Goal: Task Accomplishment & Management: Manage account settings

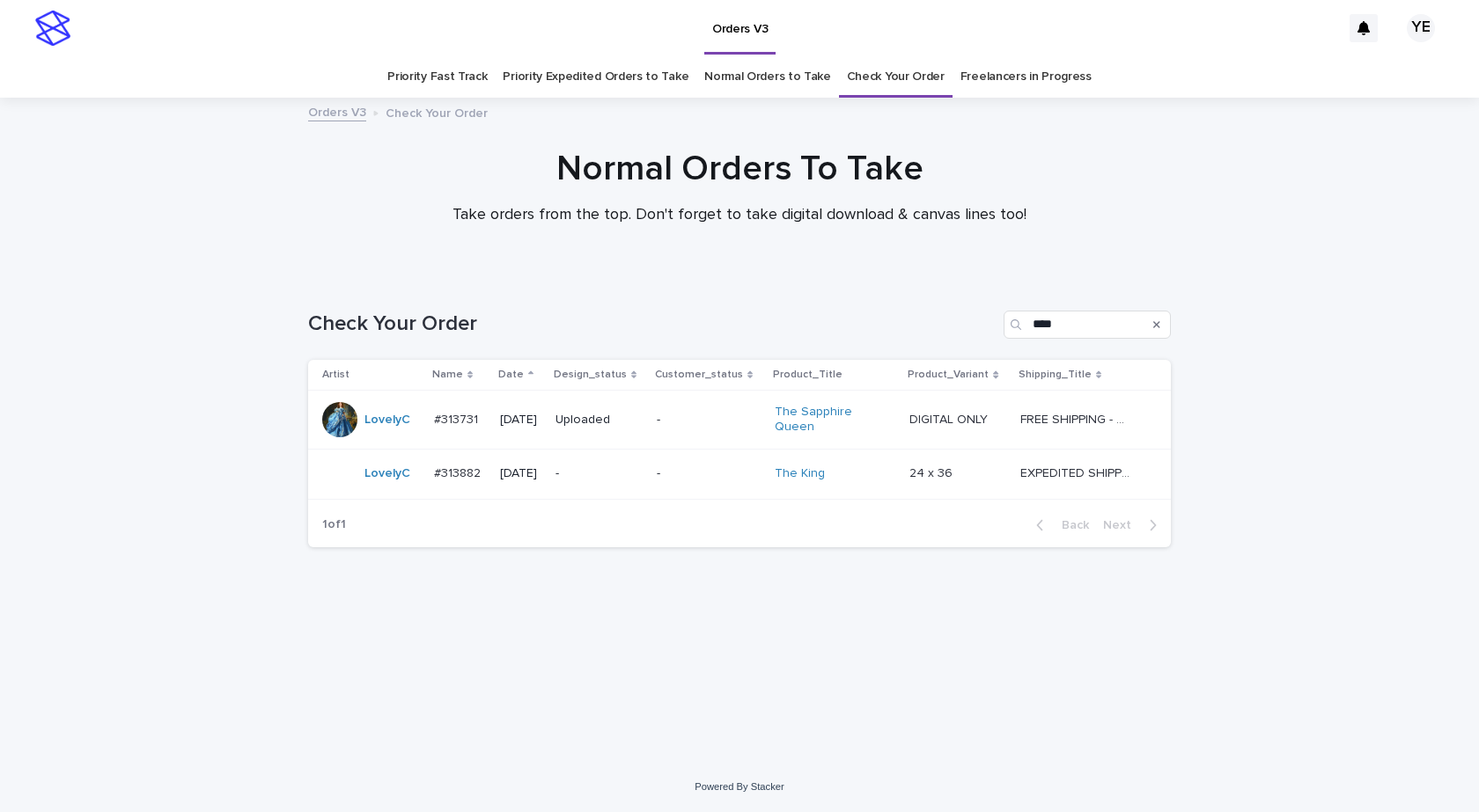
click at [415, 484] on div "LovelyC" at bounding box center [372, 473] width 98 height 35
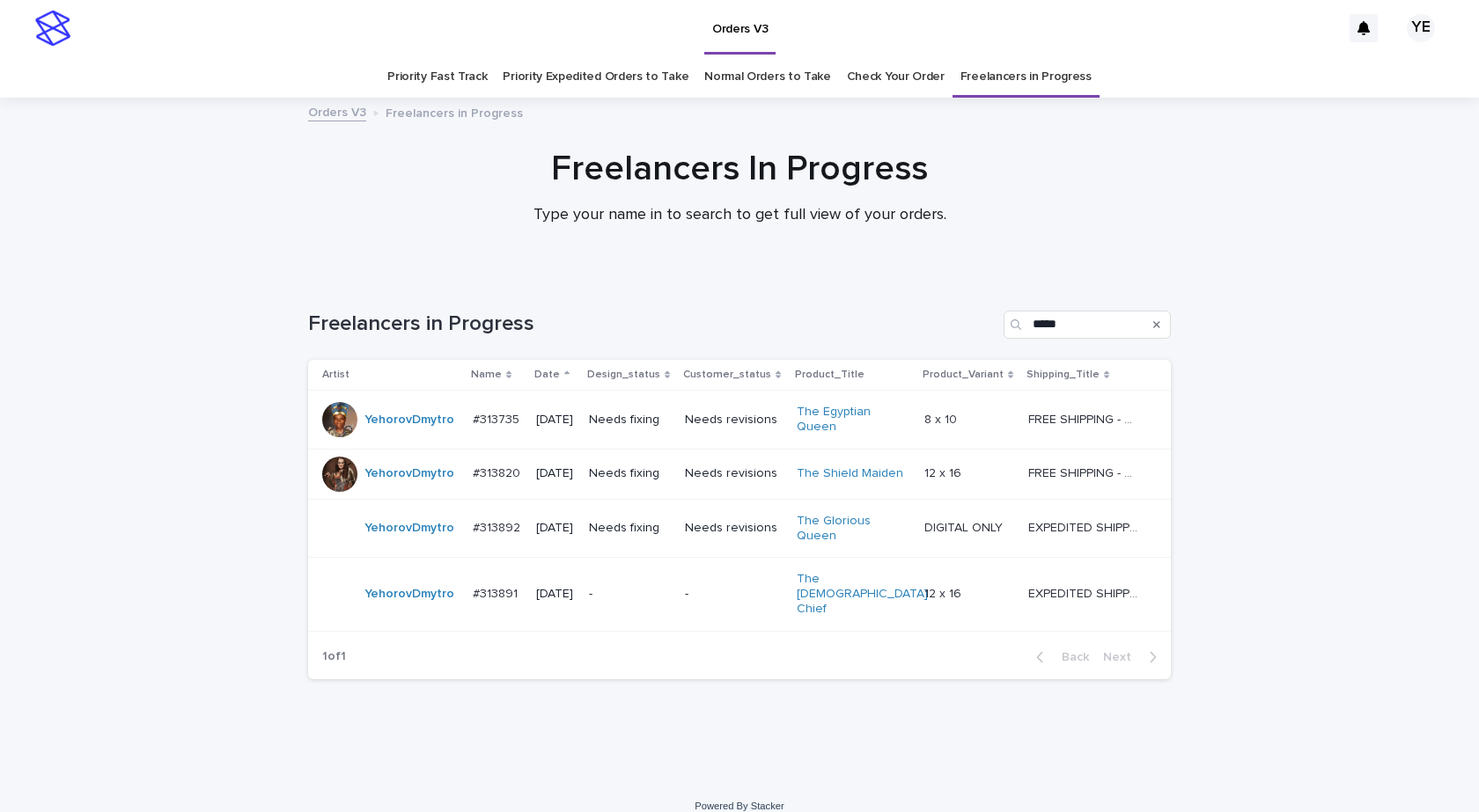
click at [390, 536] on div "YehorovDmytro" at bounding box center [408, 528] width 90 height 29
click at [403, 434] on div "YehorovDmytro" at bounding box center [408, 420] width 90 height 29
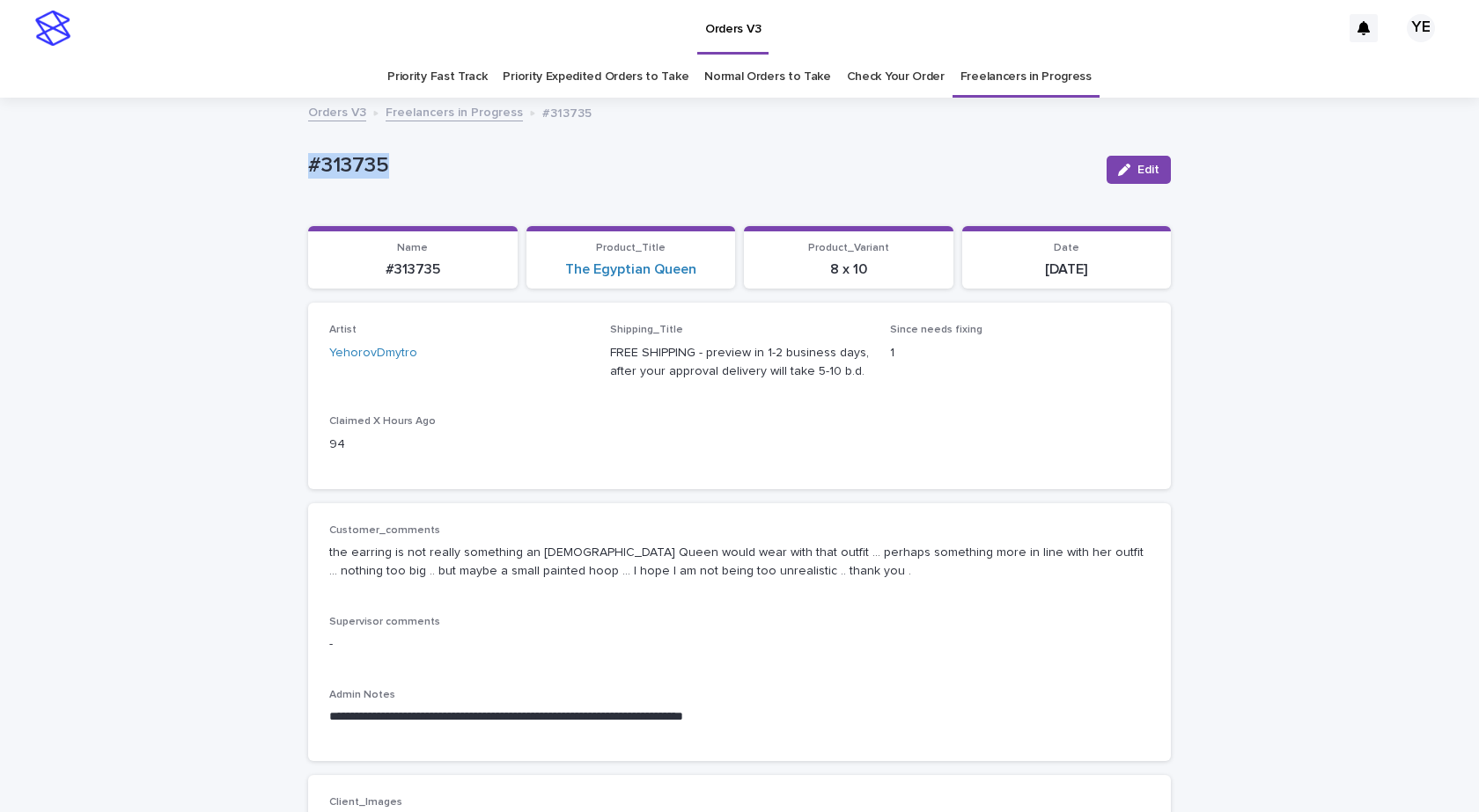
drag, startPoint x: 410, startPoint y: 174, endPoint x: 228, endPoint y: 187, distance: 182.5
copy p "#313735"
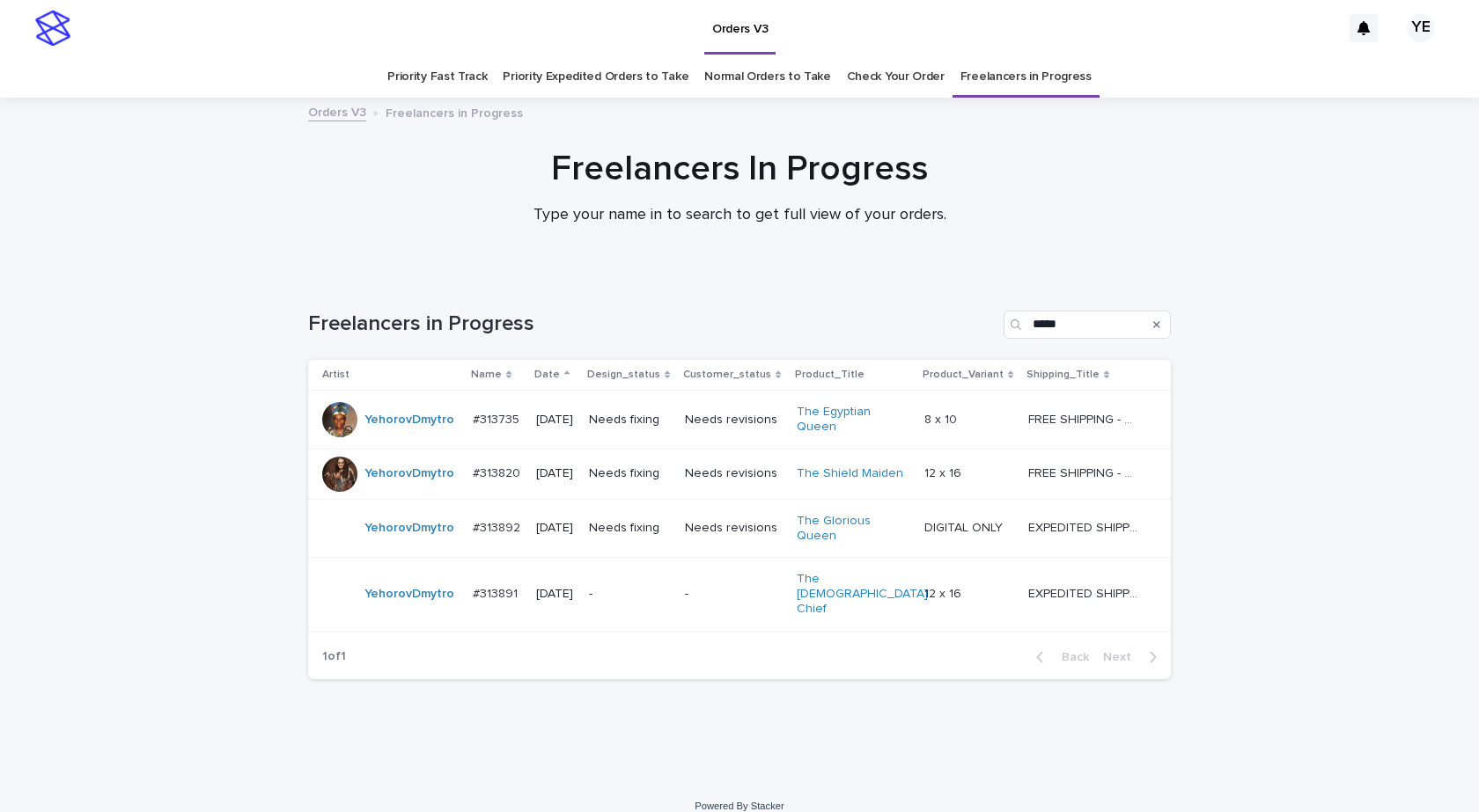
click at [391, 493] on td "YehorovDmytro" at bounding box center [387, 473] width 158 height 50
click at [389, 439] on td "YehorovDmytro" at bounding box center [387, 420] width 158 height 59
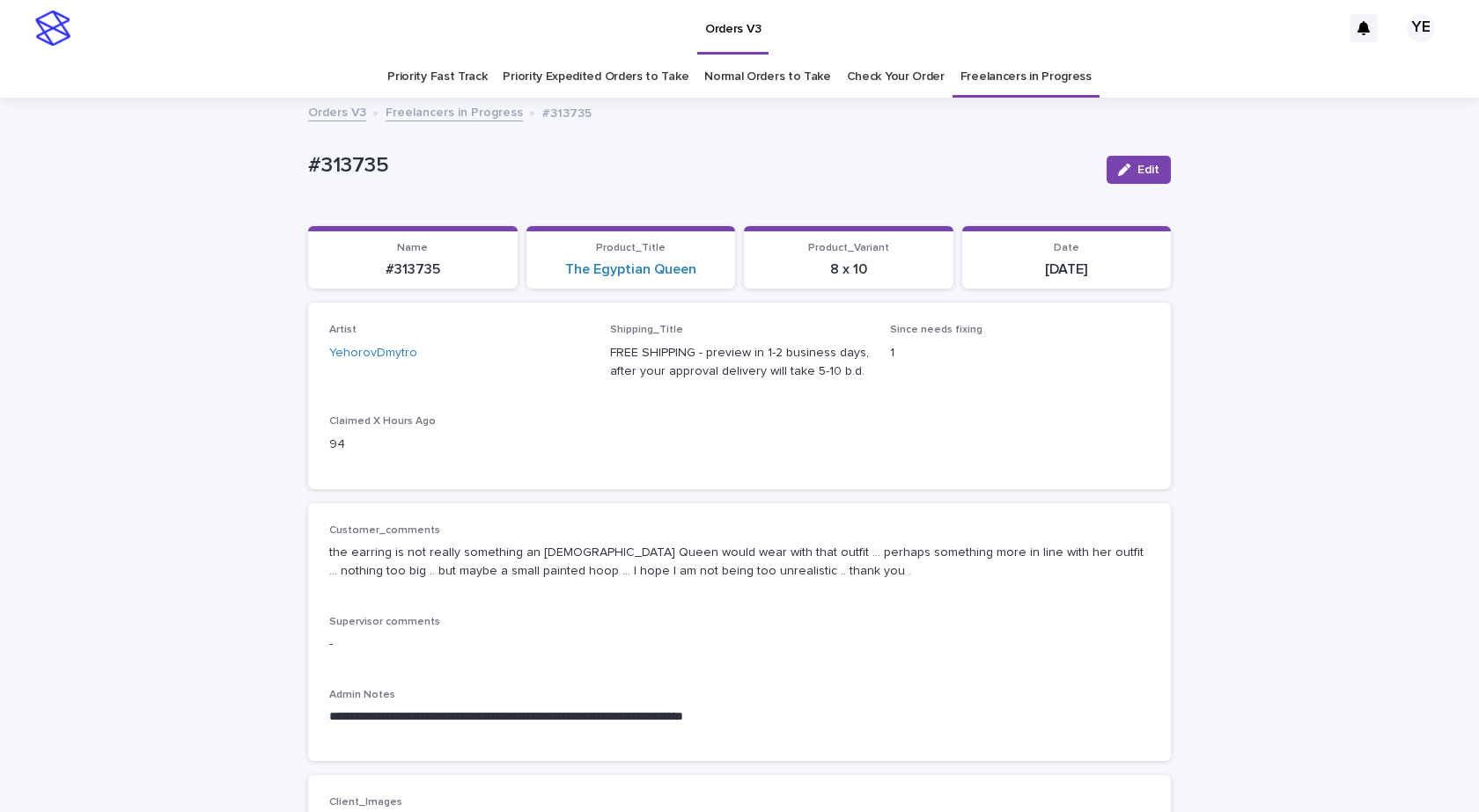
scroll to position [57, 0]
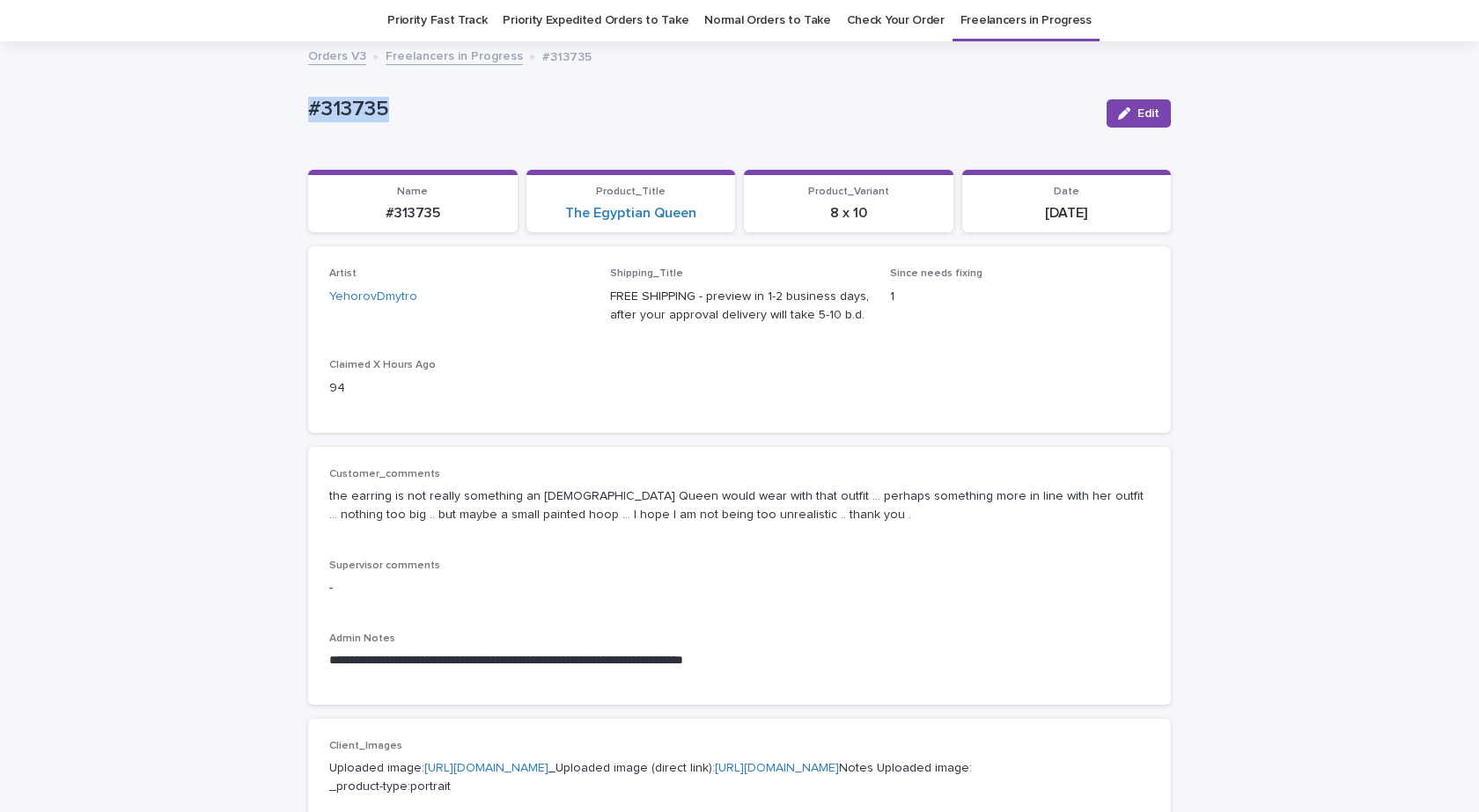
drag, startPoint x: 373, startPoint y: 121, endPoint x: 209, endPoint y: 115, distance: 164.1
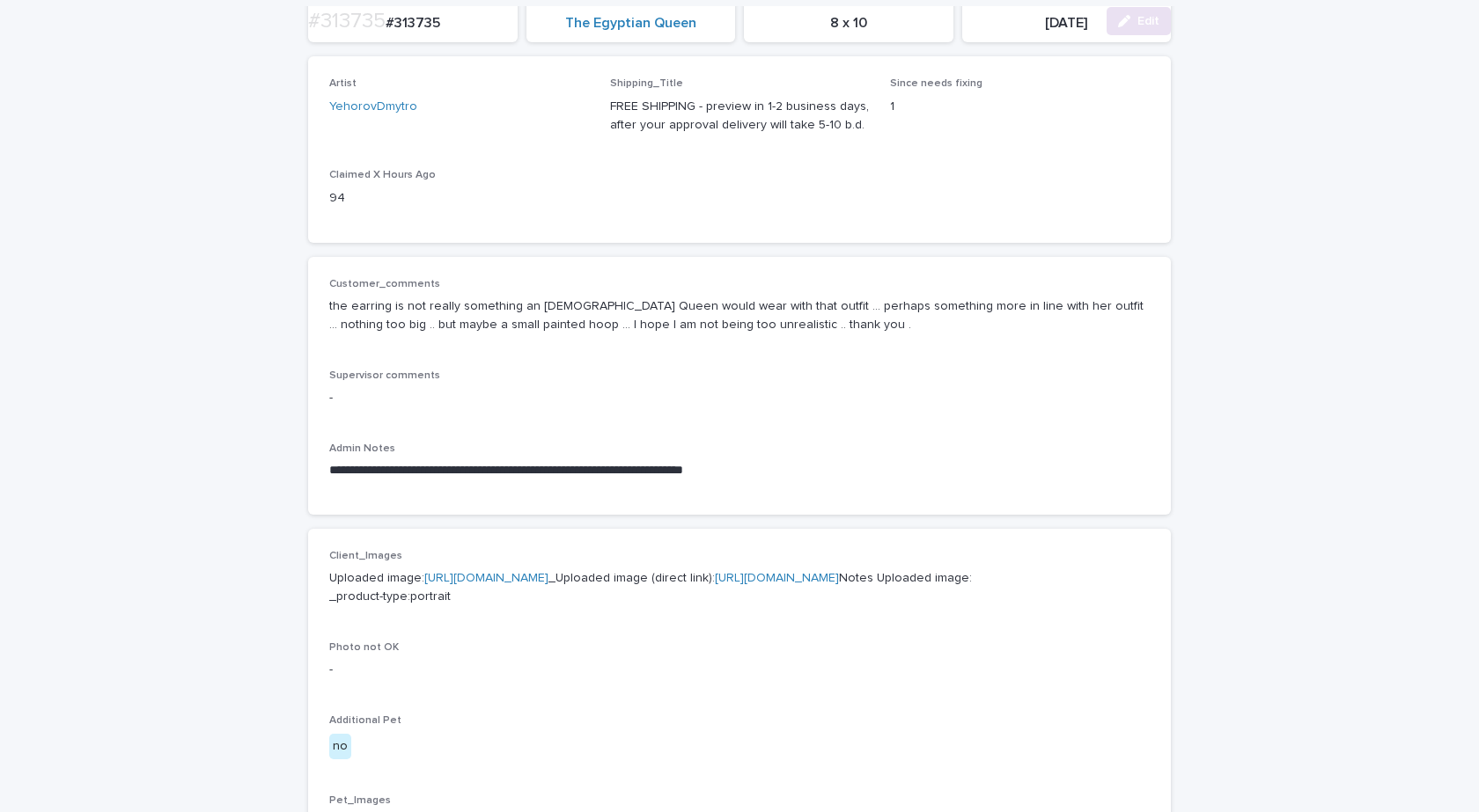
scroll to position [321, 0]
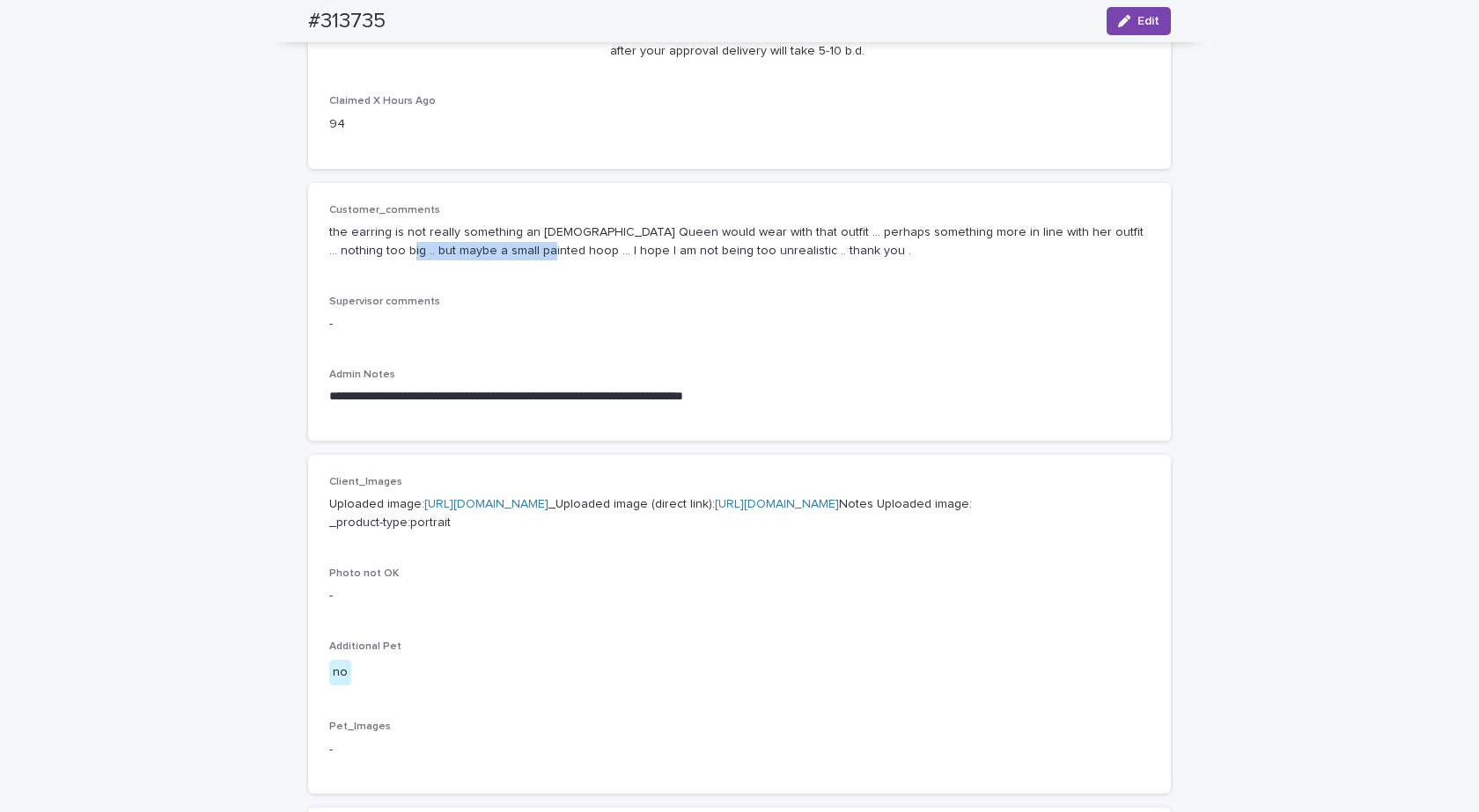
drag, startPoint x: 346, startPoint y: 253, endPoint x: 495, endPoint y: 252, distance: 149.0
click at [495, 252] on p "the earring is not really something an Egyptian Queen would wear with that outf…" at bounding box center [740, 241] width 821 height 37
copy p "maybe a small painted hoop"
click at [364, 229] on p "the earring is not really something an Egyptian Queen would wear with that outf…" at bounding box center [740, 241] width 821 height 37
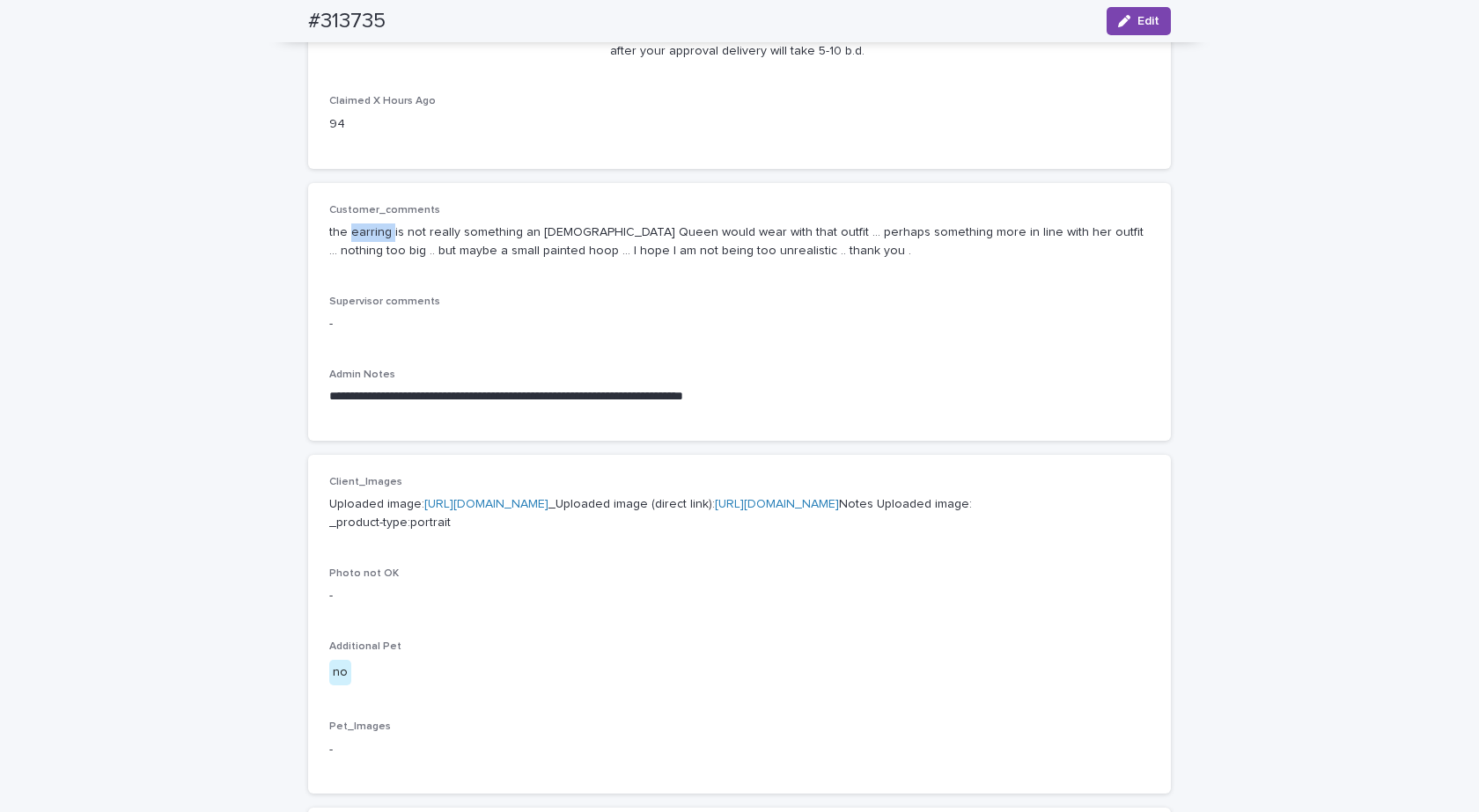
copy p "earring"
click at [1130, 15] on button "Edit" at bounding box center [1138, 21] width 64 height 28
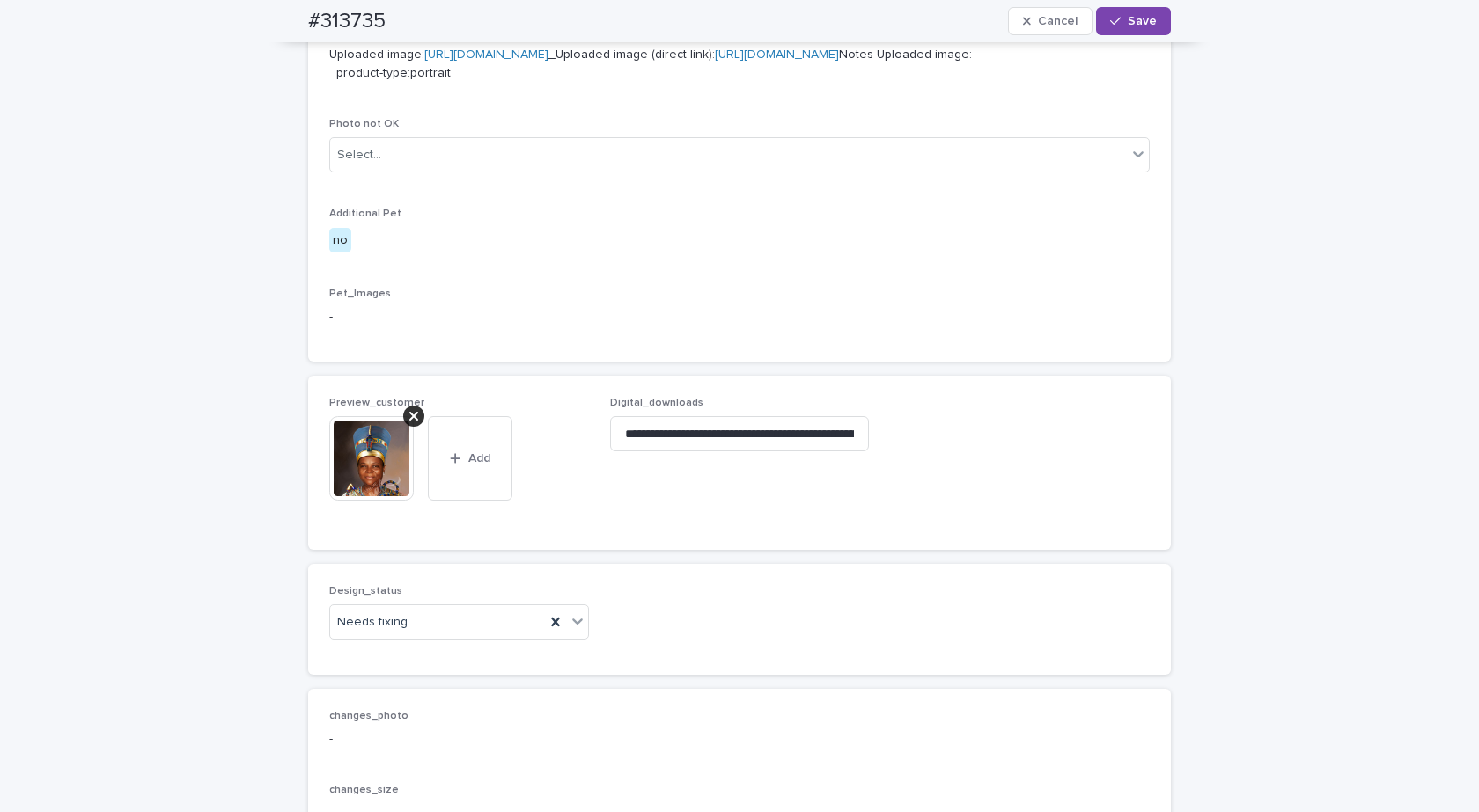
scroll to position [1069, 0]
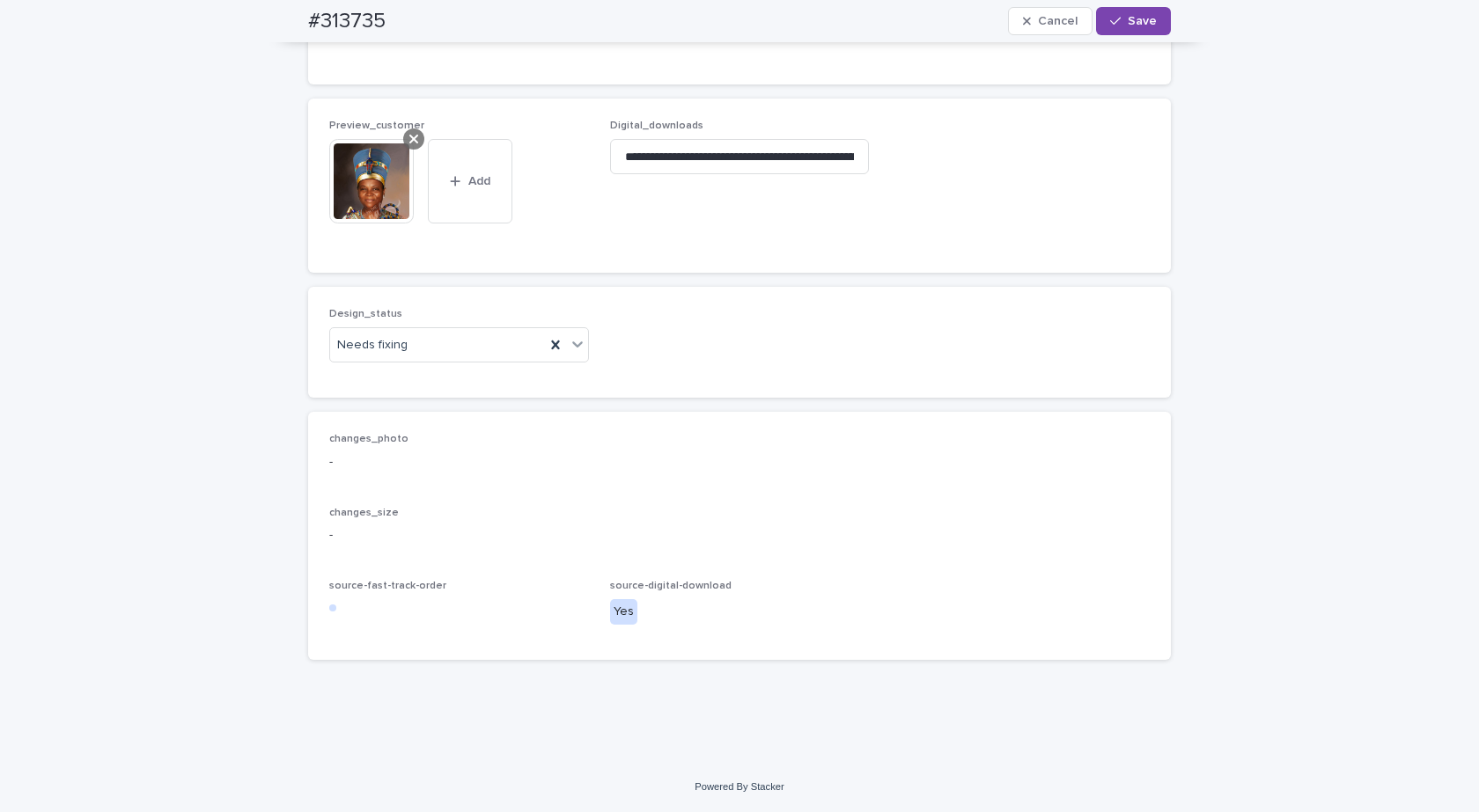
click at [409, 146] on icon at bounding box center [413, 139] width 8 height 14
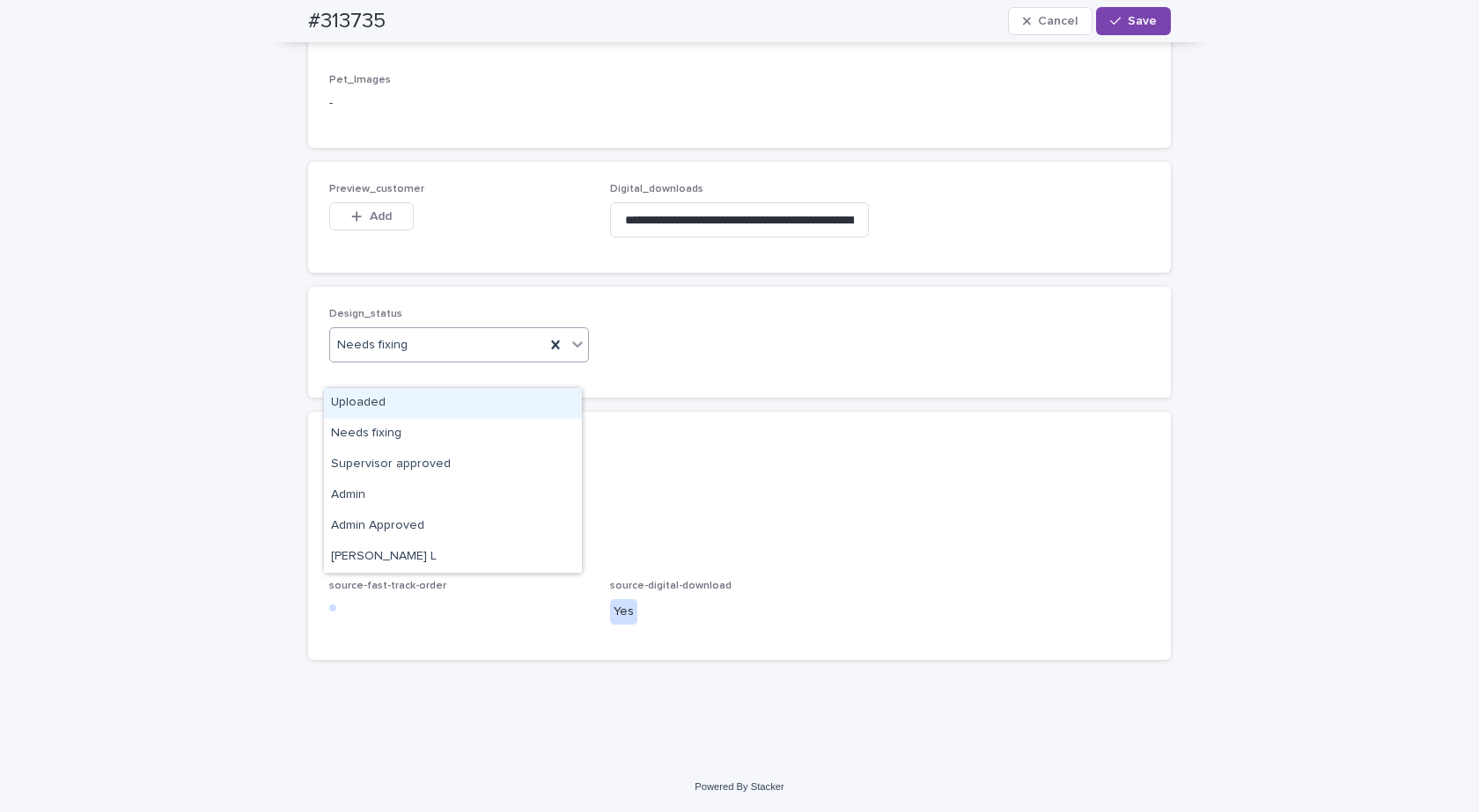
click at [416, 360] on div "Needs fixing" at bounding box center [438, 345] width 215 height 29
click at [381, 391] on div "Uploaded" at bounding box center [452, 404] width 258 height 31
click at [359, 226] on button "Add" at bounding box center [372, 217] width 85 height 28
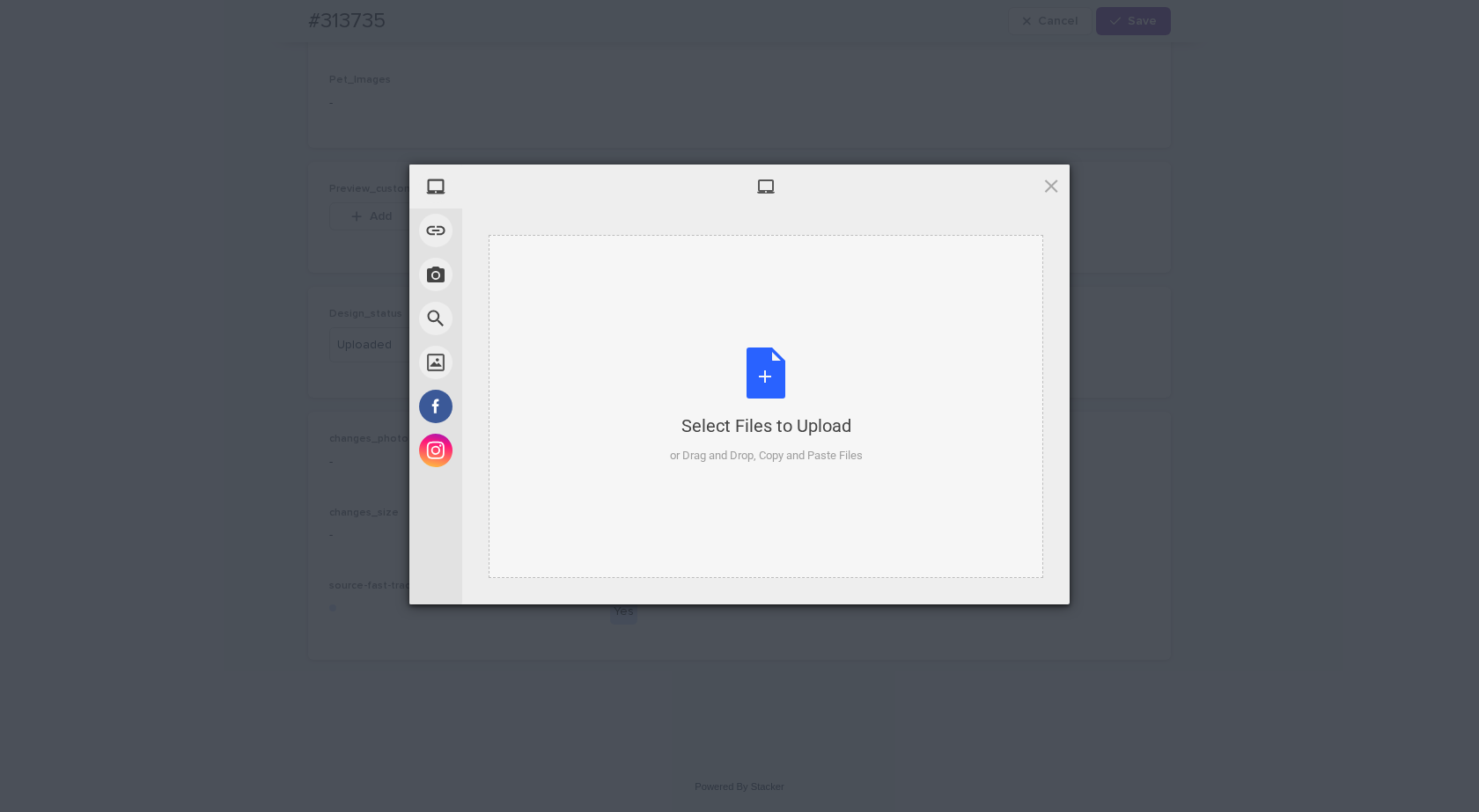
click at [759, 297] on div "Select Files to Upload or Drag and Drop, Copy and Paste Files" at bounding box center [766, 406] width 555 height 343
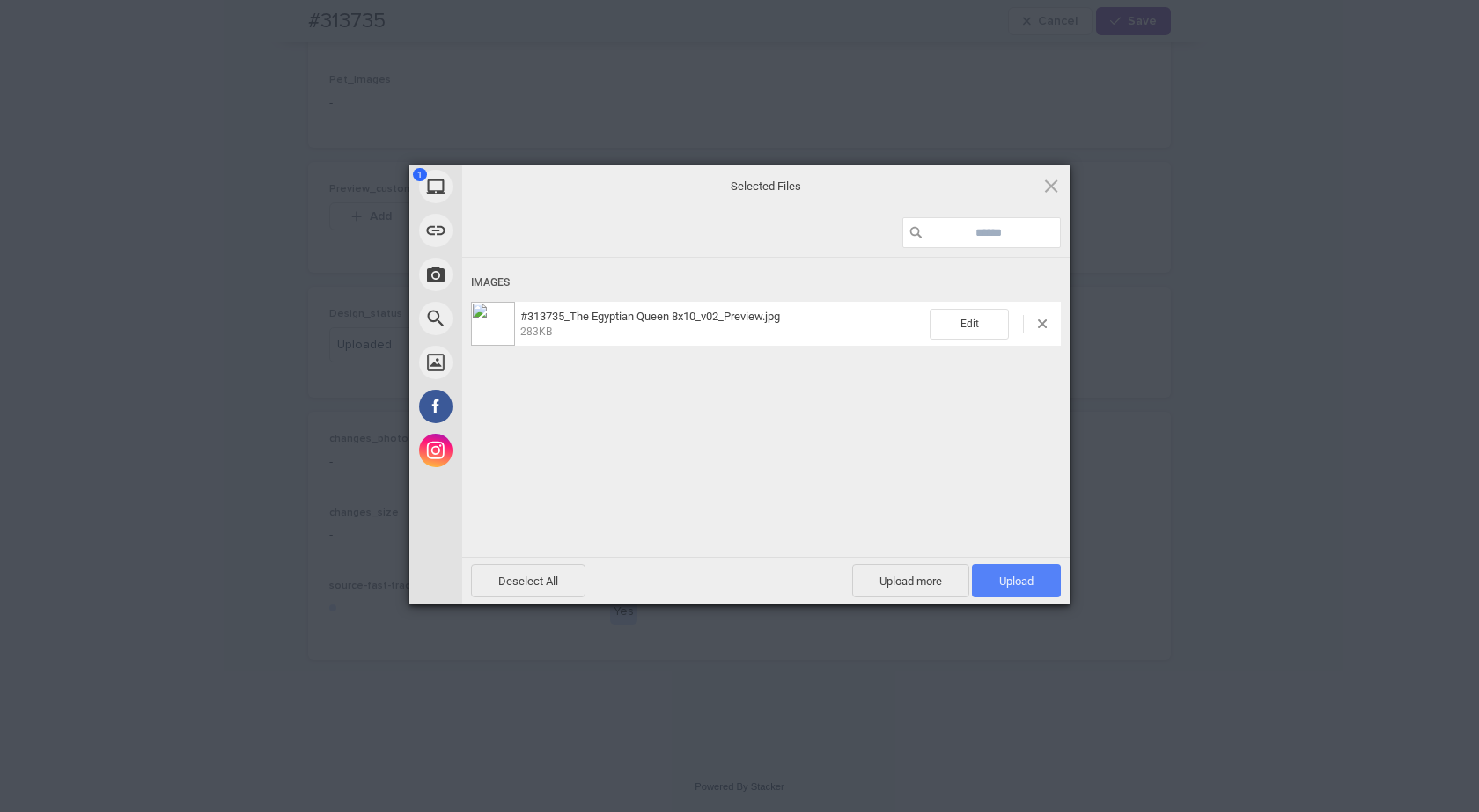
click at [1029, 571] on span "Upload 1" at bounding box center [1016, 580] width 89 height 33
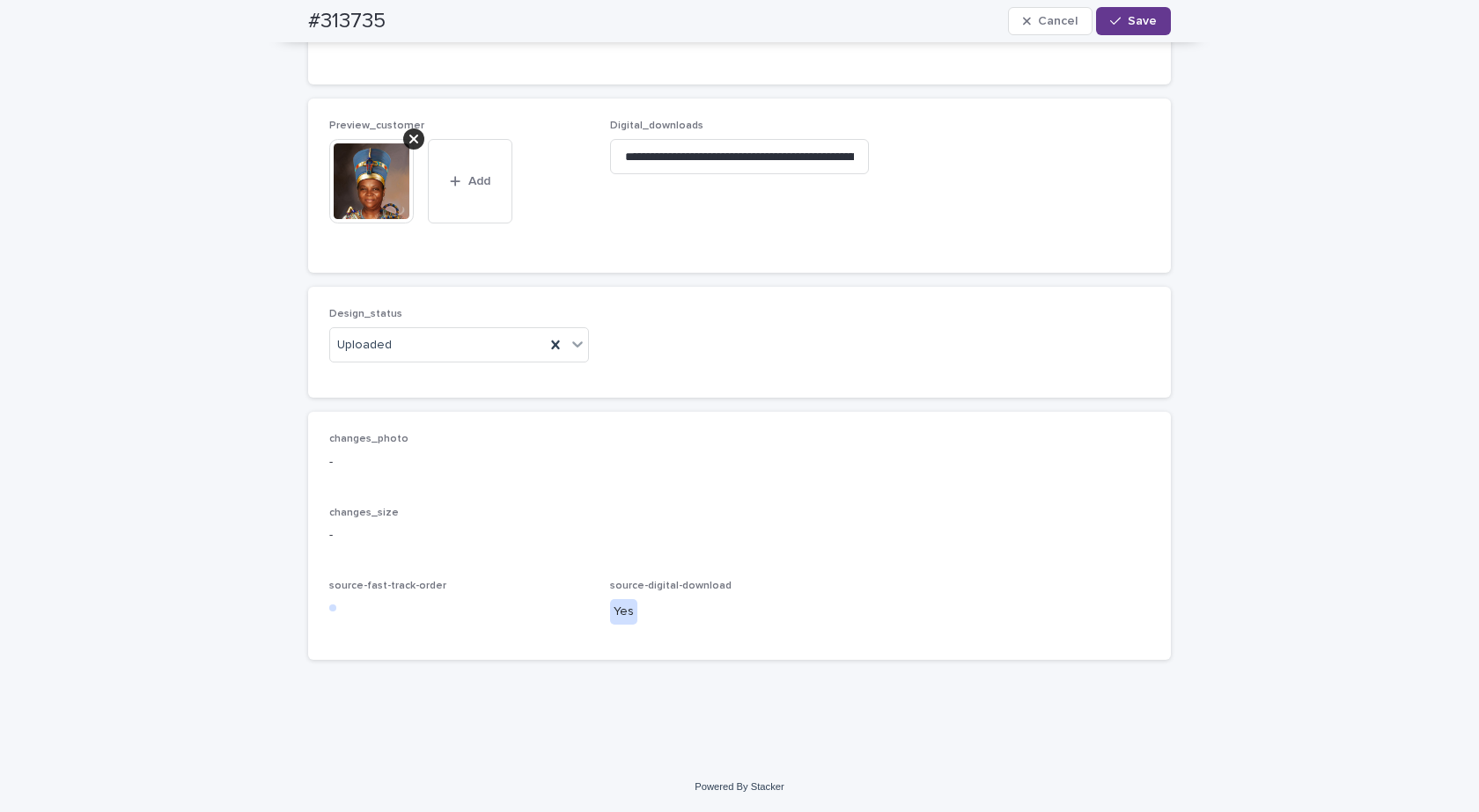
click at [1143, 26] on span "Save" at bounding box center [1142, 21] width 29 height 12
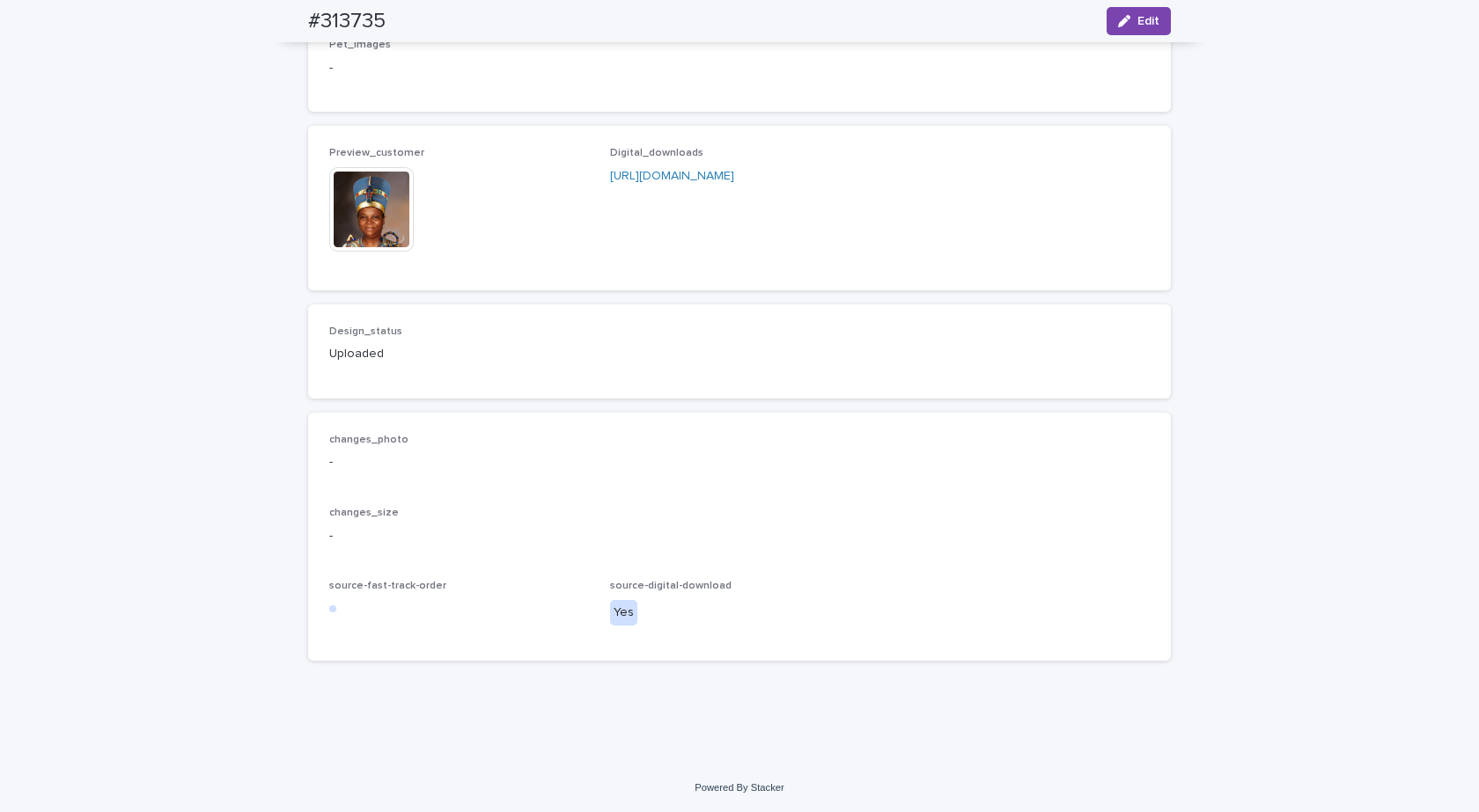
click at [367, 252] on img at bounding box center [372, 209] width 85 height 85
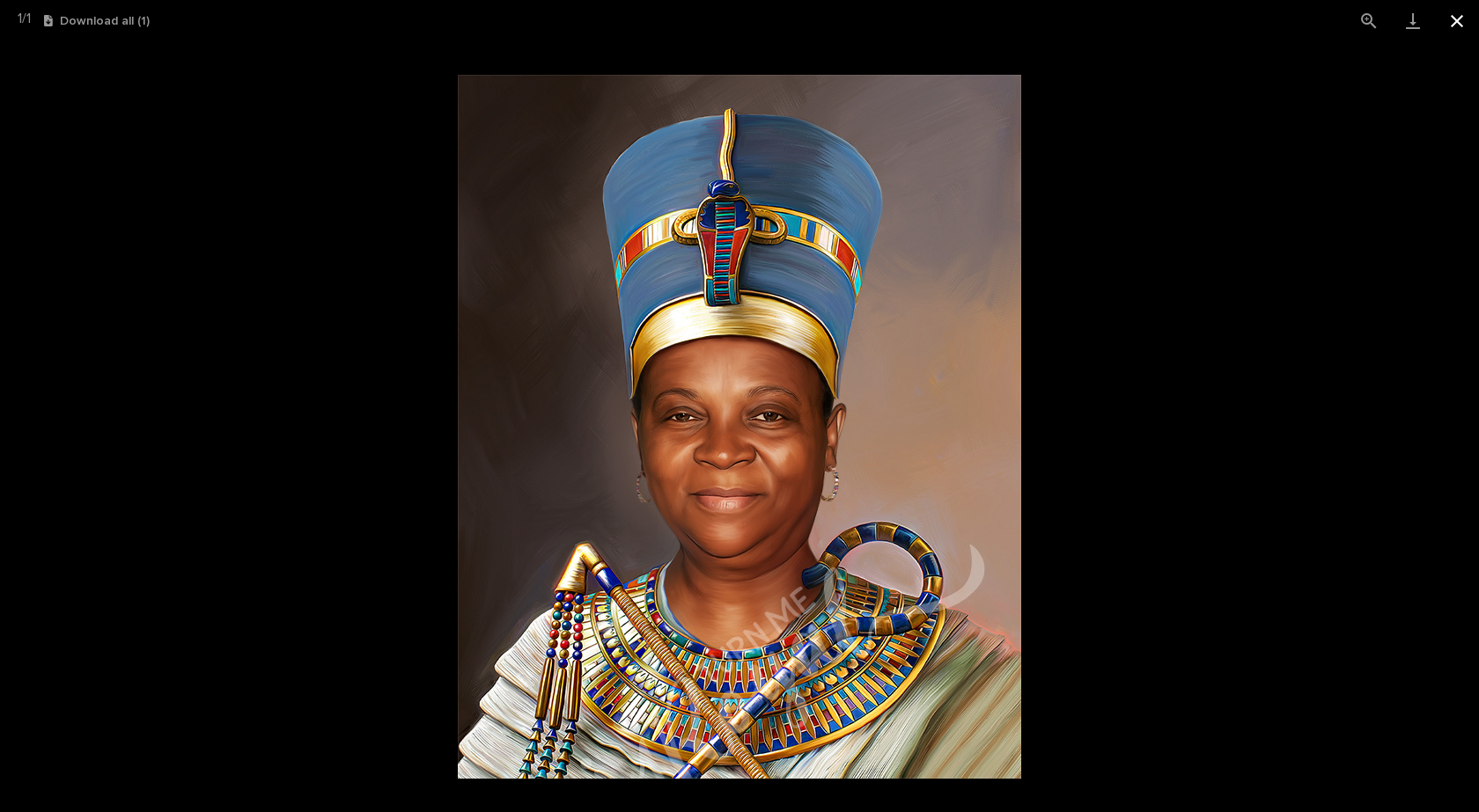
click at [1459, 14] on button "Close gallery" at bounding box center [1456, 21] width 44 height 41
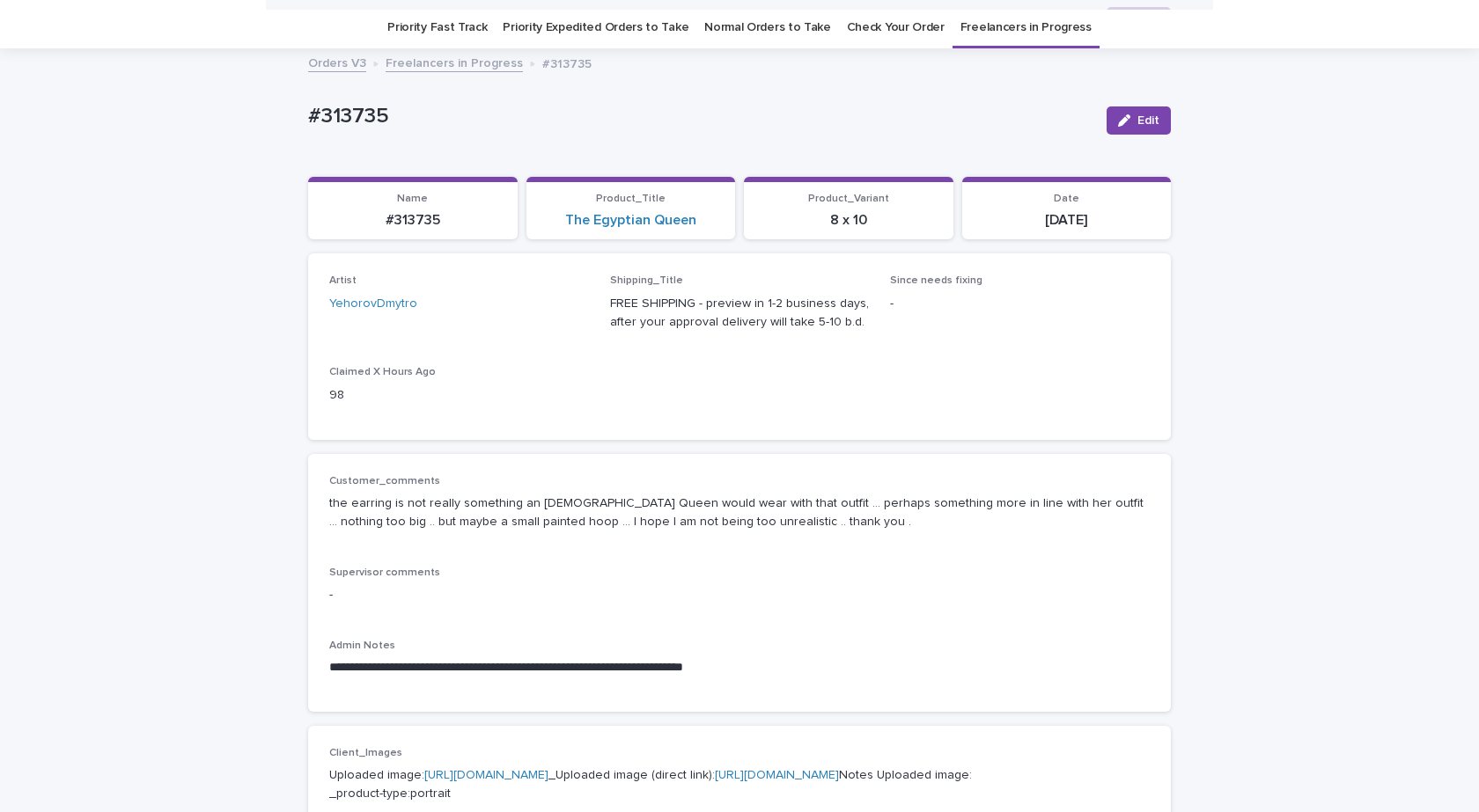
scroll to position [0, 0]
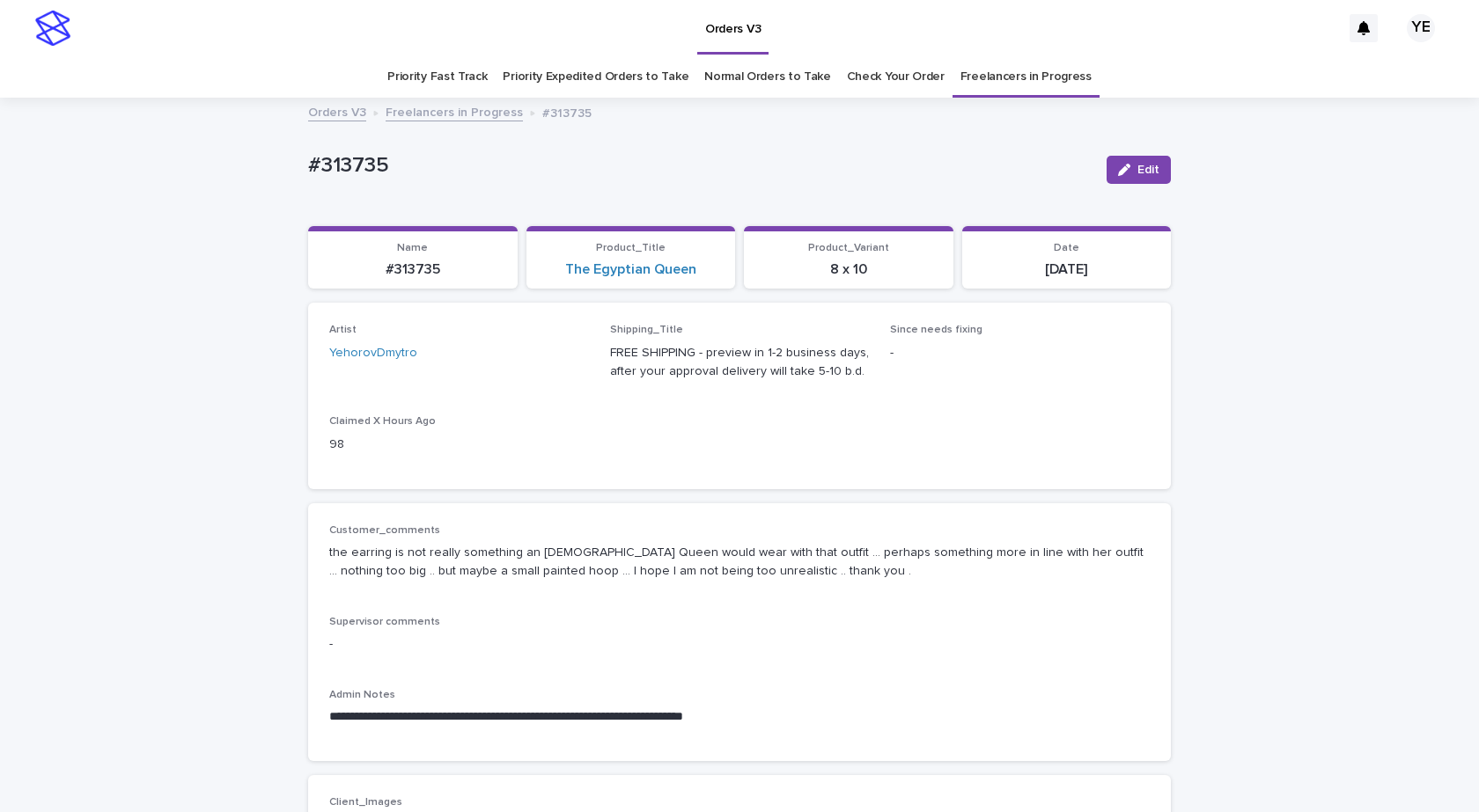
click at [441, 115] on link "Freelancers in Progress" at bounding box center [455, 110] width 138 height 20
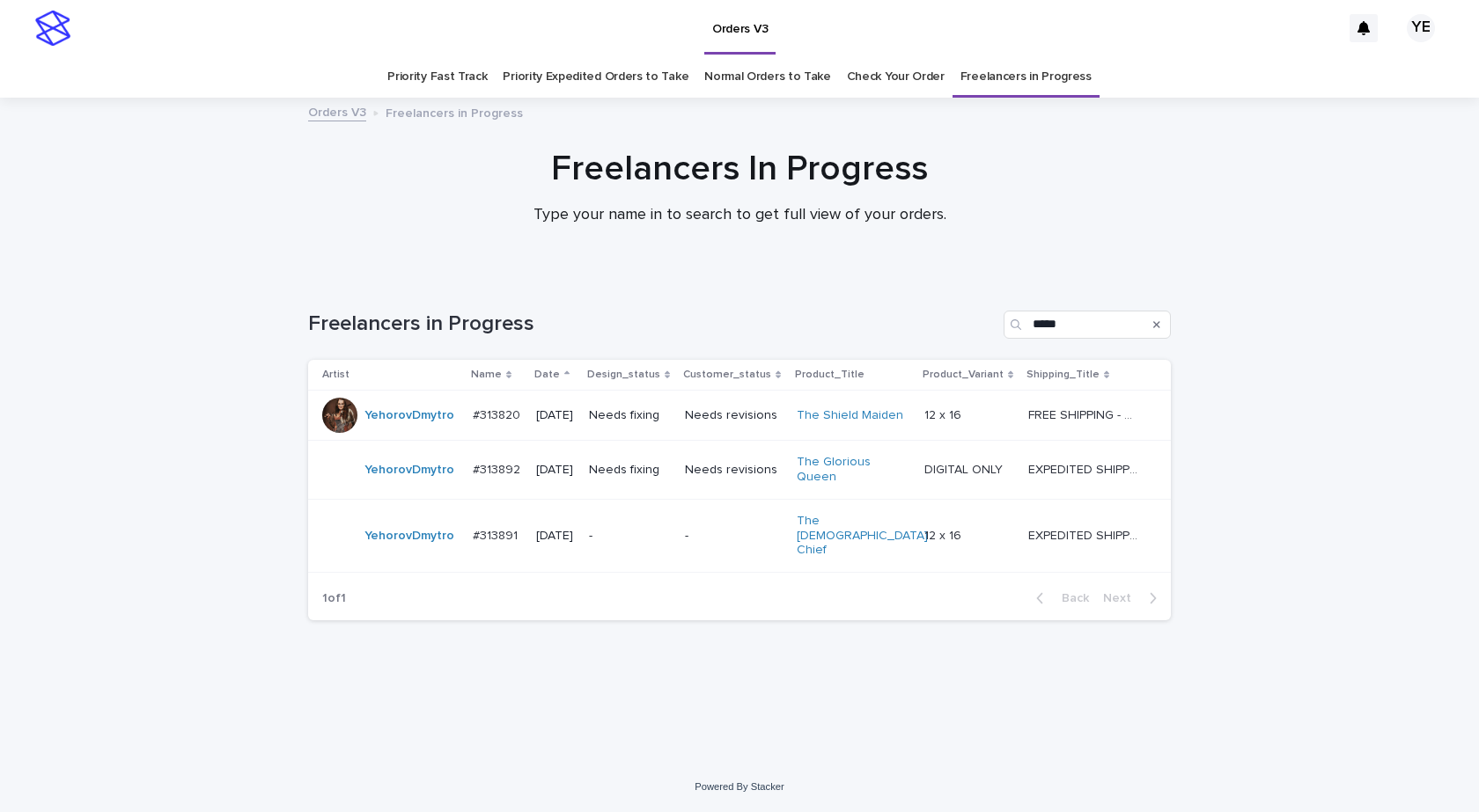
click at [399, 435] on td "YehorovDmytro" at bounding box center [387, 415] width 158 height 50
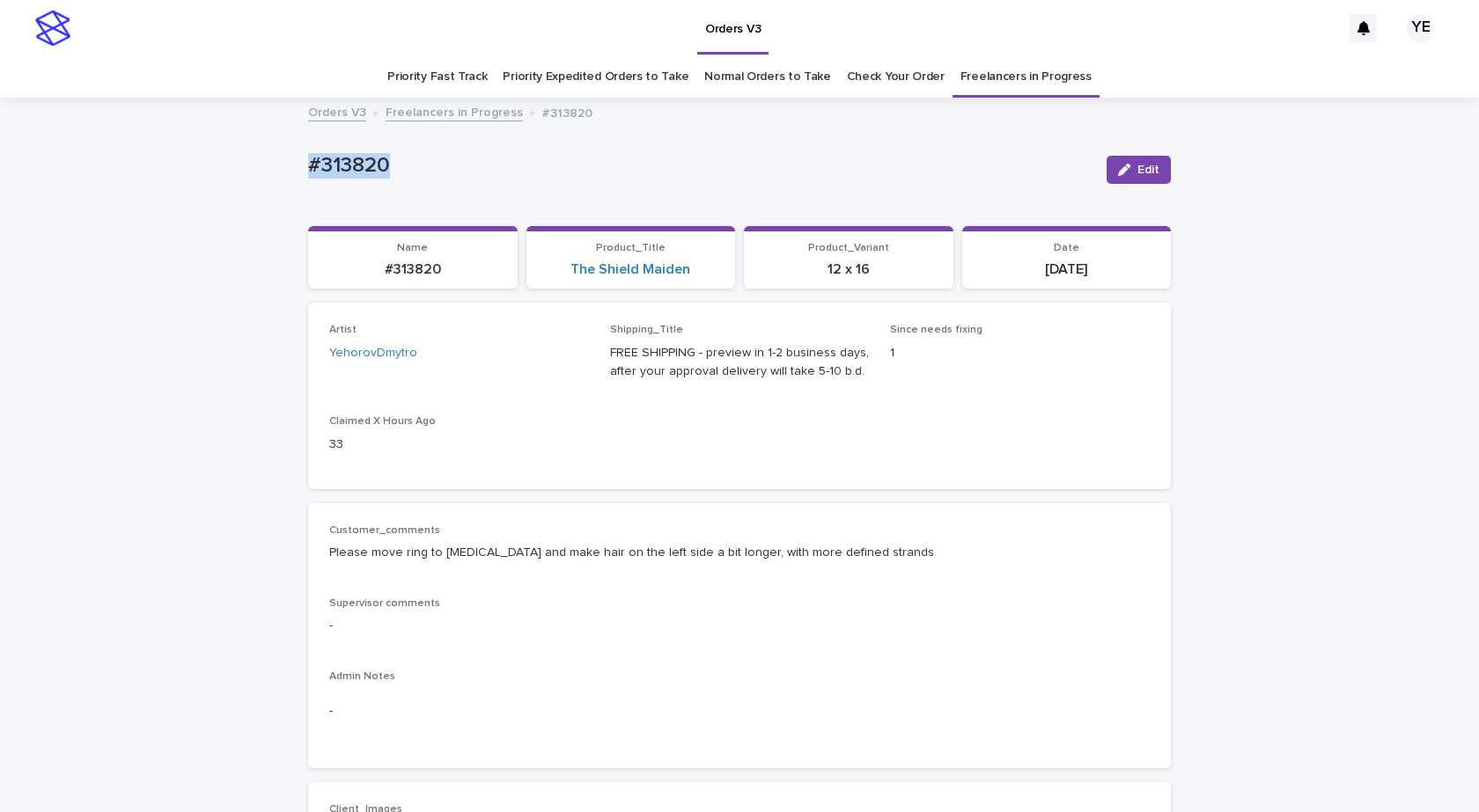
drag, startPoint x: 345, startPoint y: 154, endPoint x: 178, endPoint y: 157, distance: 167.0
copy p "#313820"
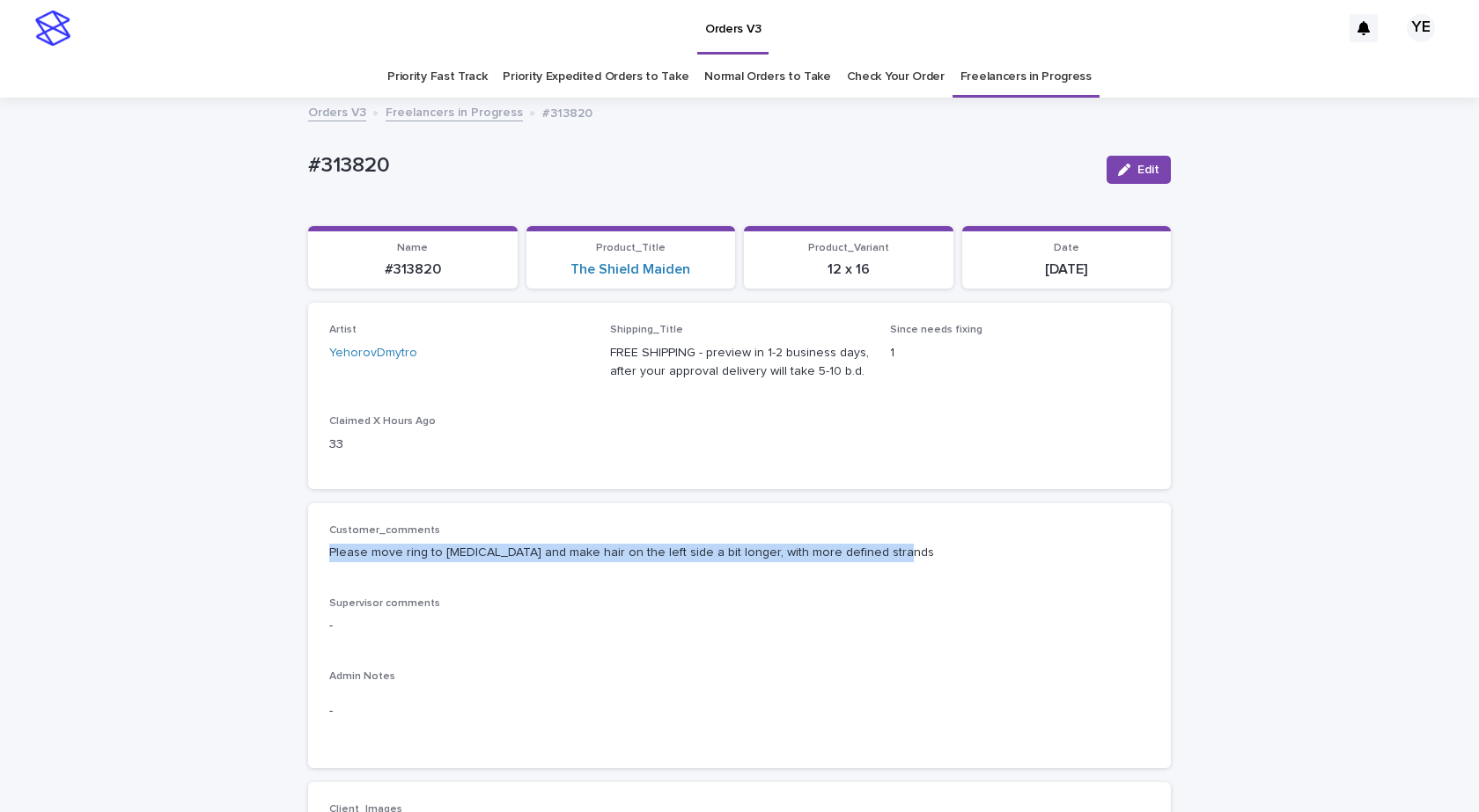
drag, startPoint x: 866, startPoint y: 548, endPoint x: 255, endPoint y: 552, distance: 611.0
copy p "Please move ring to ring finger and make hair on the left side a bit longer, wi…"
click at [1118, 166] on icon "button" at bounding box center [1123, 170] width 12 height 12
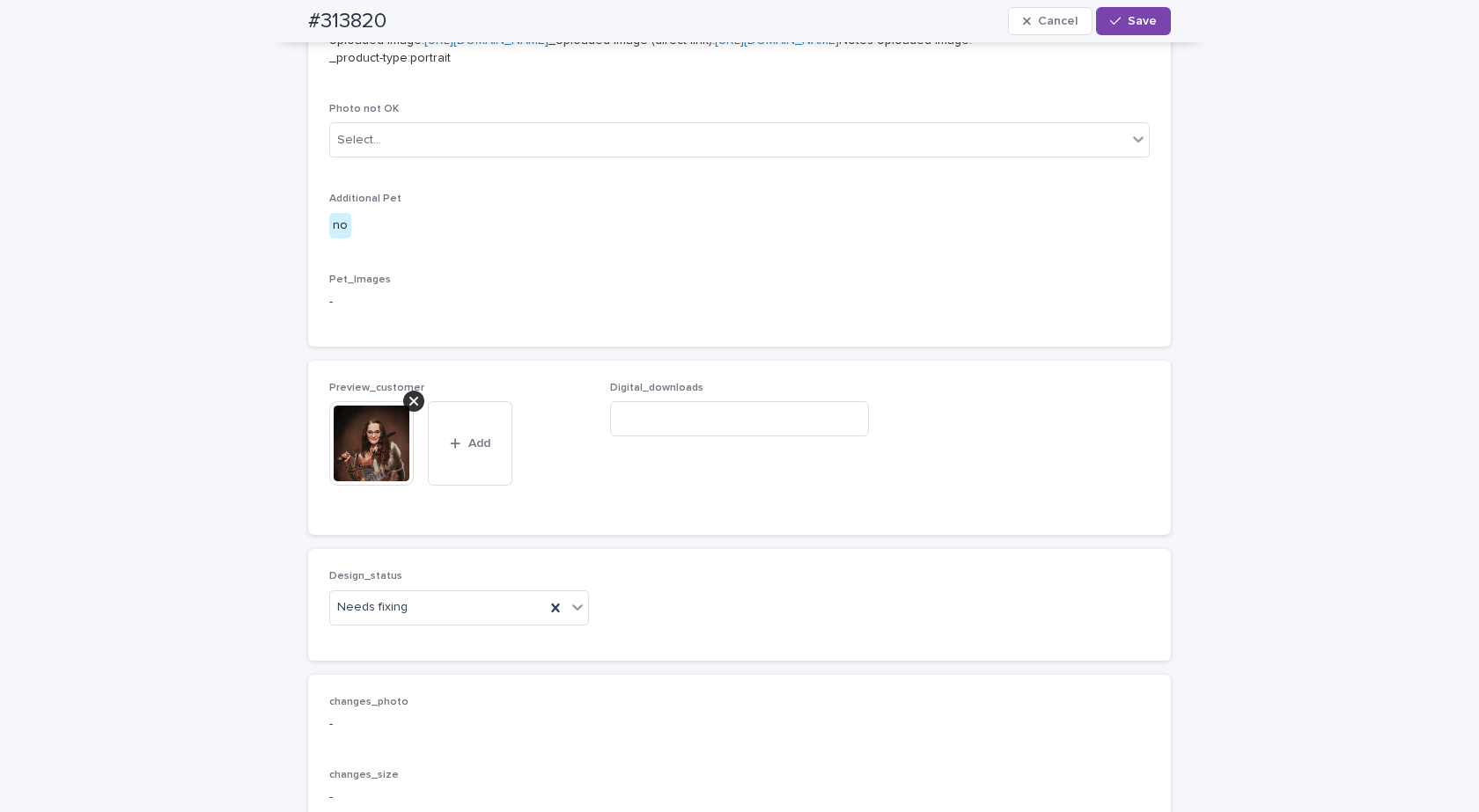
click at [409, 408] on icon at bounding box center [413, 401] width 8 height 14
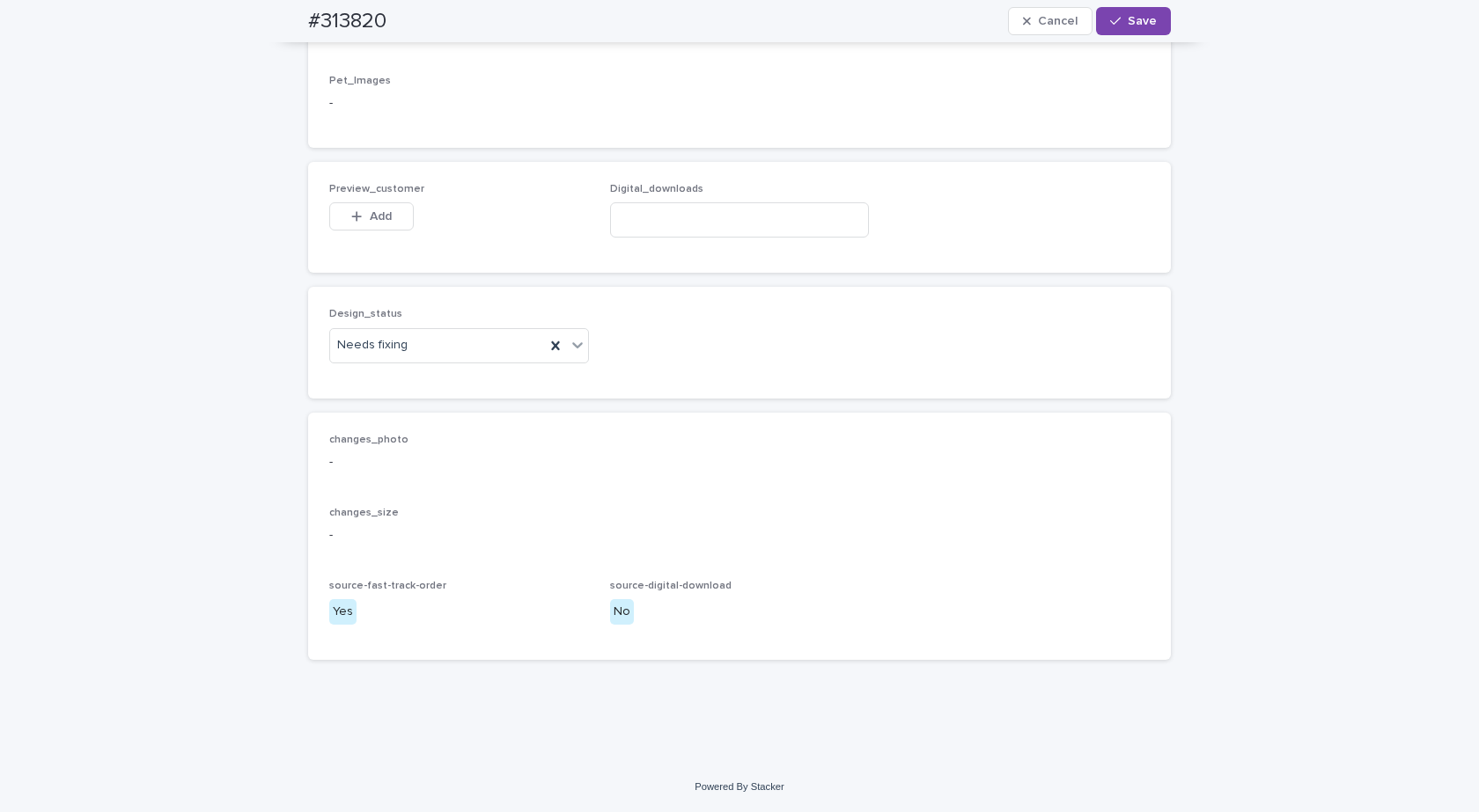
scroll to position [1102, 0]
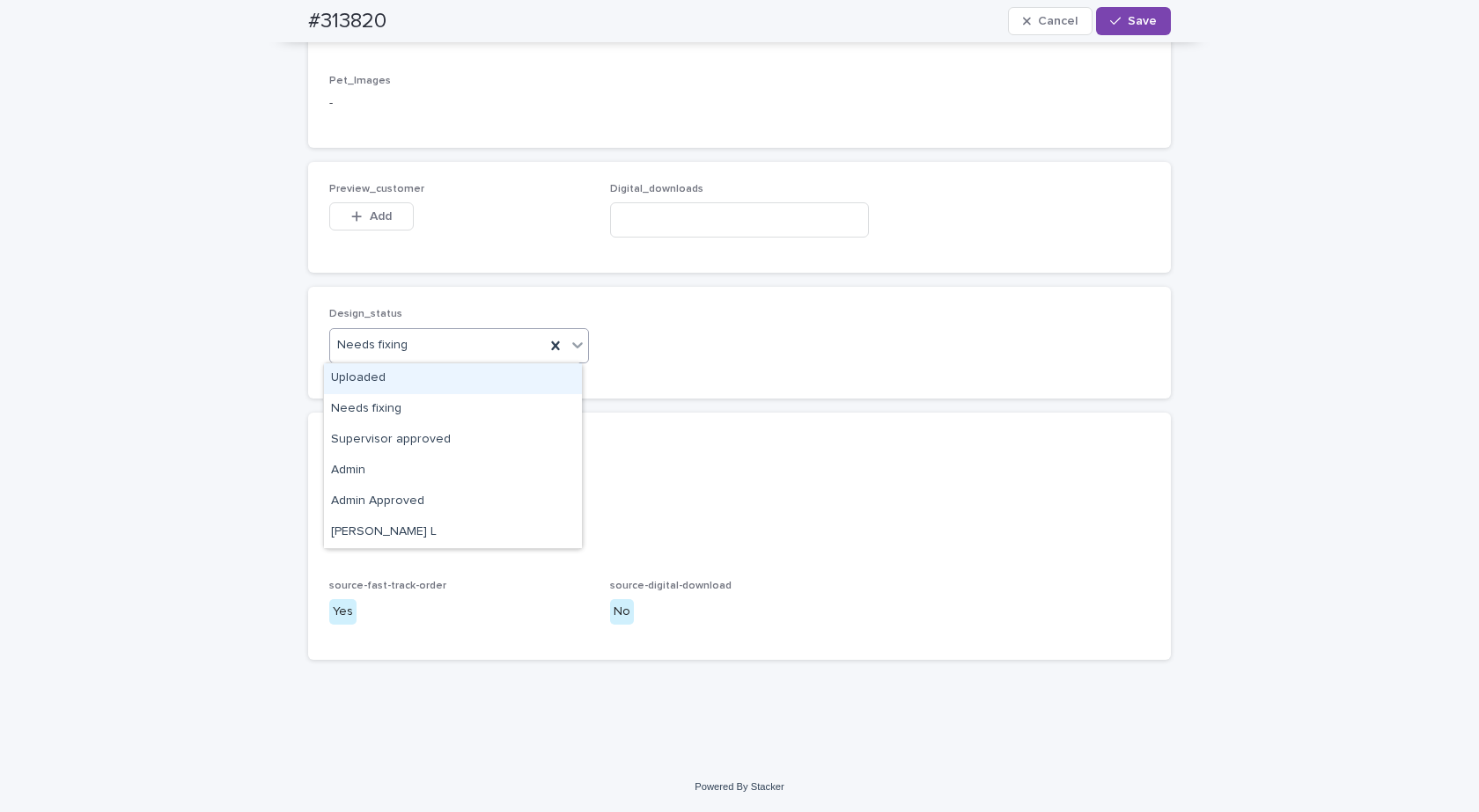
click at [407, 336] on div "Needs fixing" at bounding box center [438, 345] width 215 height 29
click at [360, 373] on div "Uploaded" at bounding box center [452, 378] width 258 height 31
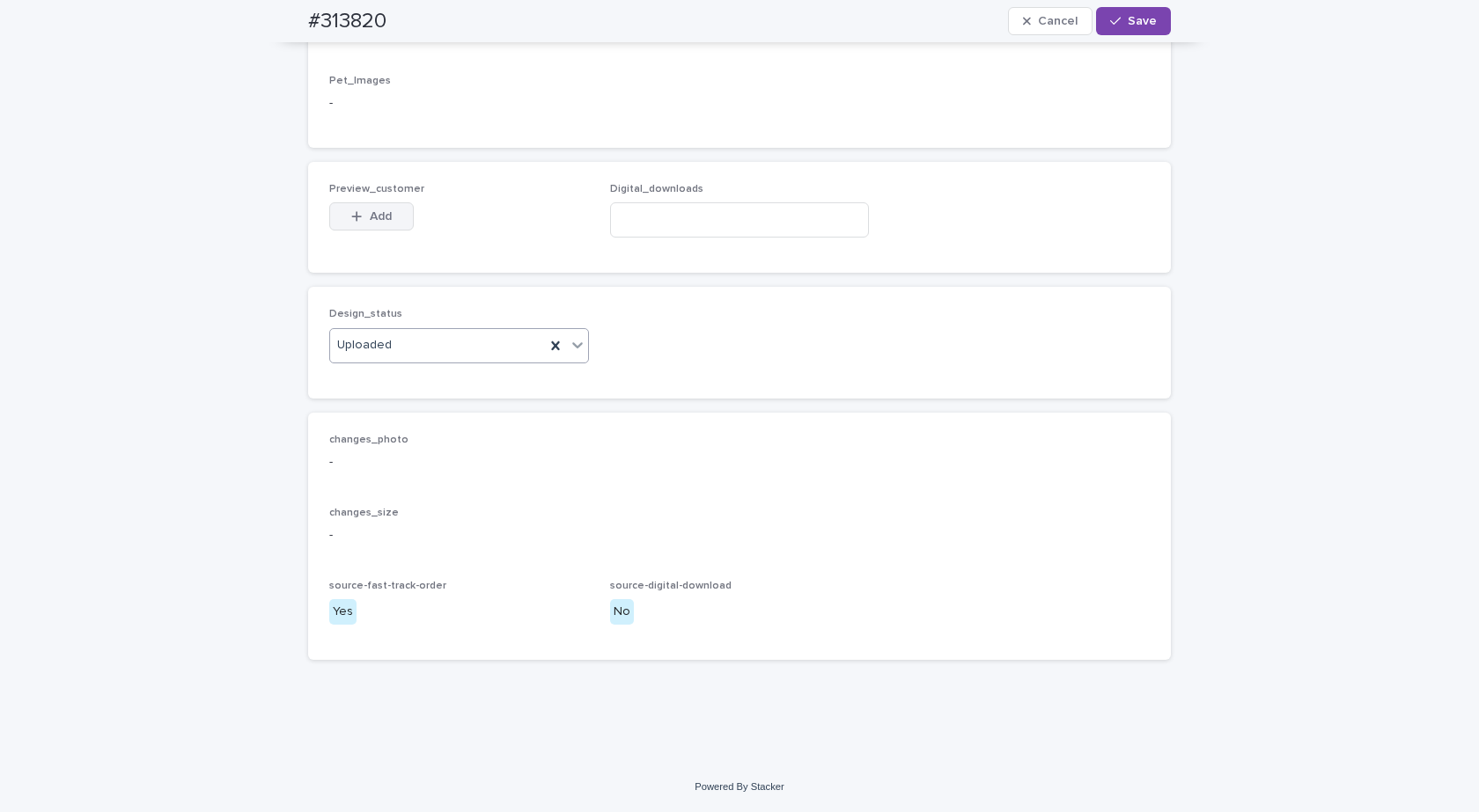
click at [374, 210] on span "Add" at bounding box center [380, 216] width 22 height 12
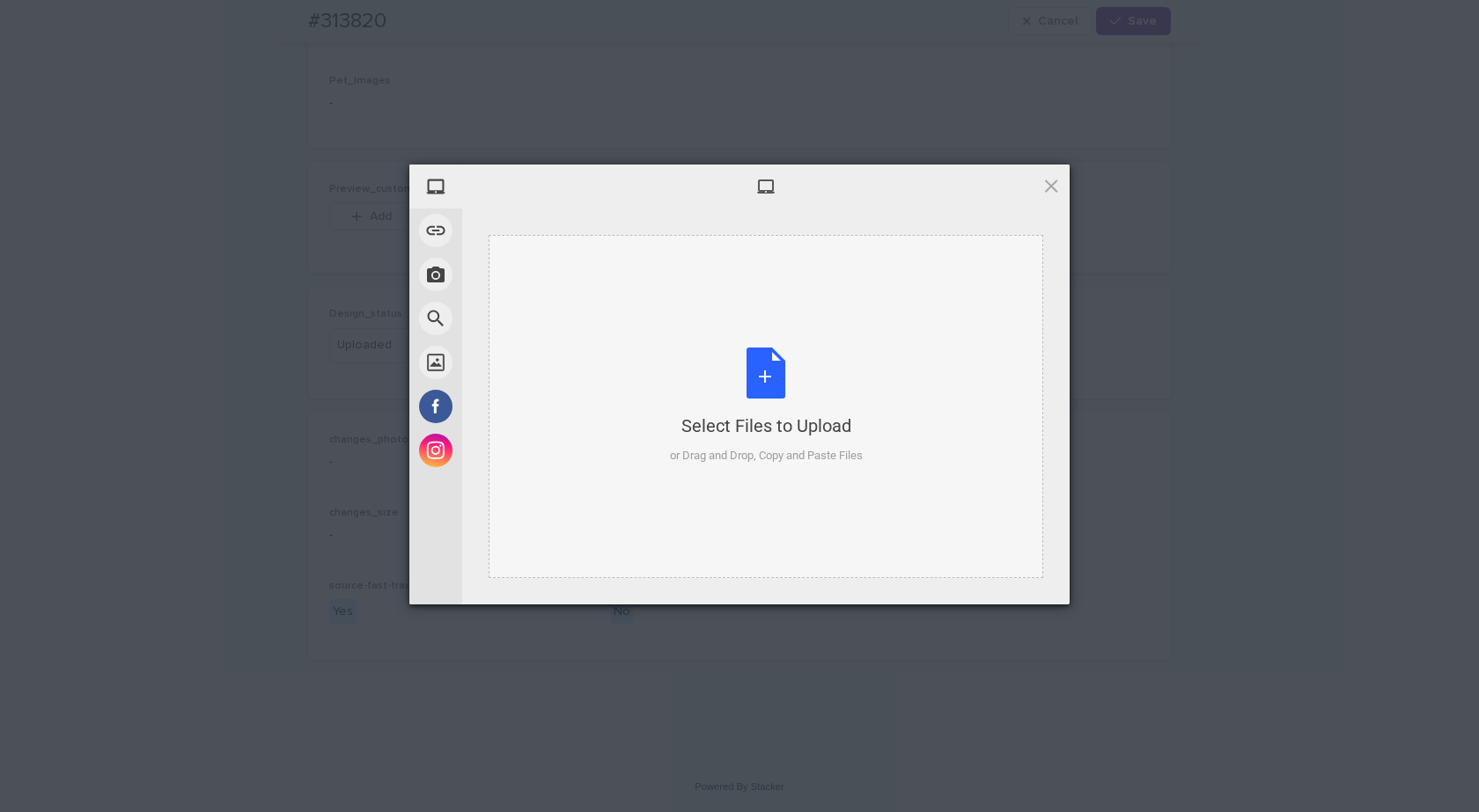
click at [747, 351] on div "Select Files to Upload or Drag and Drop, Copy and Paste Files" at bounding box center [766, 406] width 192 height 117
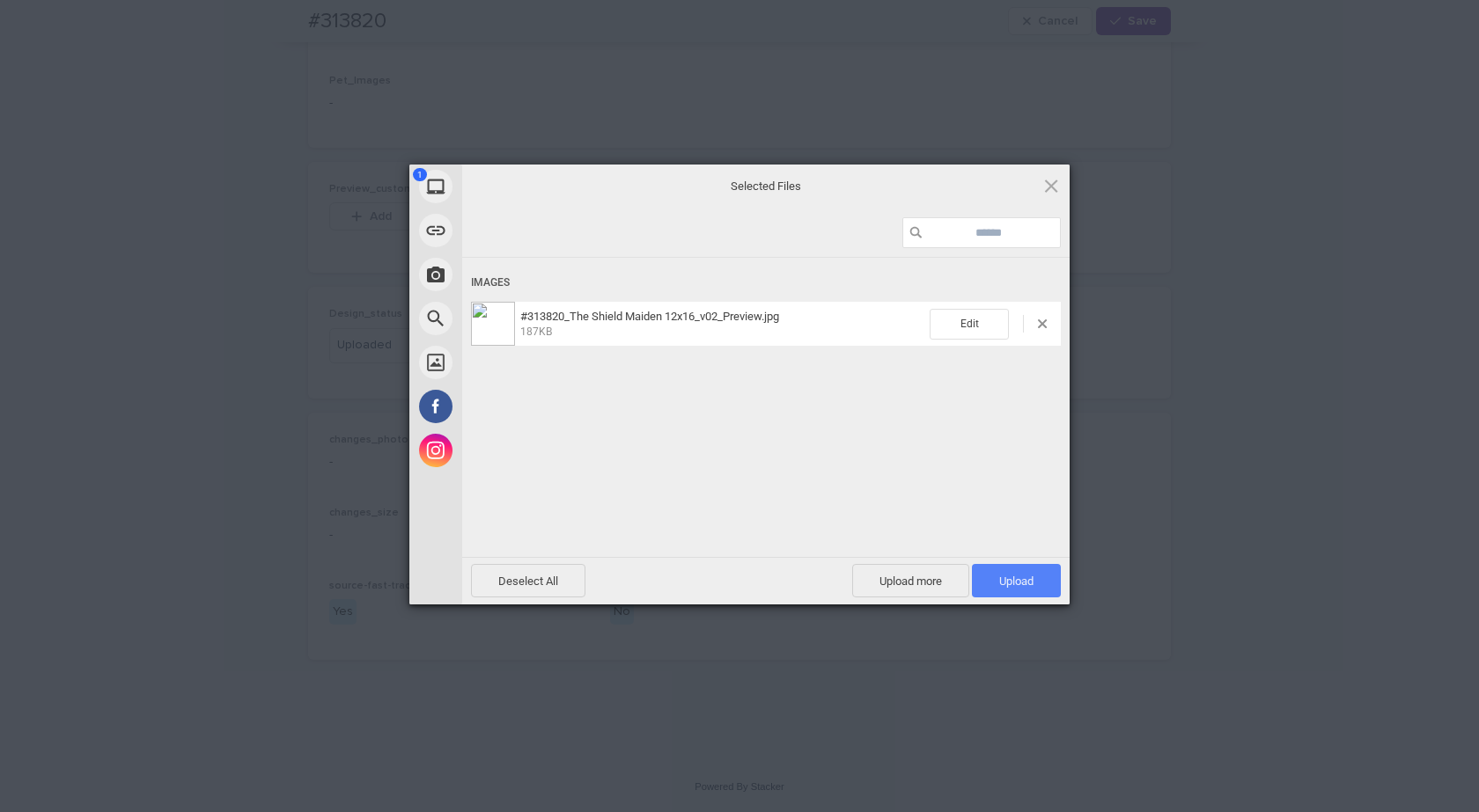
click at [1005, 574] on span "Upload 1" at bounding box center [1016, 581] width 34 height 13
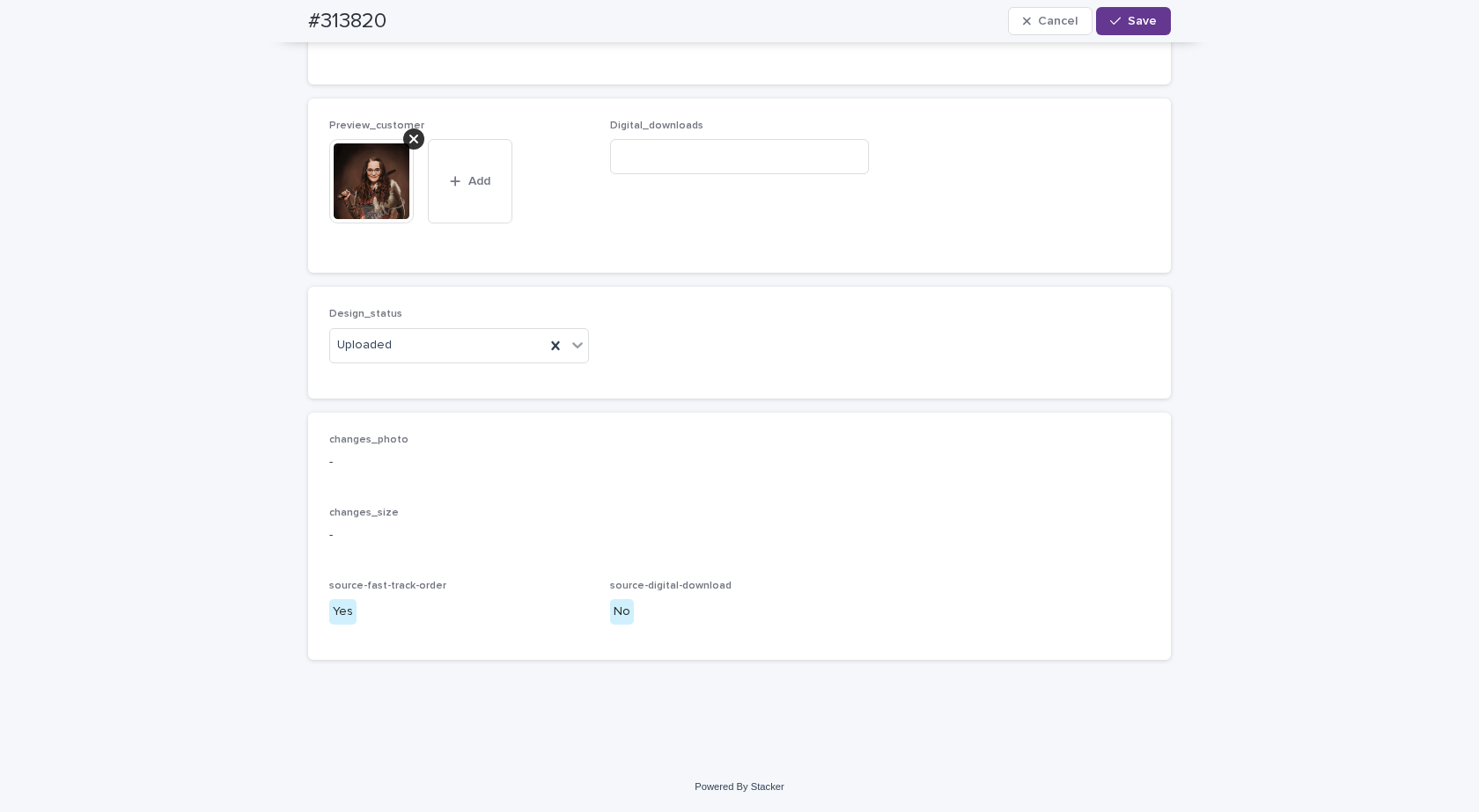
click at [1143, 19] on span "Save" at bounding box center [1142, 21] width 29 height 12
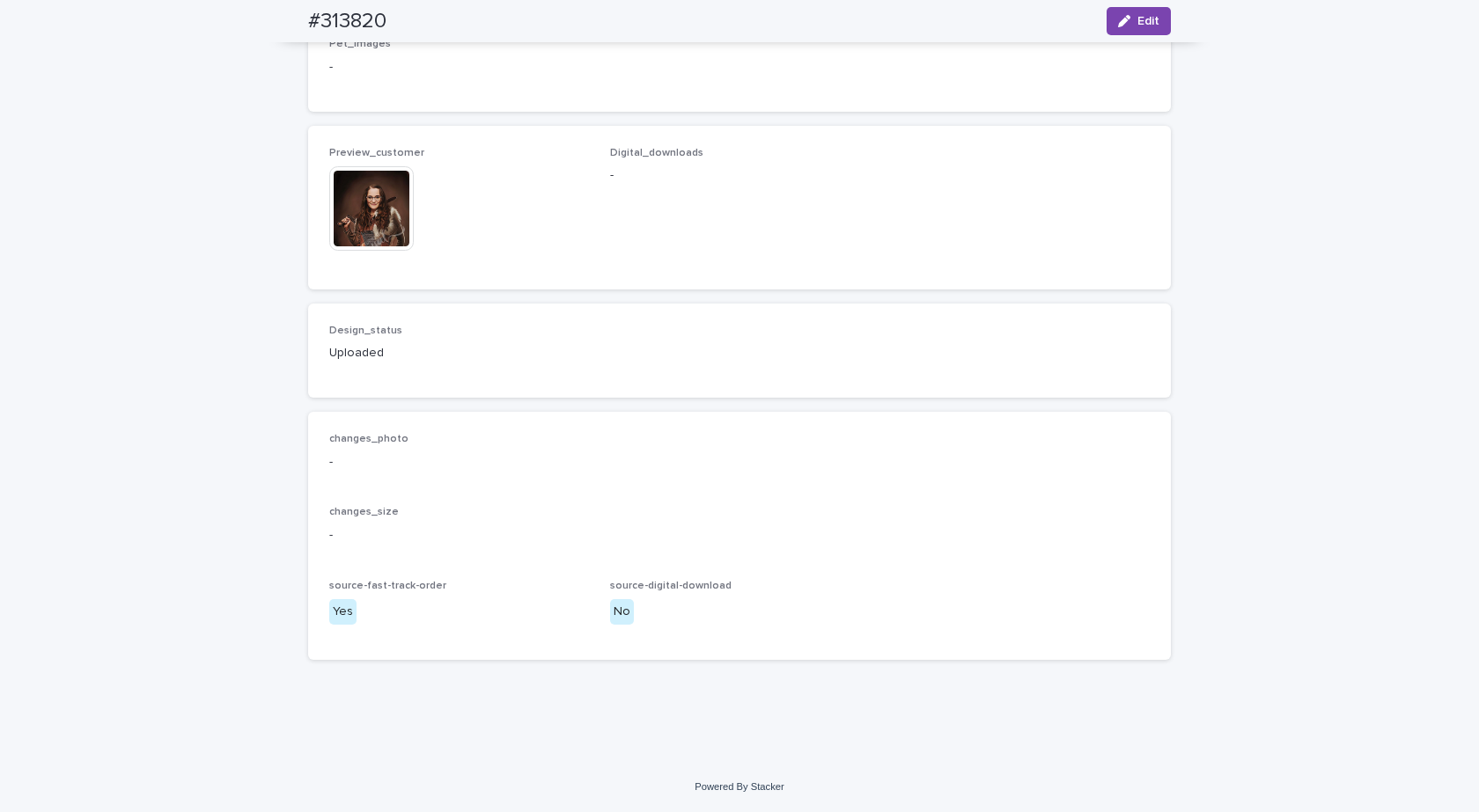
click at [380, 244] on img at bounding box center [372, 208] width 85 height 85
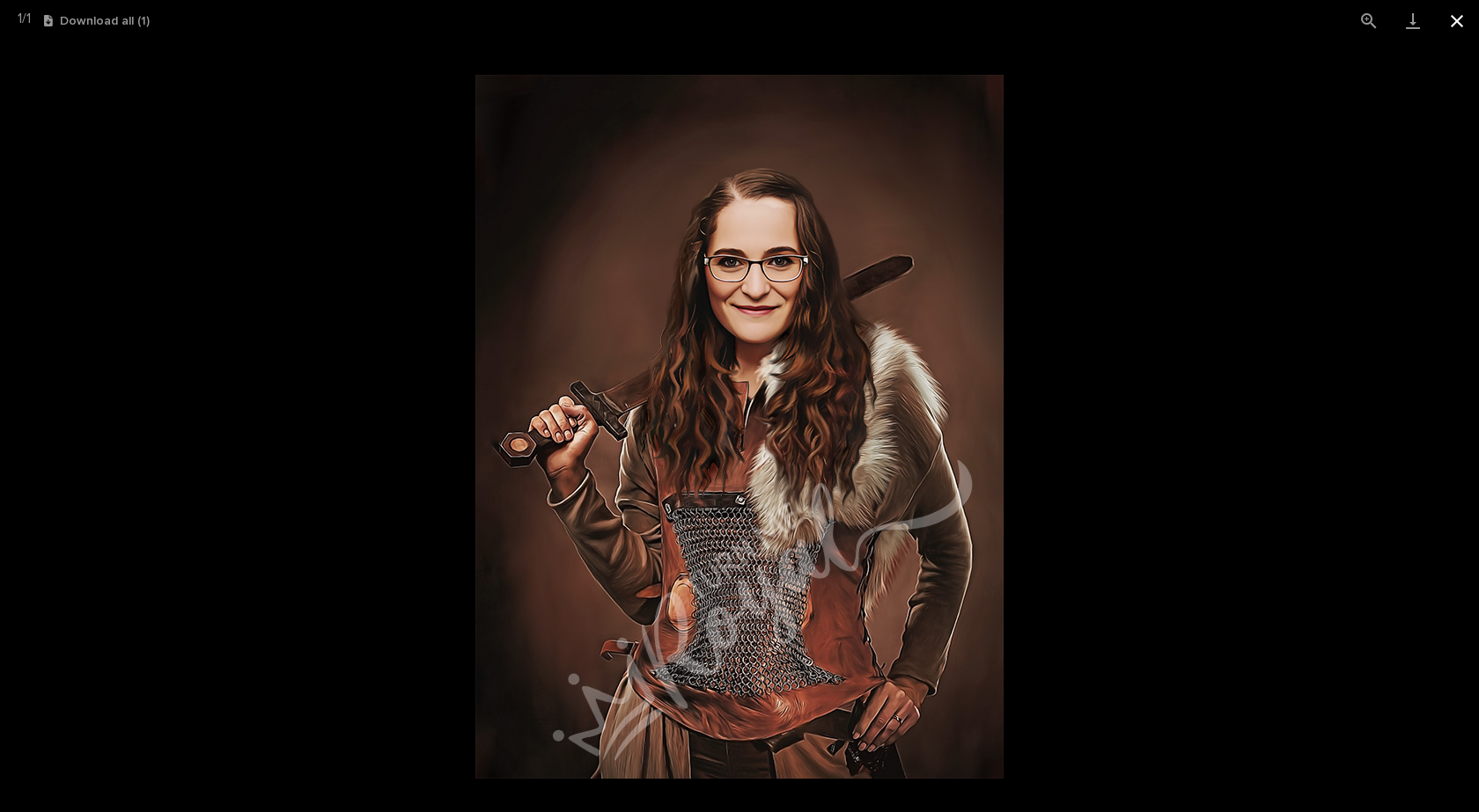
click at [1458, 22] on button "Close gallery" at bounding box center [1456, 21] width 44 height 41
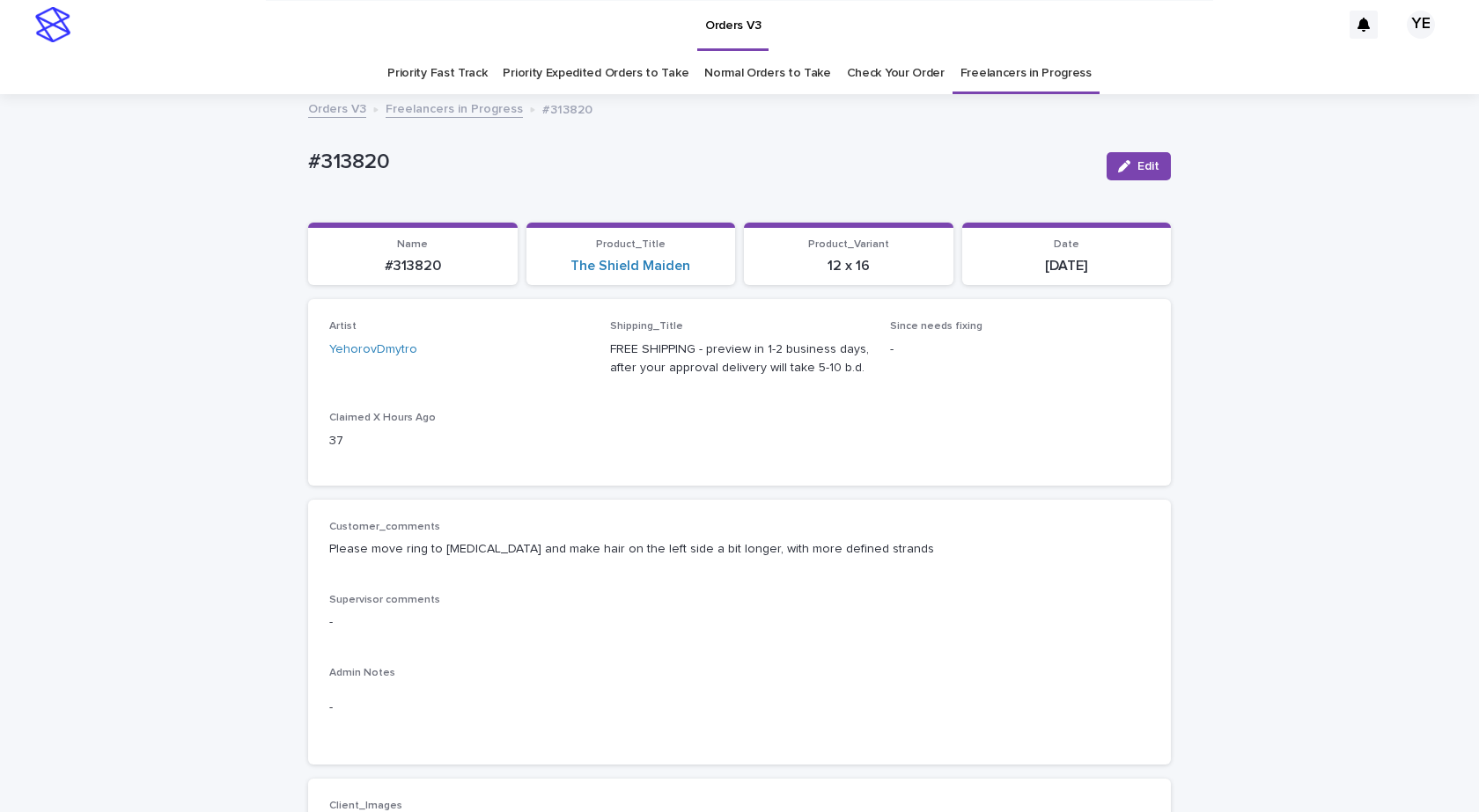
scroll to position [0, 0]
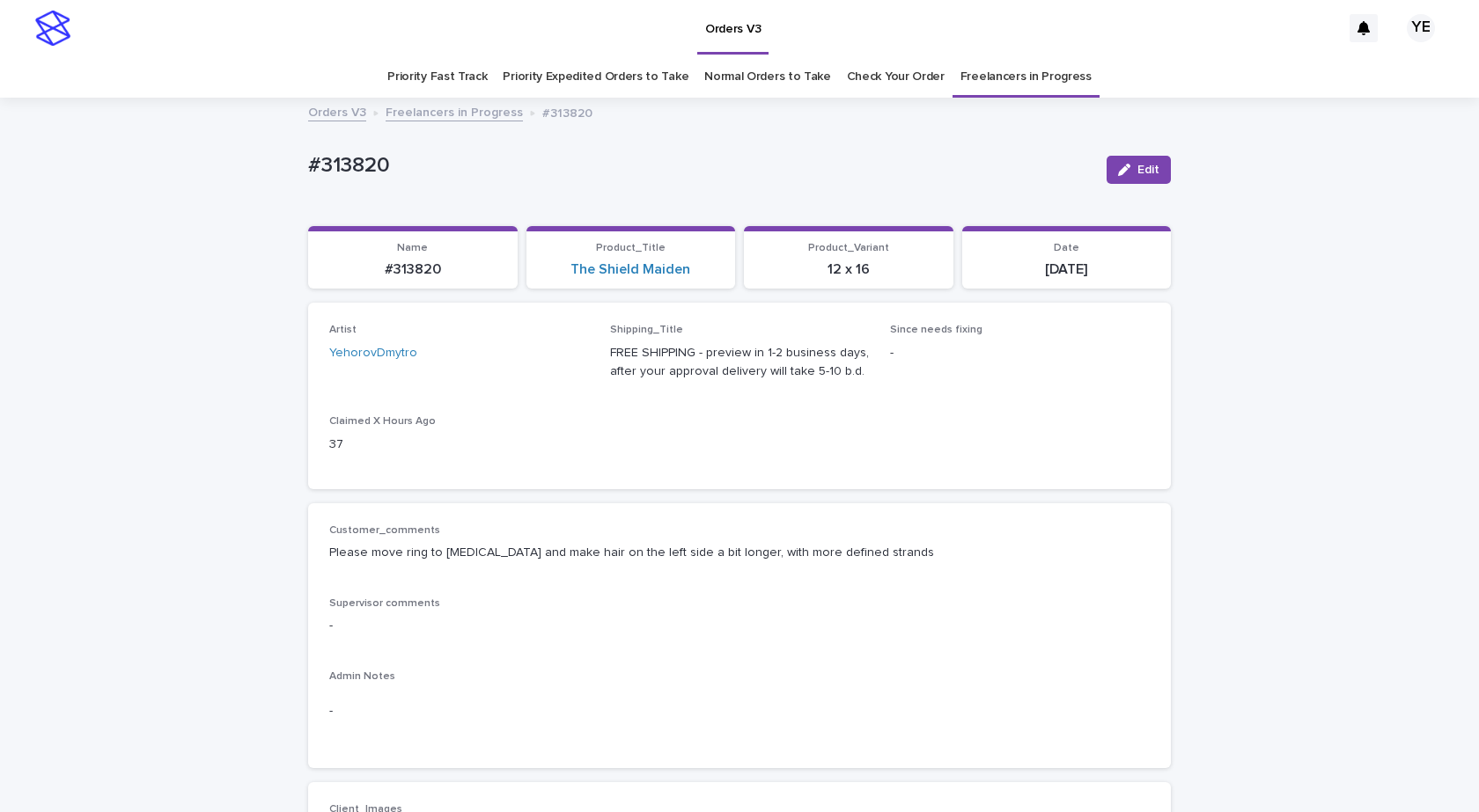
click at [427, 113] on link "Freelancers in Progress" at bounding box center [455, 110] width 138 height 20
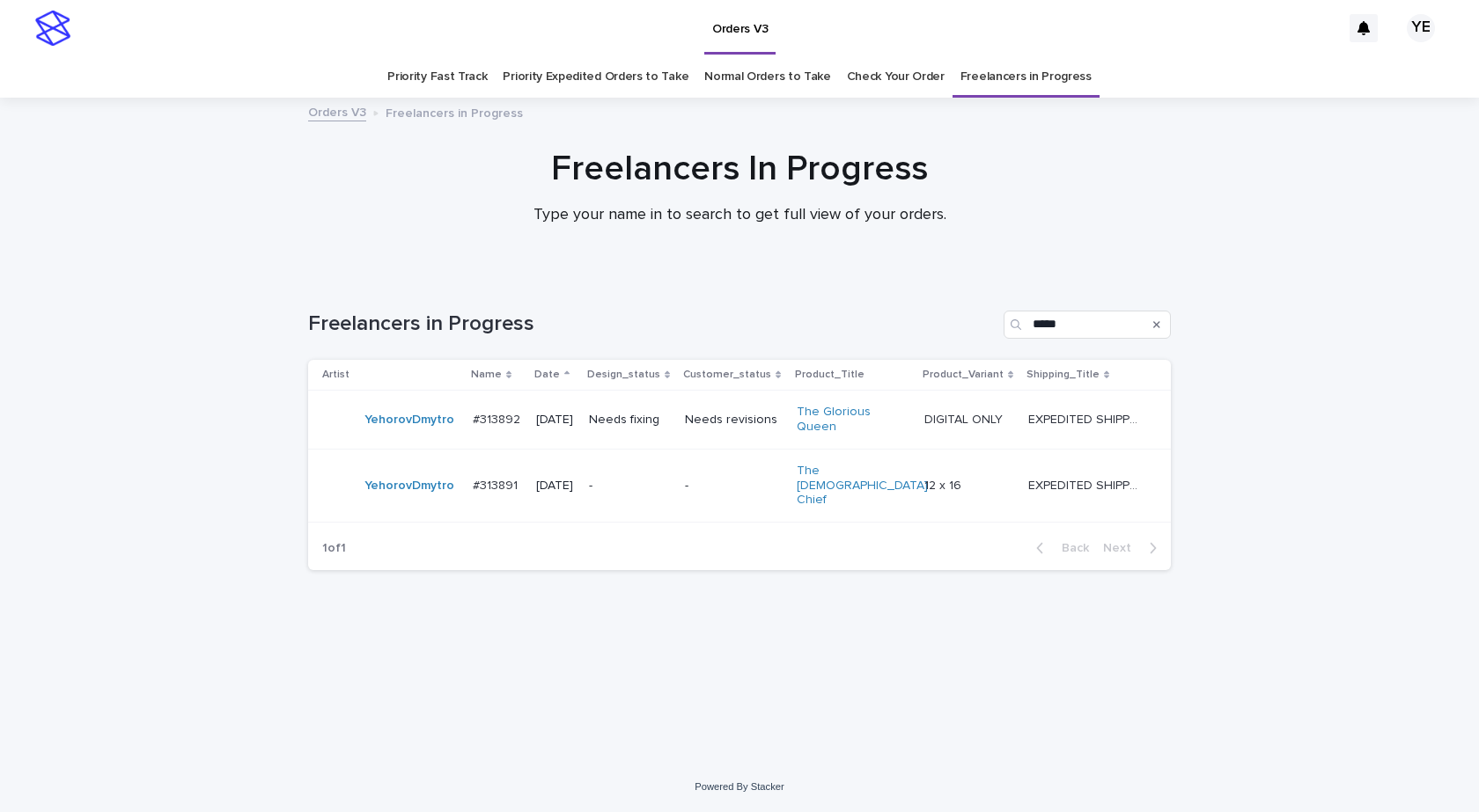
click at [399, 431] on div "YehorovDmytro" at bounding box center [391, 420] width 137 height 35
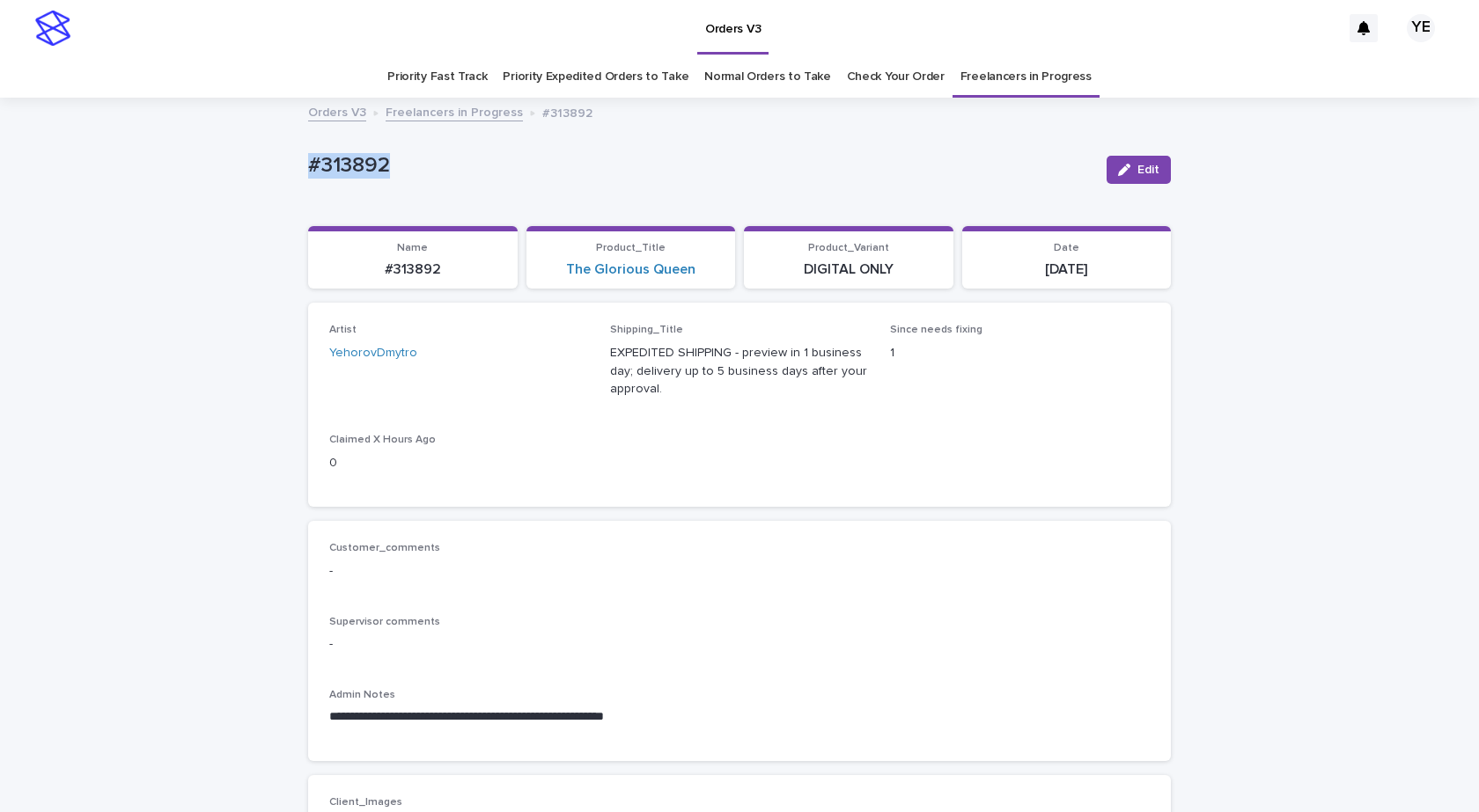
drag, startPoint x: 310, startPoint y: 153, endPoint x: 214, endPoint y: 169, distance: 97.3
copy p "#313892"
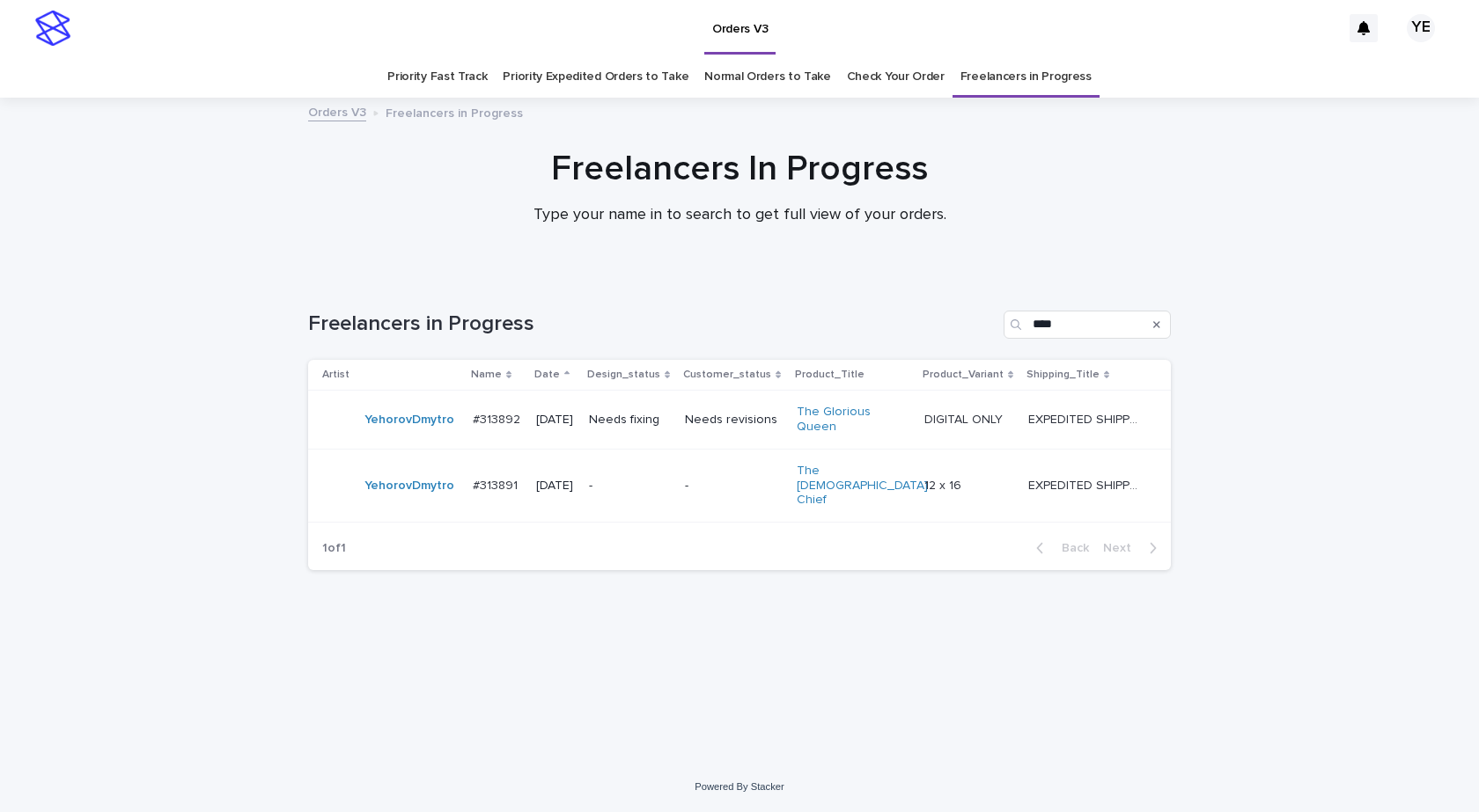
click at [411, 431] on div "YehorovDmytro" at bounding box center [391, 420] width 137 height 35
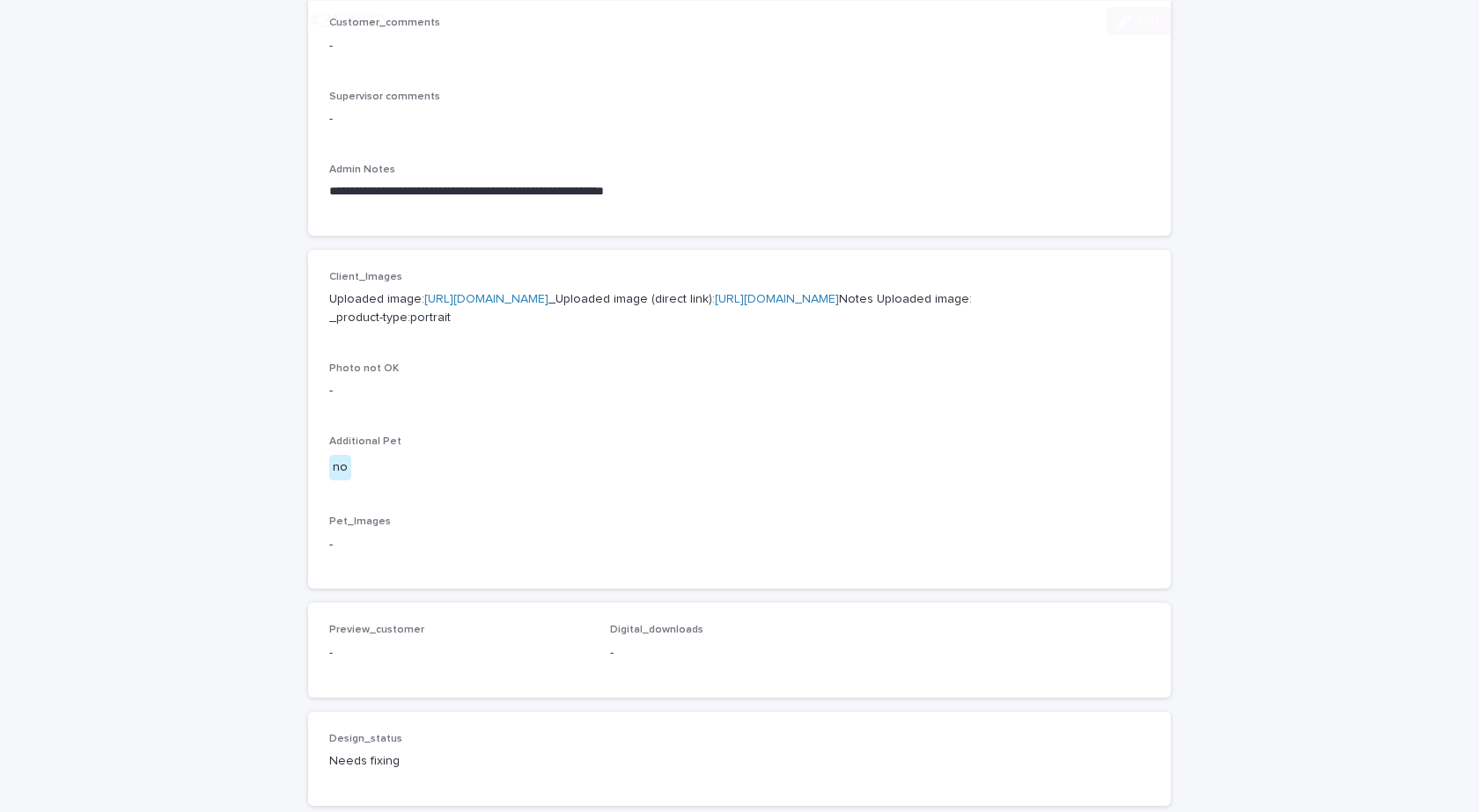
scroll to position [528, 0]
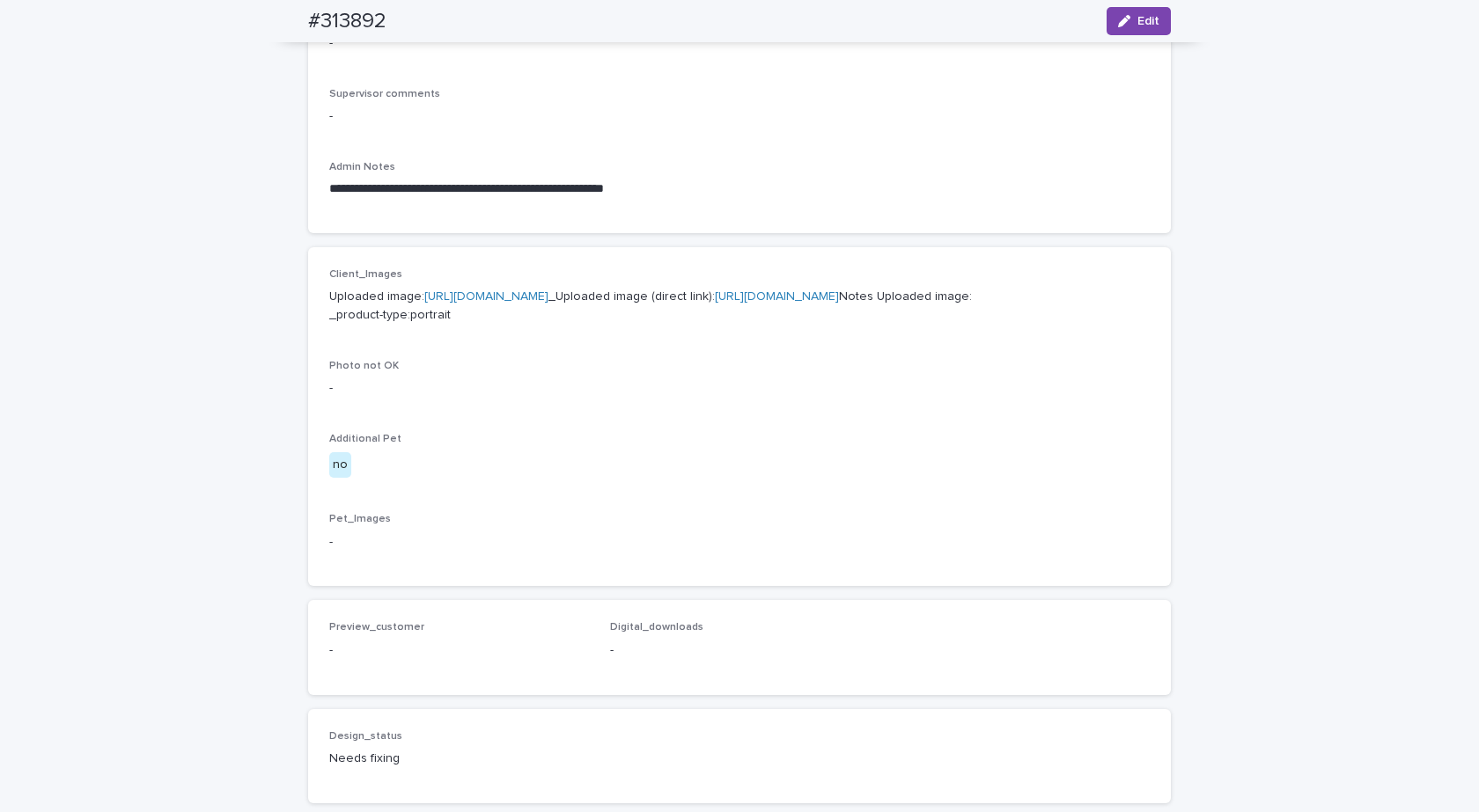
click at [545, 291] on link "[URL][DOMAIN_NAME]" at bounding box center [487, 296] width 125 height 12
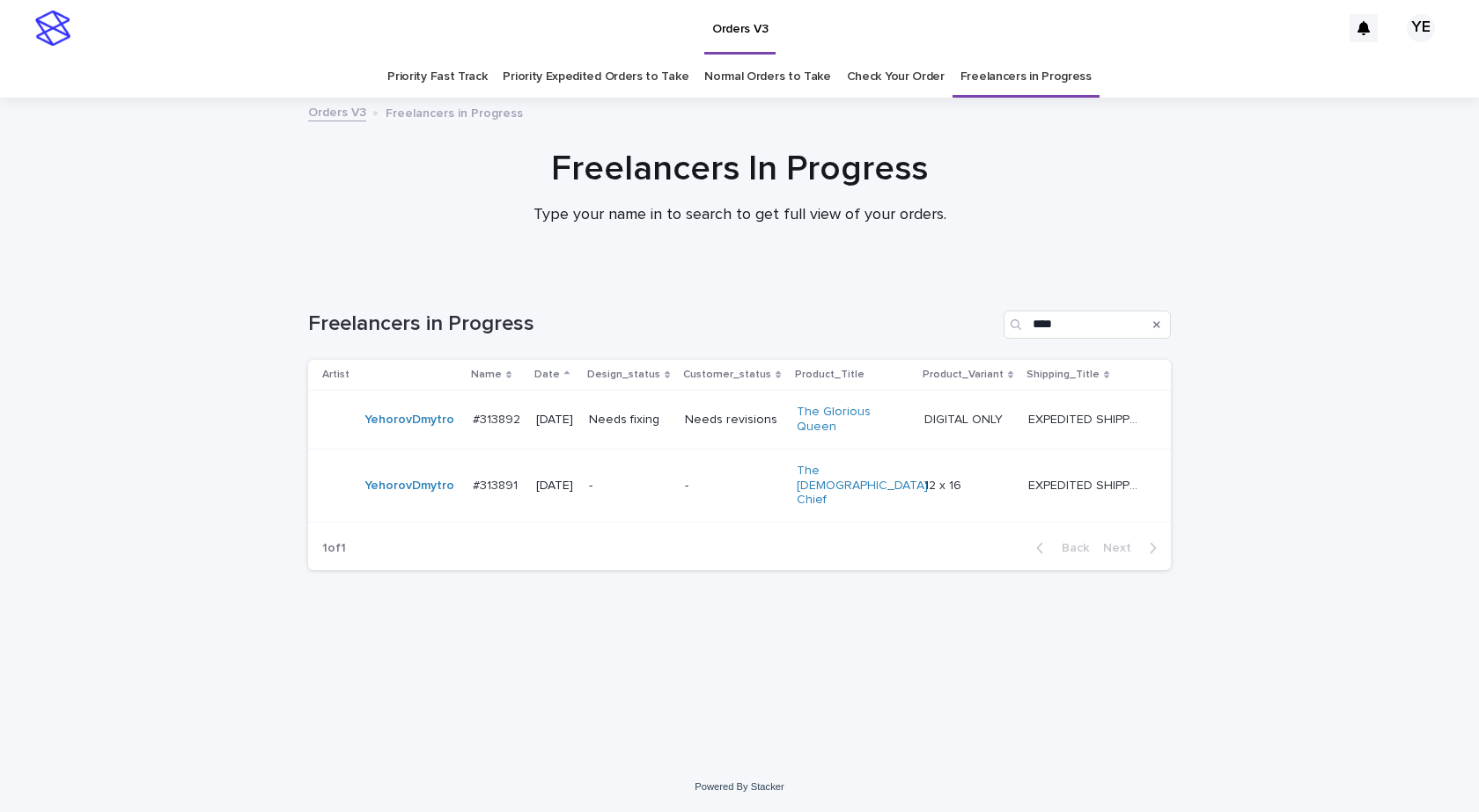
click at [445, 480] on div "YehorovDmytro" at bounding box center [408, 486] width 90 height 29
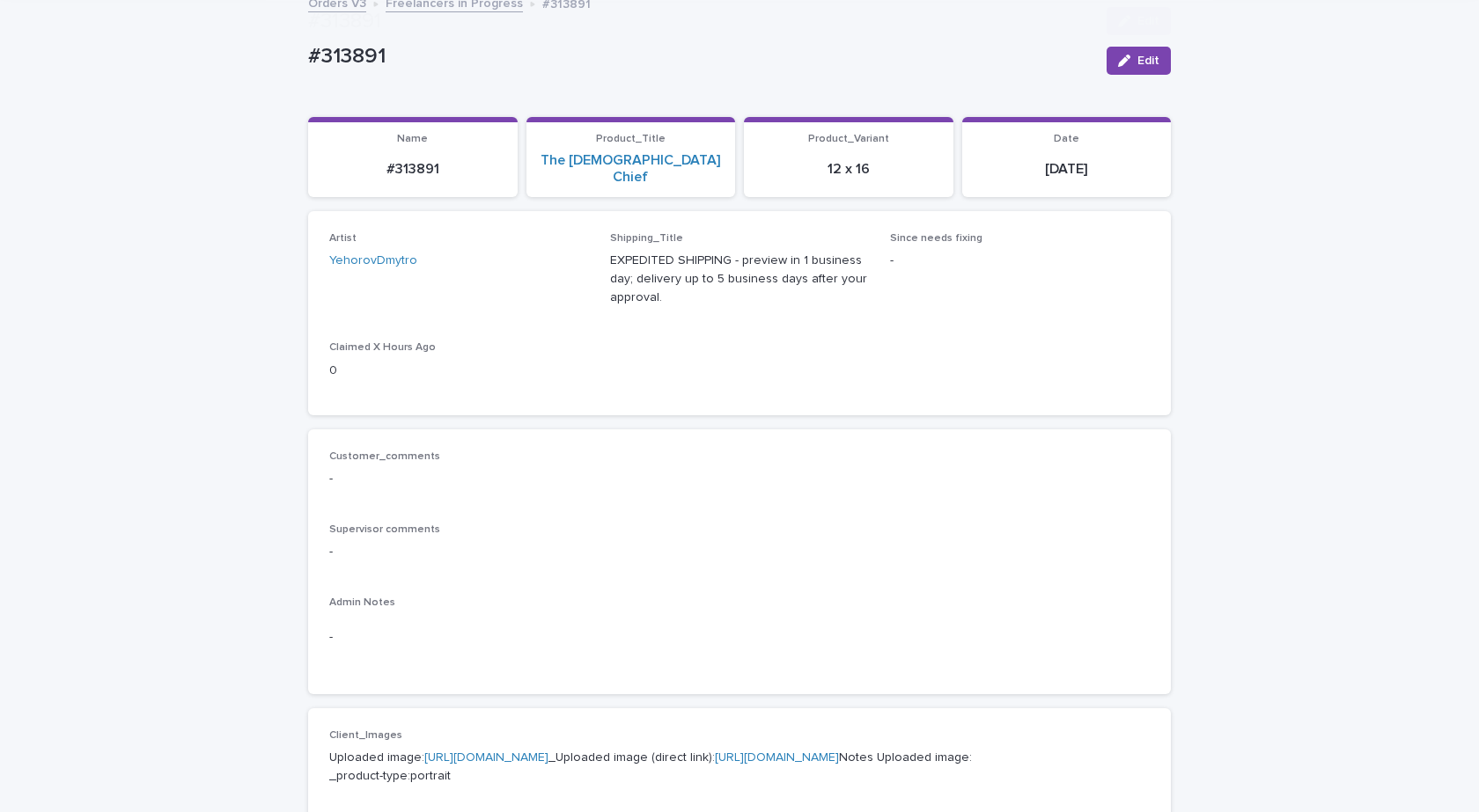
scroll to position [528, 0]
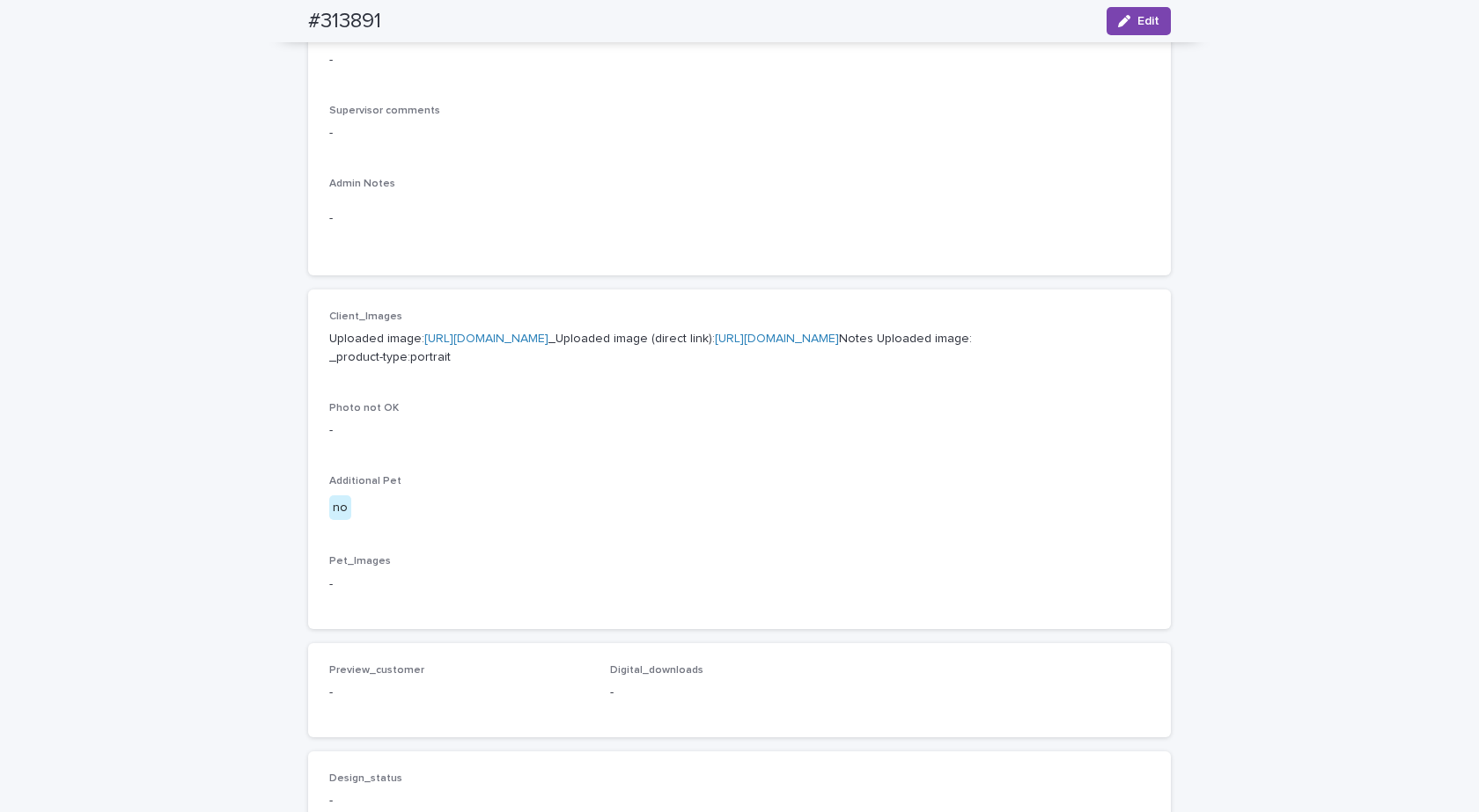
click at [548, 333] on link "https://cdn.shopify.com-uploadkit.app/s/files/1/0033/4807/0511/files/download.h…" at bounding box center [487, 339] width 125 height 12
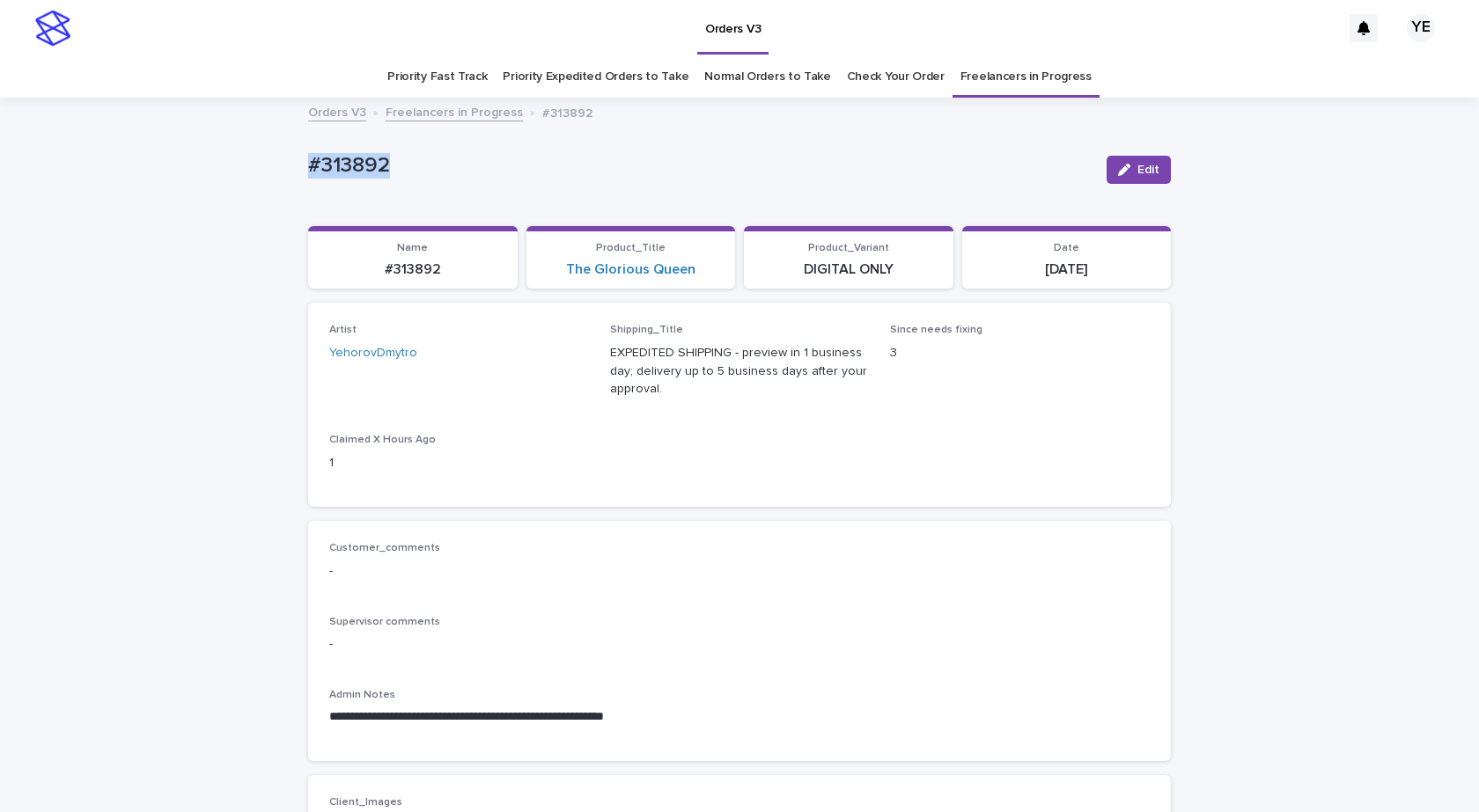
click at [1126, 164] on div "button" at bounding box center [1127, 170] width 20 height 12
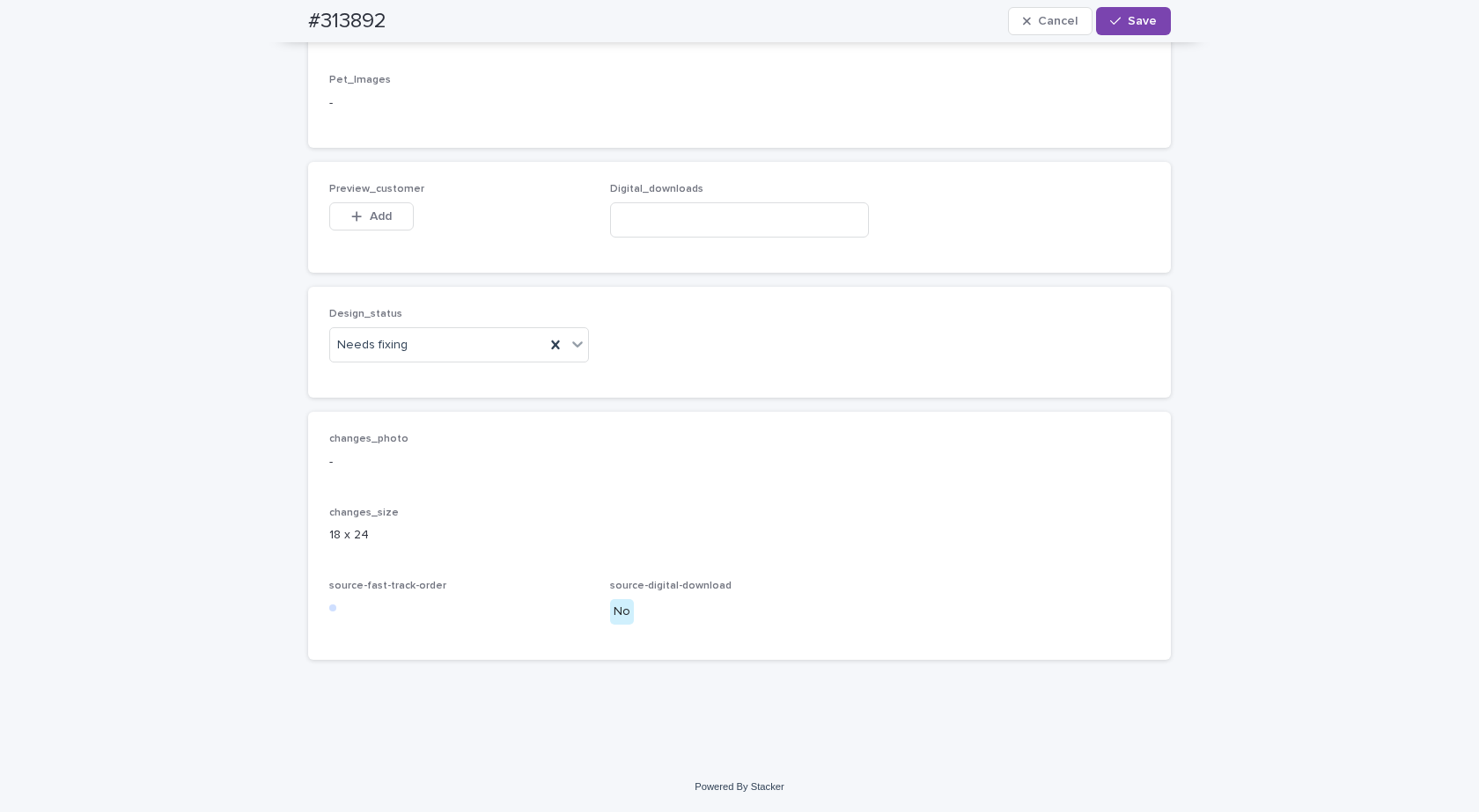
scroll to position [1076, 0]
click at [668, 207] on input at bounding box center [740, 220] width 259 height 35
paste input "**********"
type input "**********"
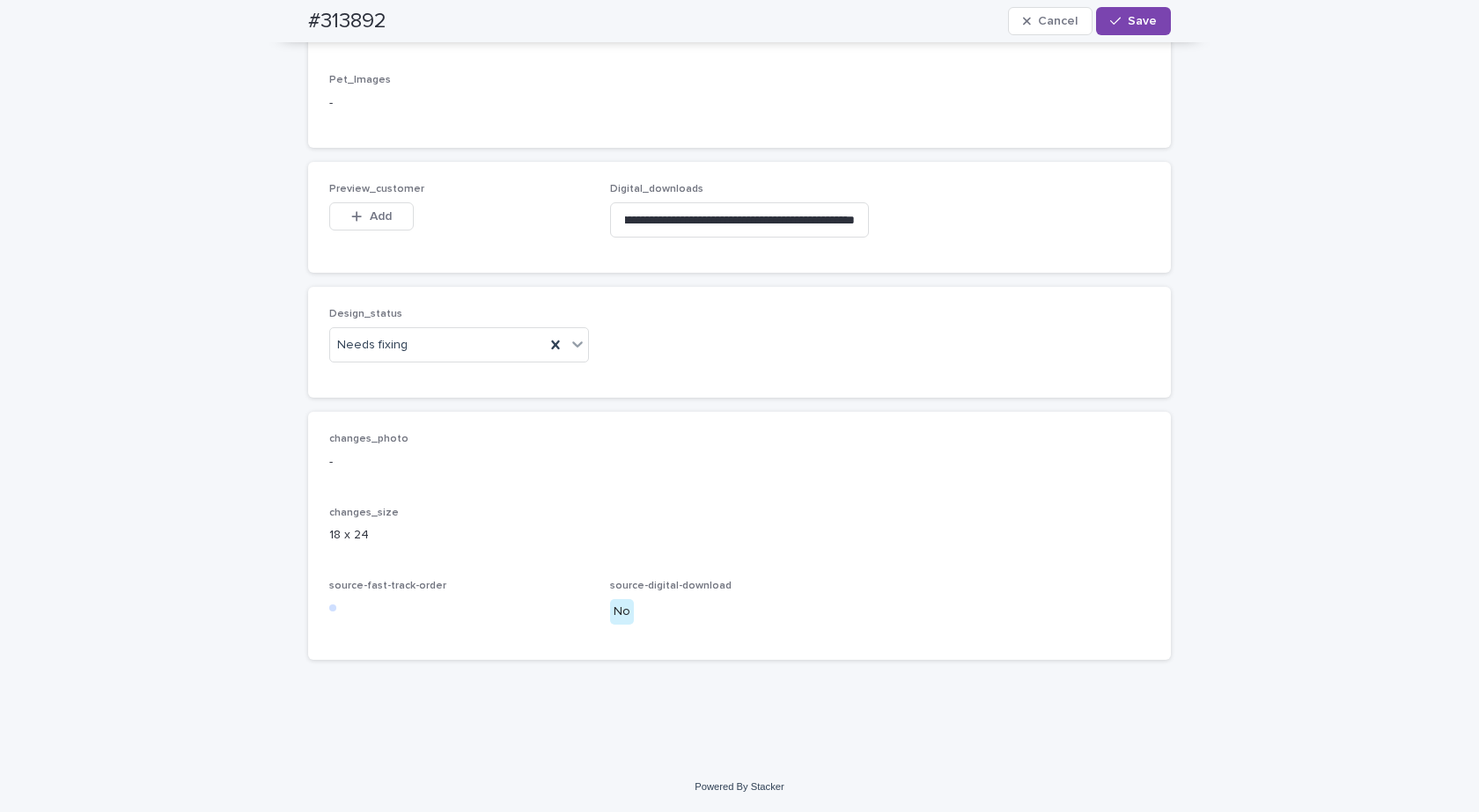
click at [465, 374] on div "Design_status Needs fixing" at bounding box center [458, 342] width 259 height 69
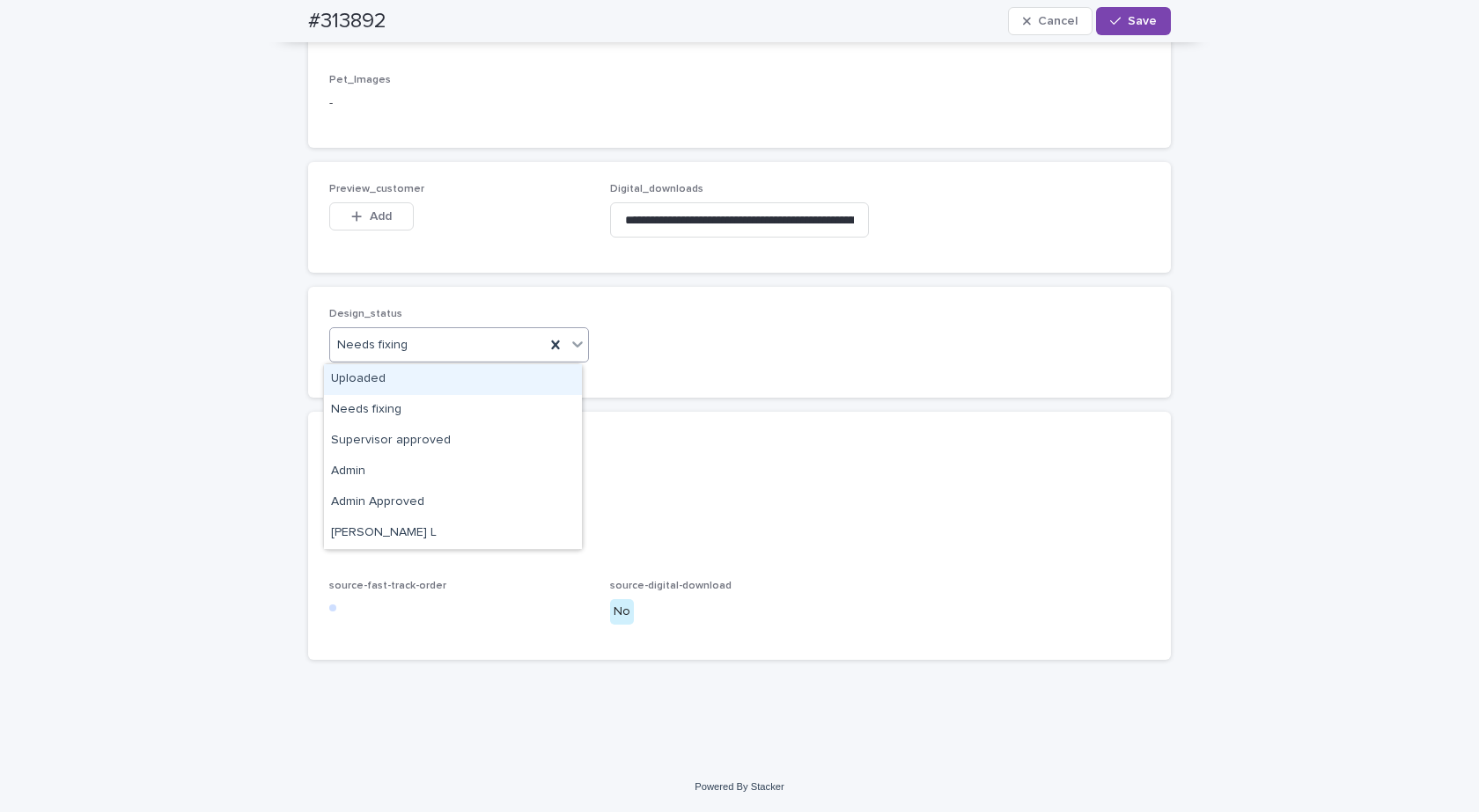
drag, startPoint x: 417, startPoint y: 348, endPoint x: 357, endPoint y: 355, distance: 60.4
click at [416, 348] on div "Needs fixing" at bounding box center [438, 345] width 215 height 29
click at [337, 370] on div "Uploaded" at bounding box center [452, 379] width 258 height 31
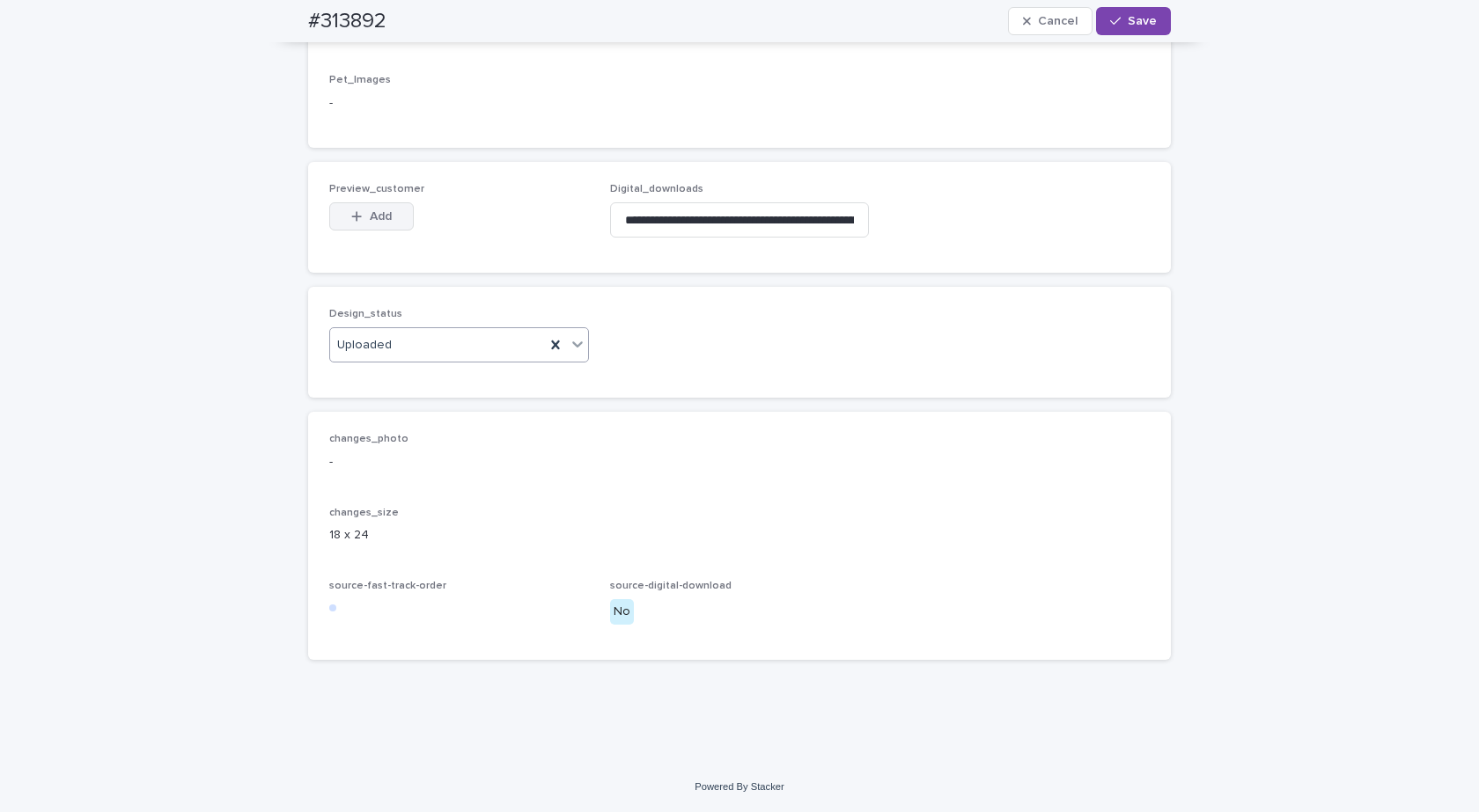
click at [375, 218] on span "Add" at bounding box center [380, 216] width 22 height 12
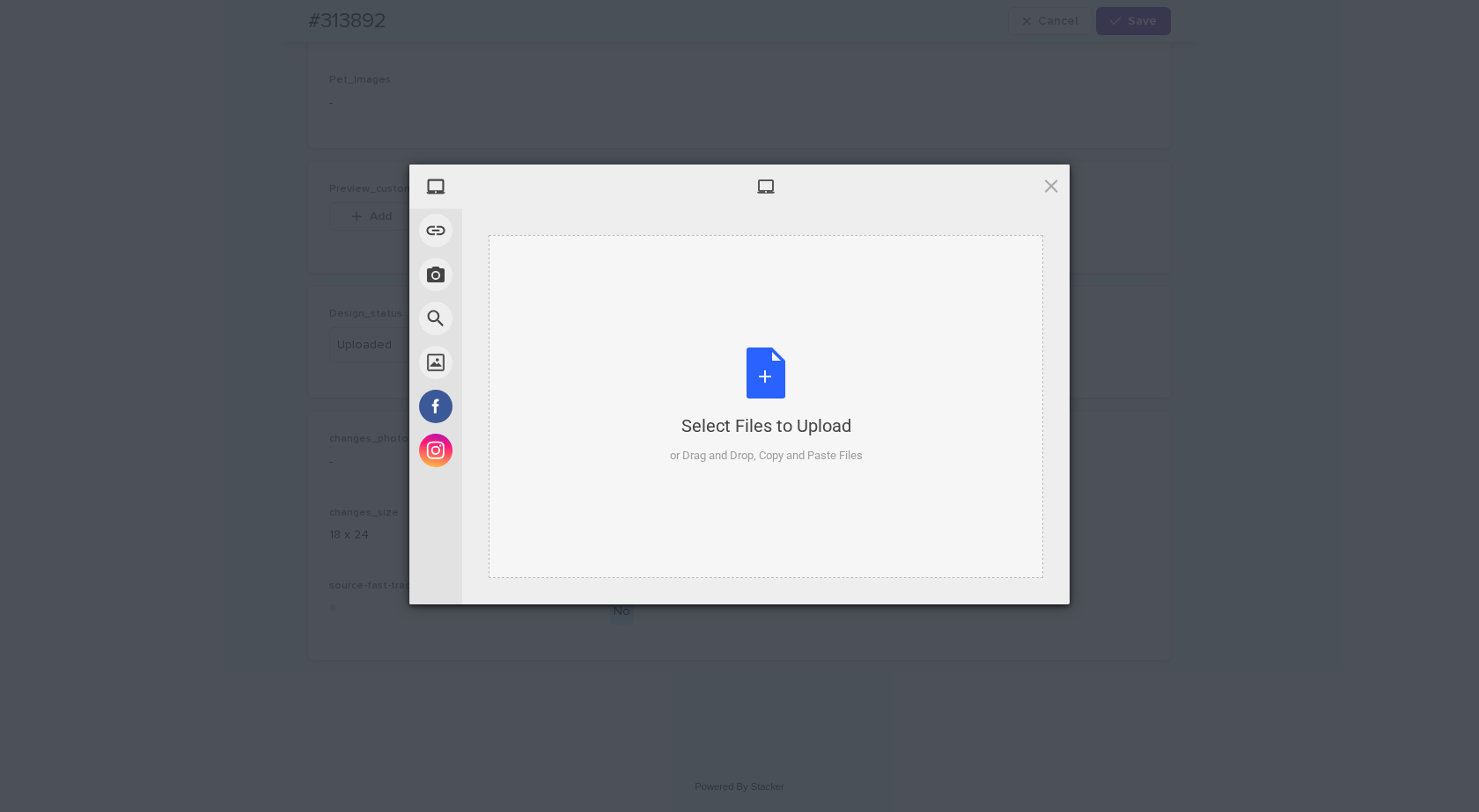
click at [823, 349] on div "Select Files to Upload or Drag and Drop, Copy and Paste Files" at bounding box center [766, 406] width 192 height 117
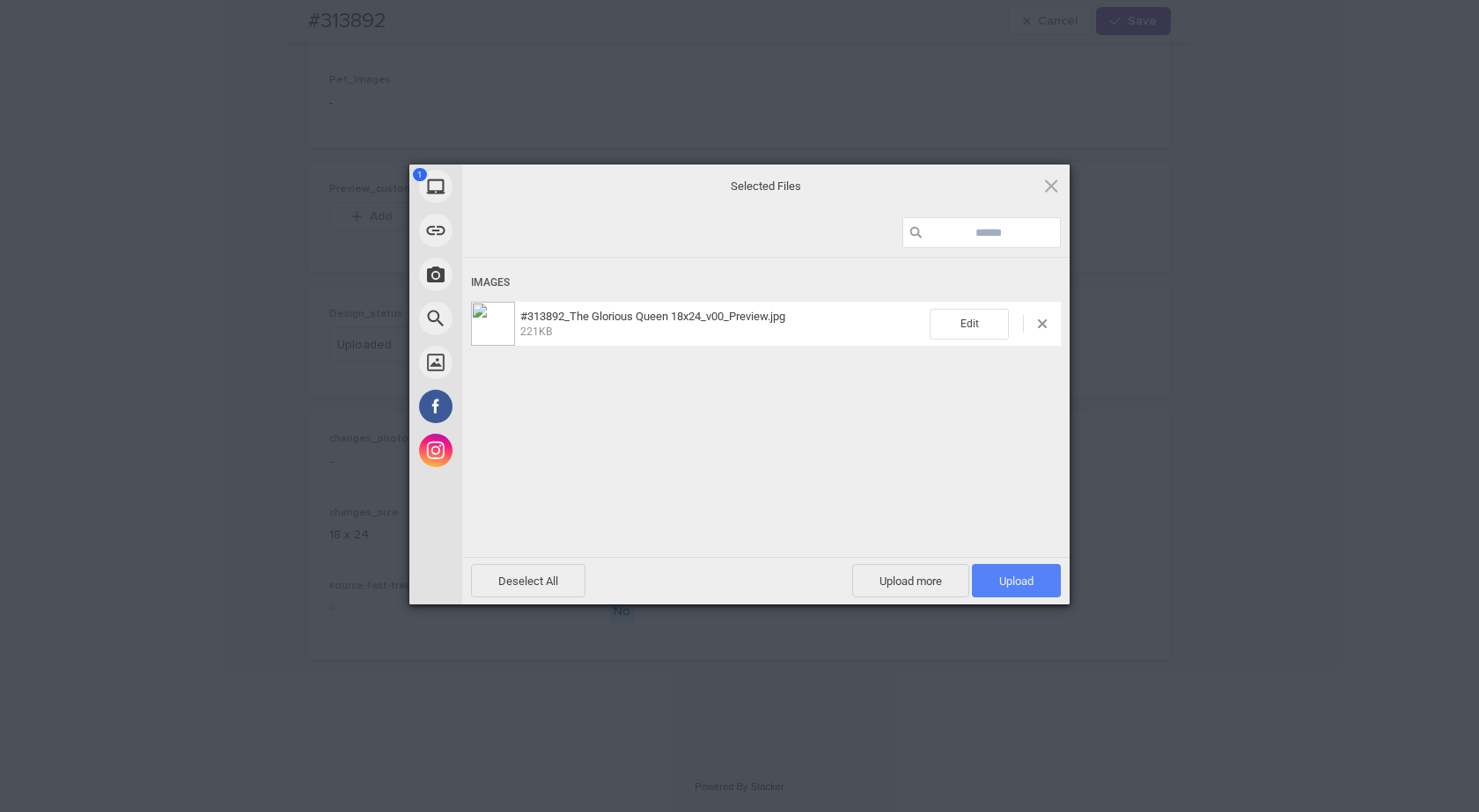
click at [1005, 577] on span "Upload 1" at bounding box center [1016, 581] width 34 height 13
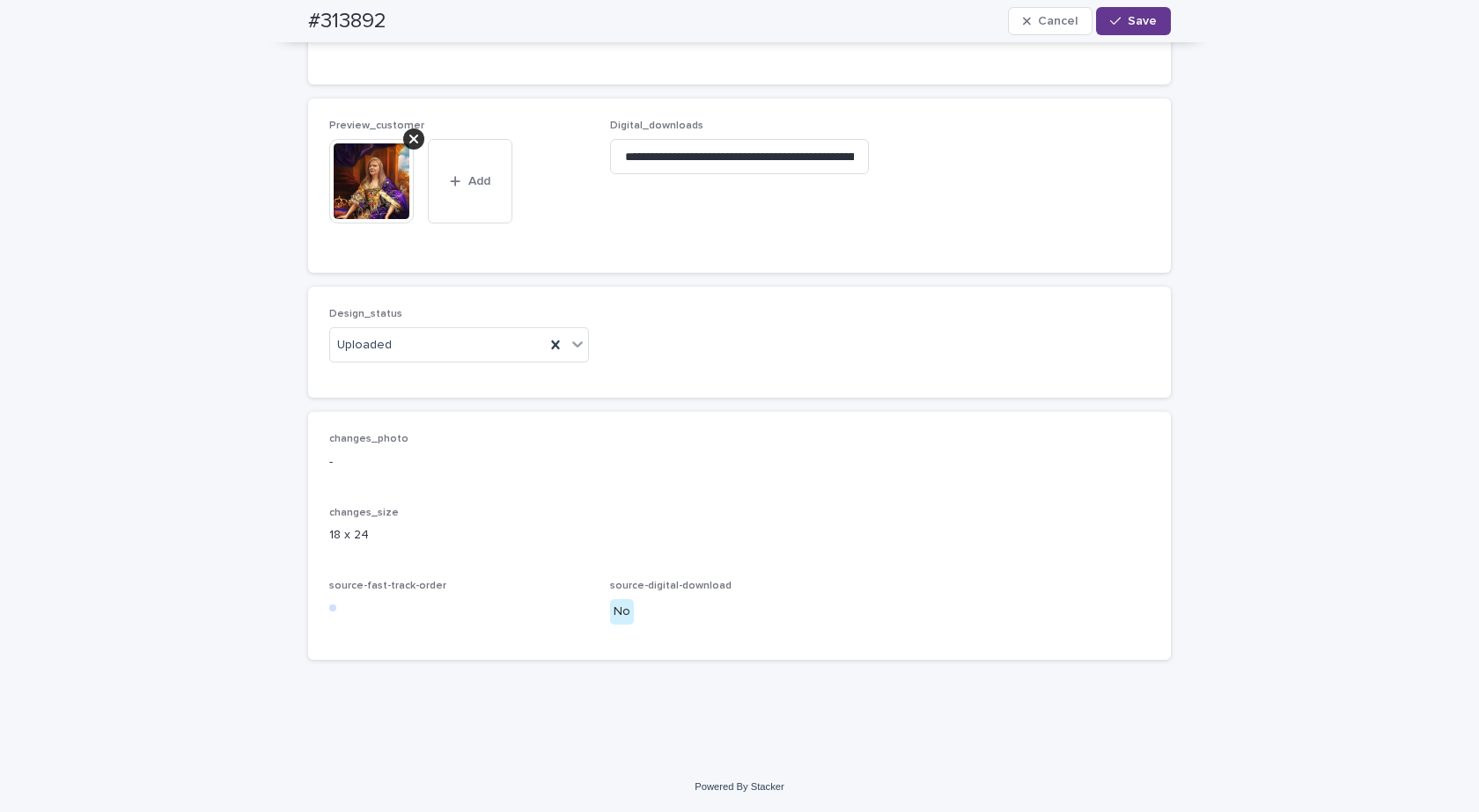
click at [1130, 19] on span "Save" at bounding box center [1142, 21] width 29 height 12
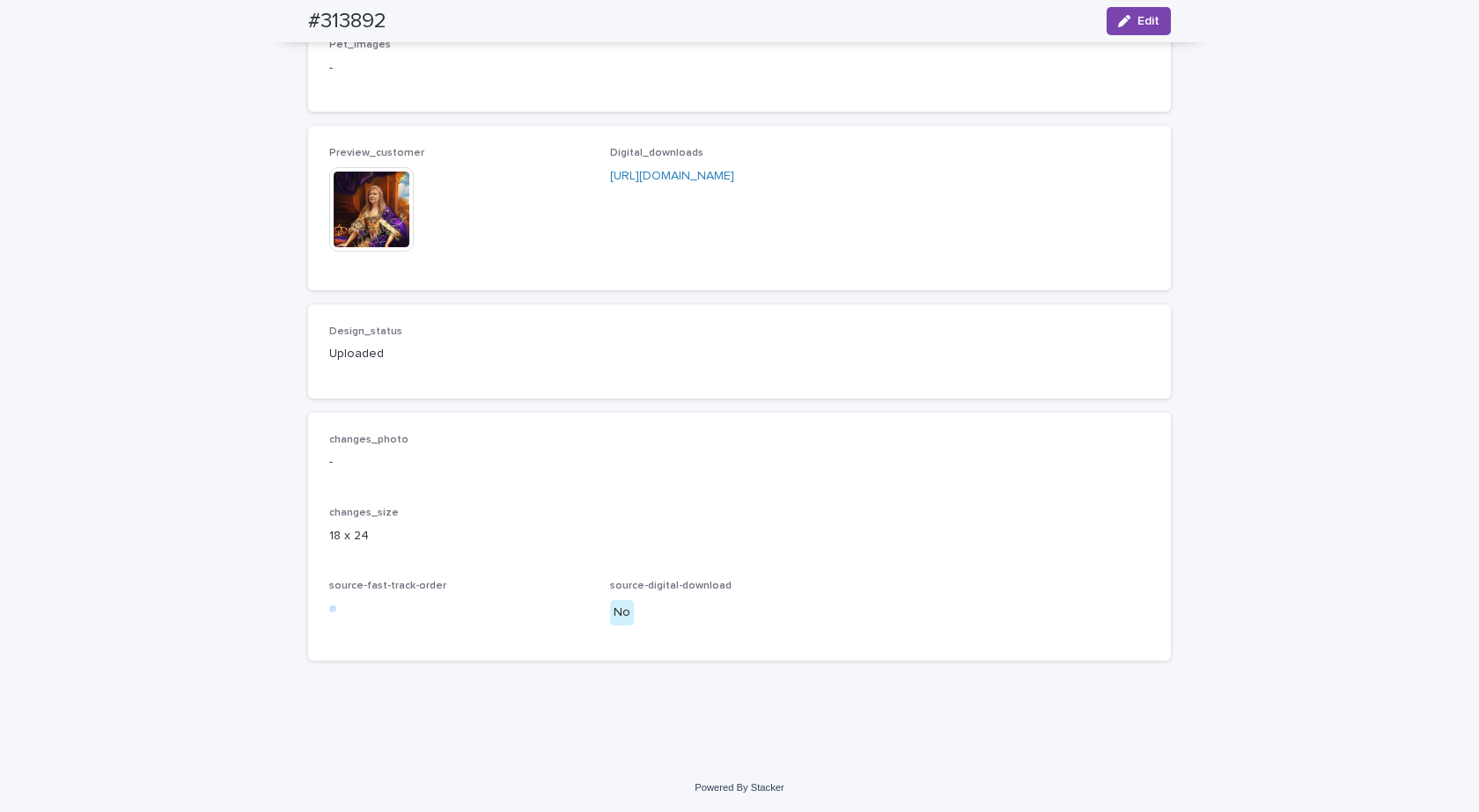
click at [390, 250] on img at bounding box center [372, 209] width 85 height 85
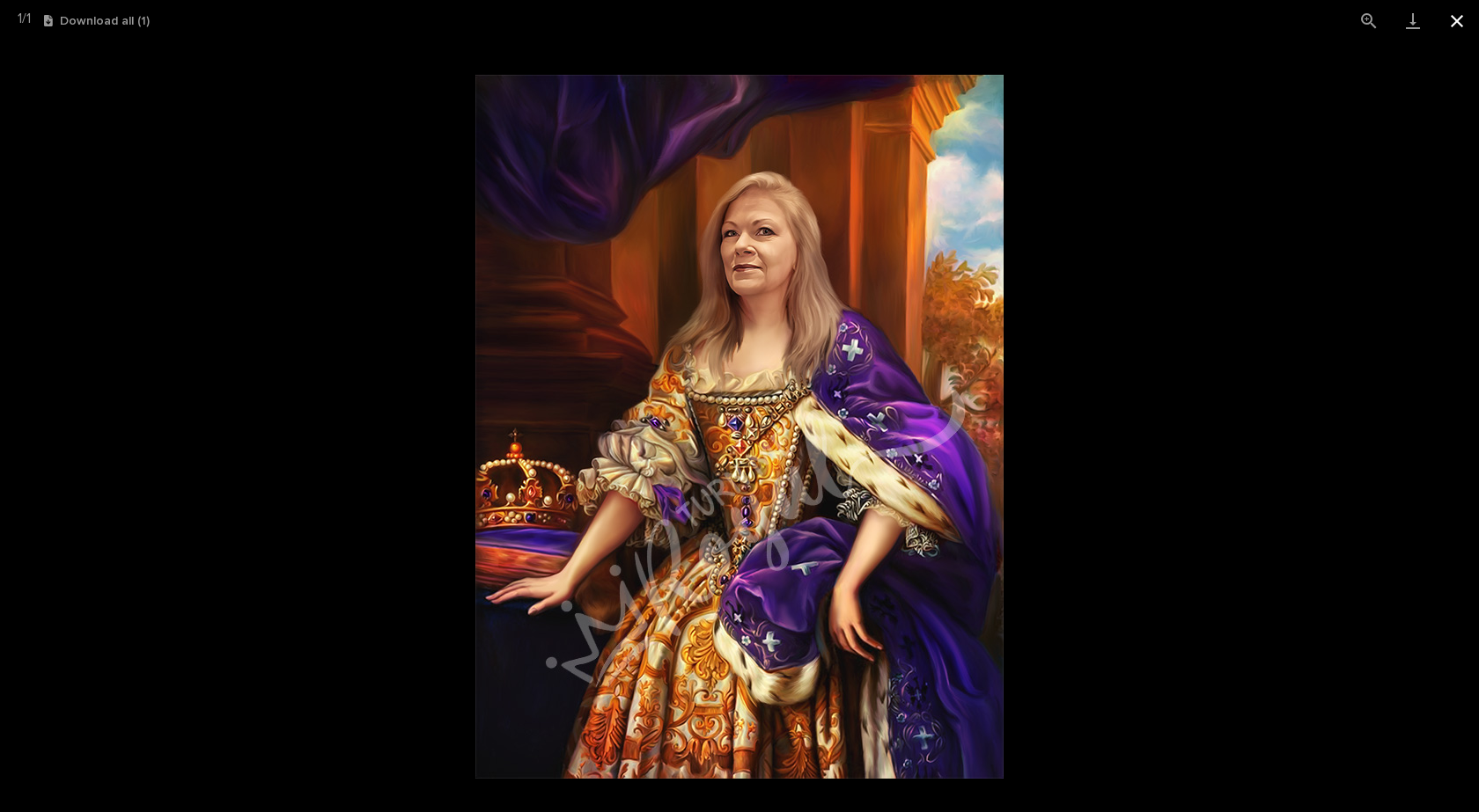
click at [1454, 21] on button "Close gallery" at bounding box center [1456, 21] width 44 height 41
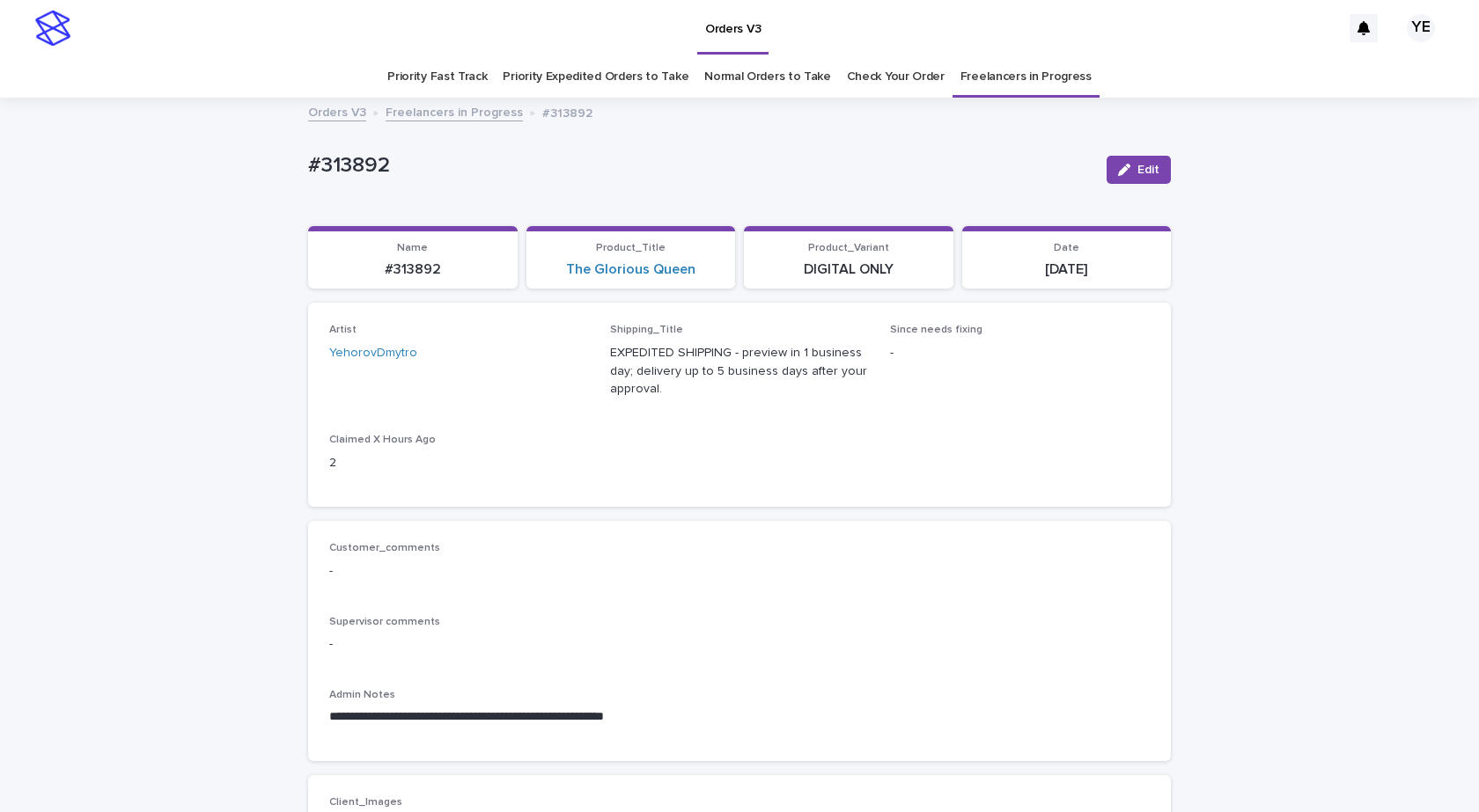
click at [432, 114] on link "Freelancers in Progress" at bounding box center [455, 110] width 138 height 20
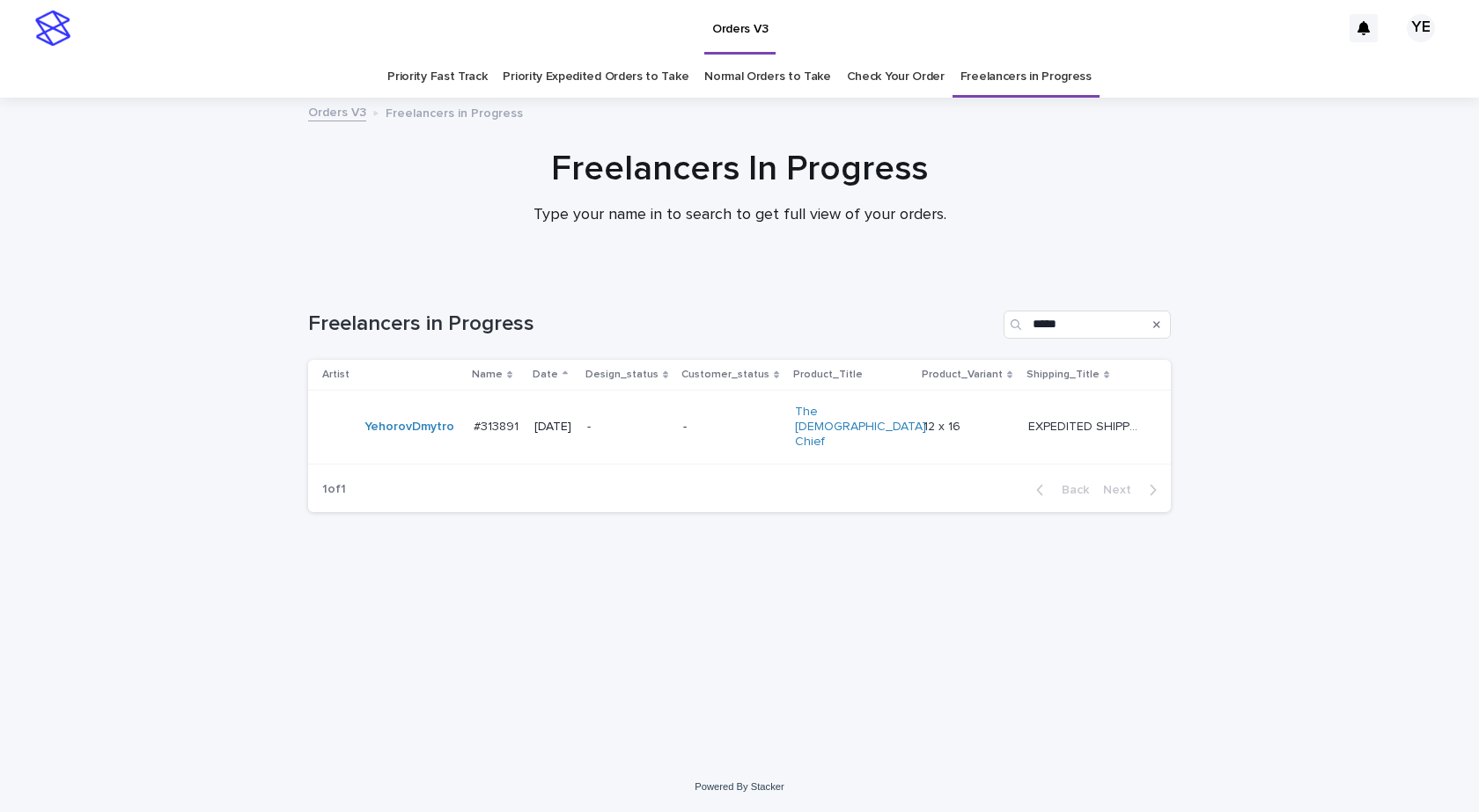
click at [398, 439] on td "YehorovDmytro" at bounding box center [388, 426] width 158 height 73
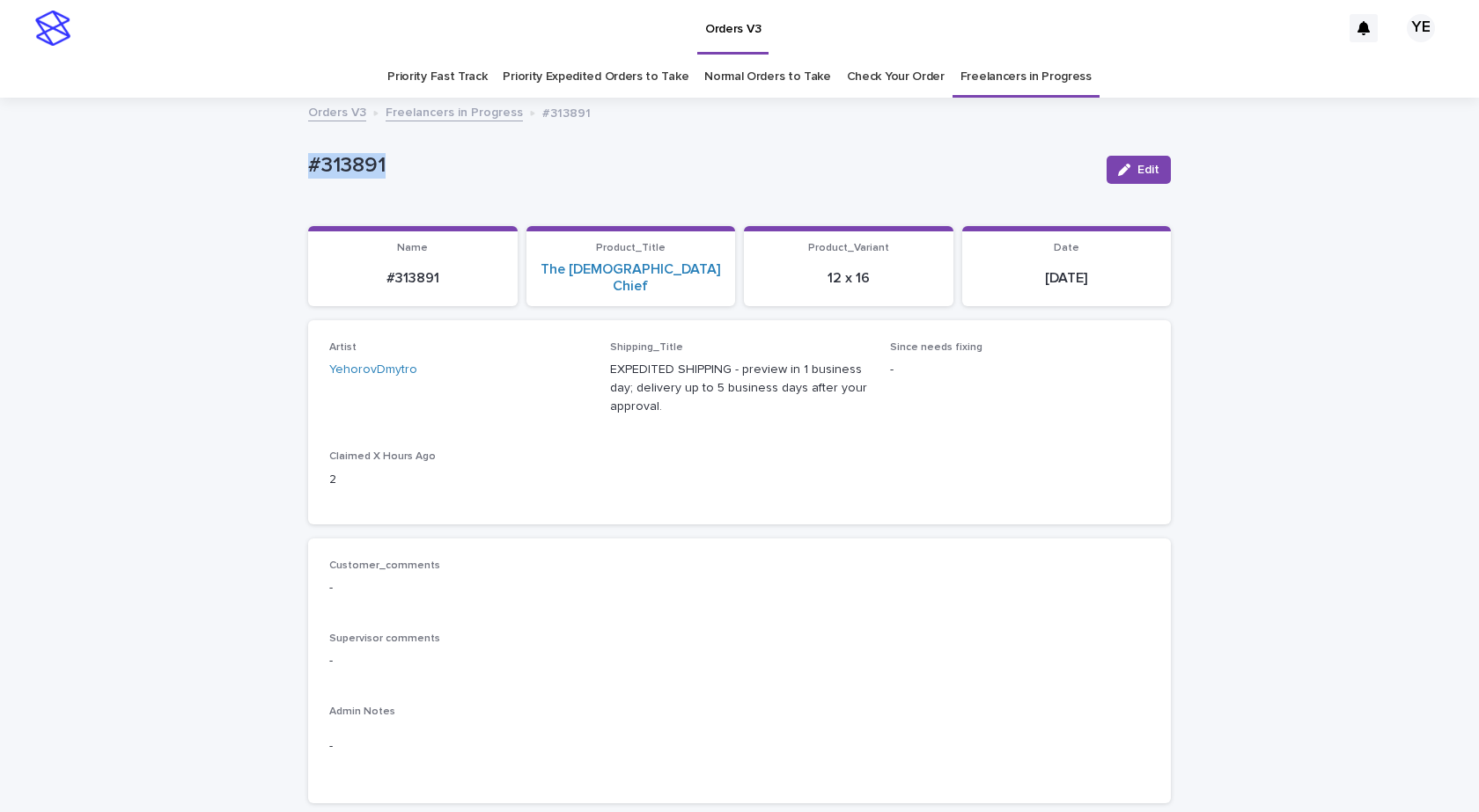
drag, startPoint x: 384, startPoint y: 160, endPoint x: 273, endPoint y: 163, distance: 111.0
copy p "#313891"
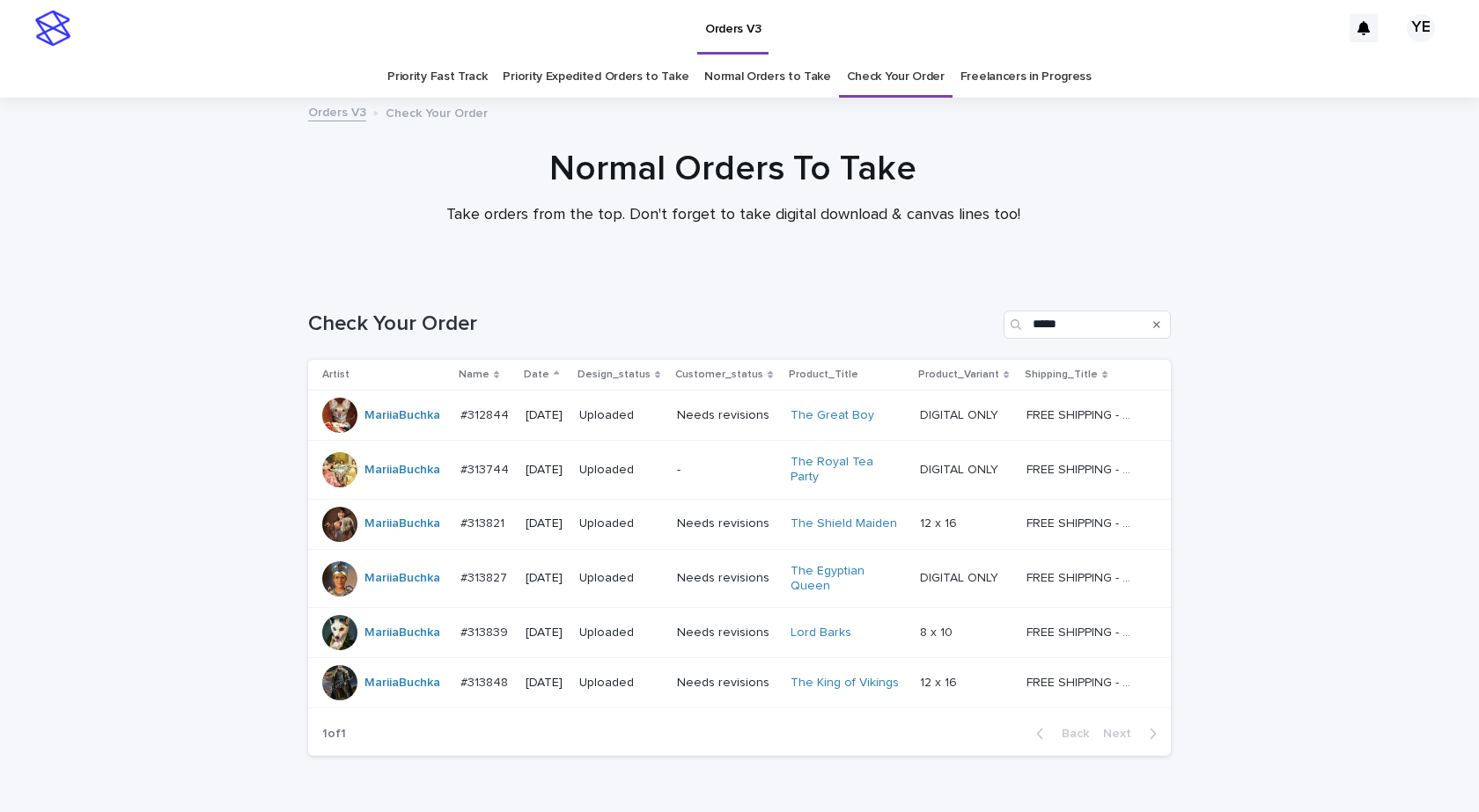
click at [363, 535] on td "MariiaBuchka" at bounding box center [381, 523] width 145 height 50
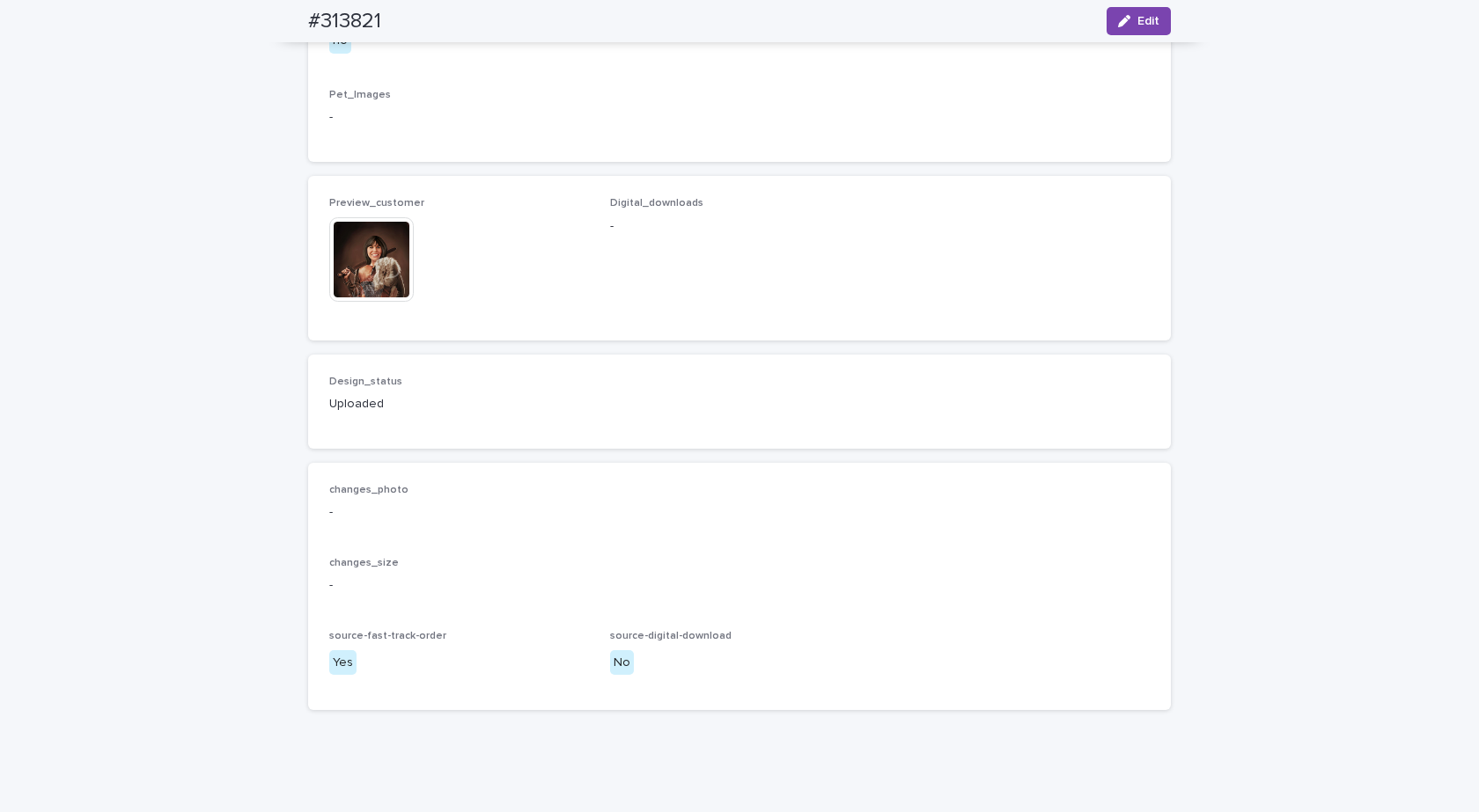
scroll to position [1233, 0]
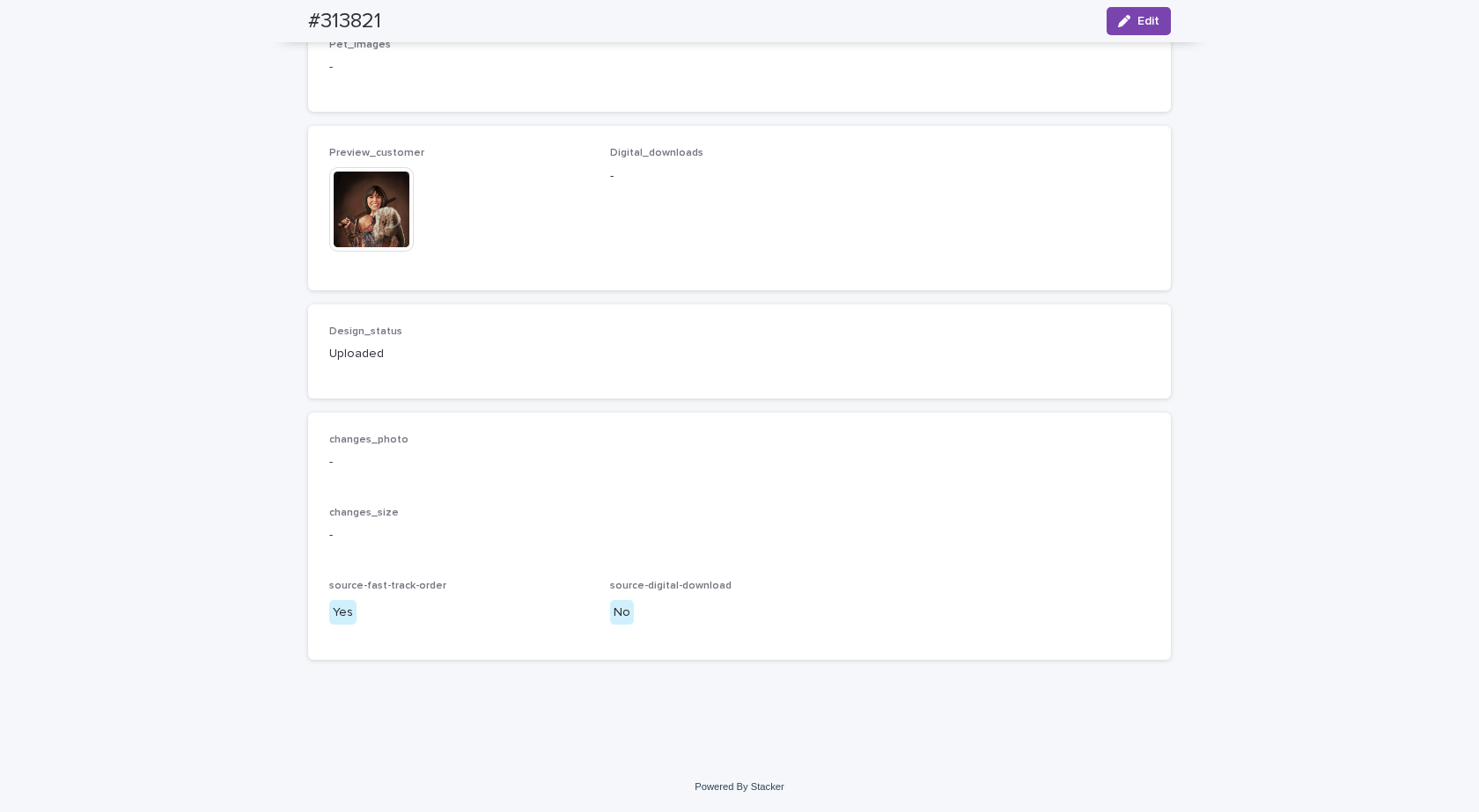
click at [377, 252] on img at bounding box center [372, 209] width 85 height 85
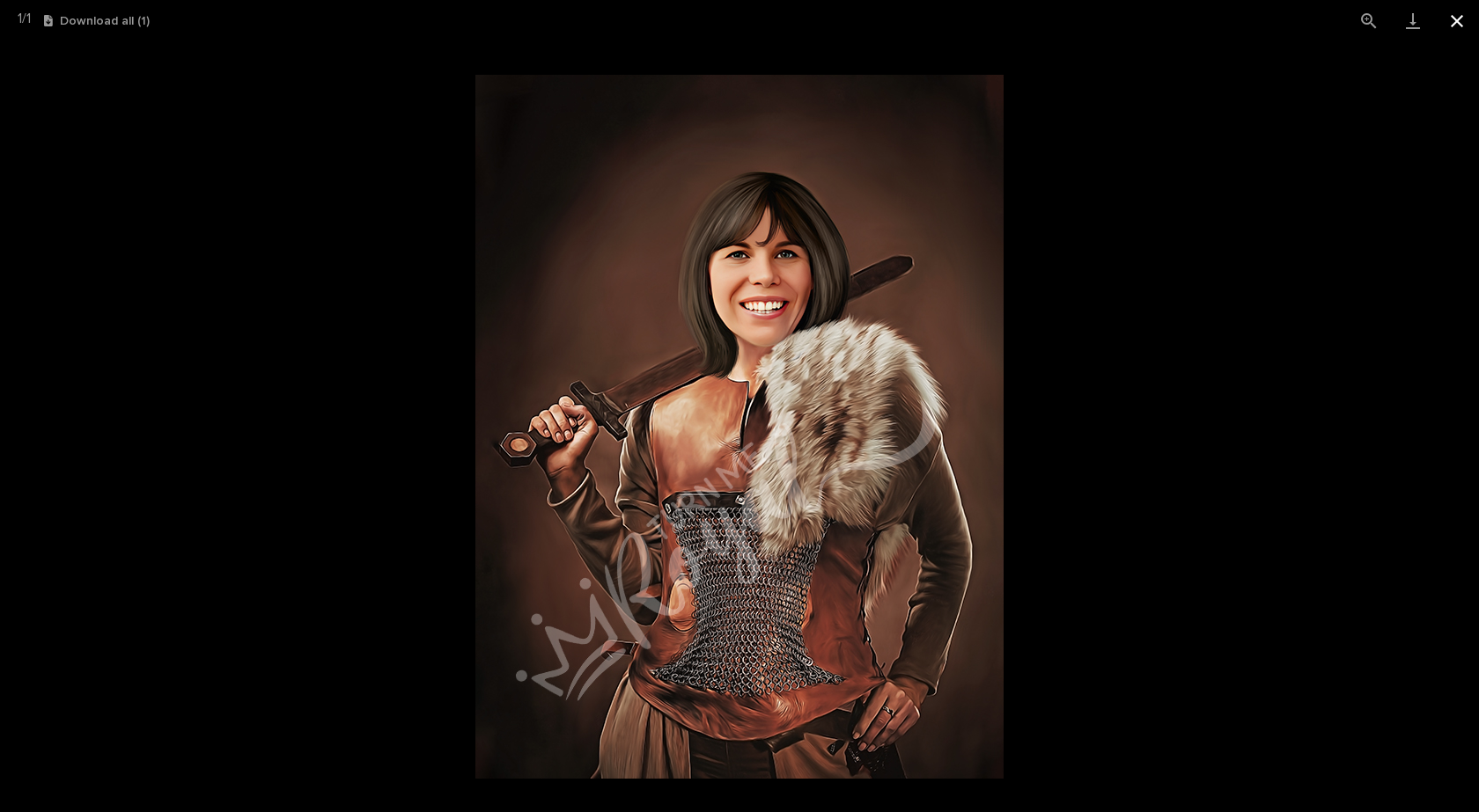
click at [1455, 20] on button "Close gallery" at bounding box center [1456, 21] width 44 height 41
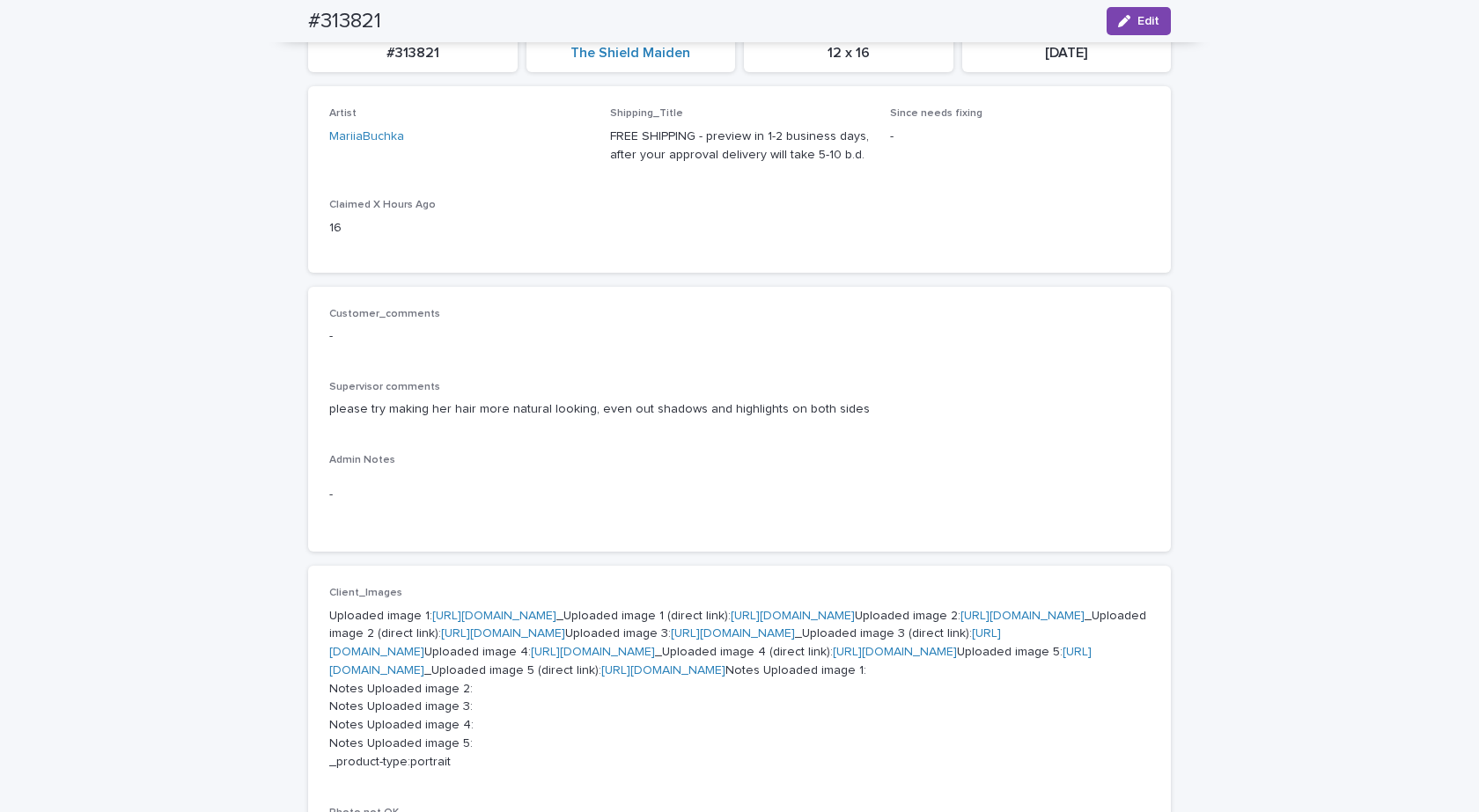
scroll to position [0, 0]
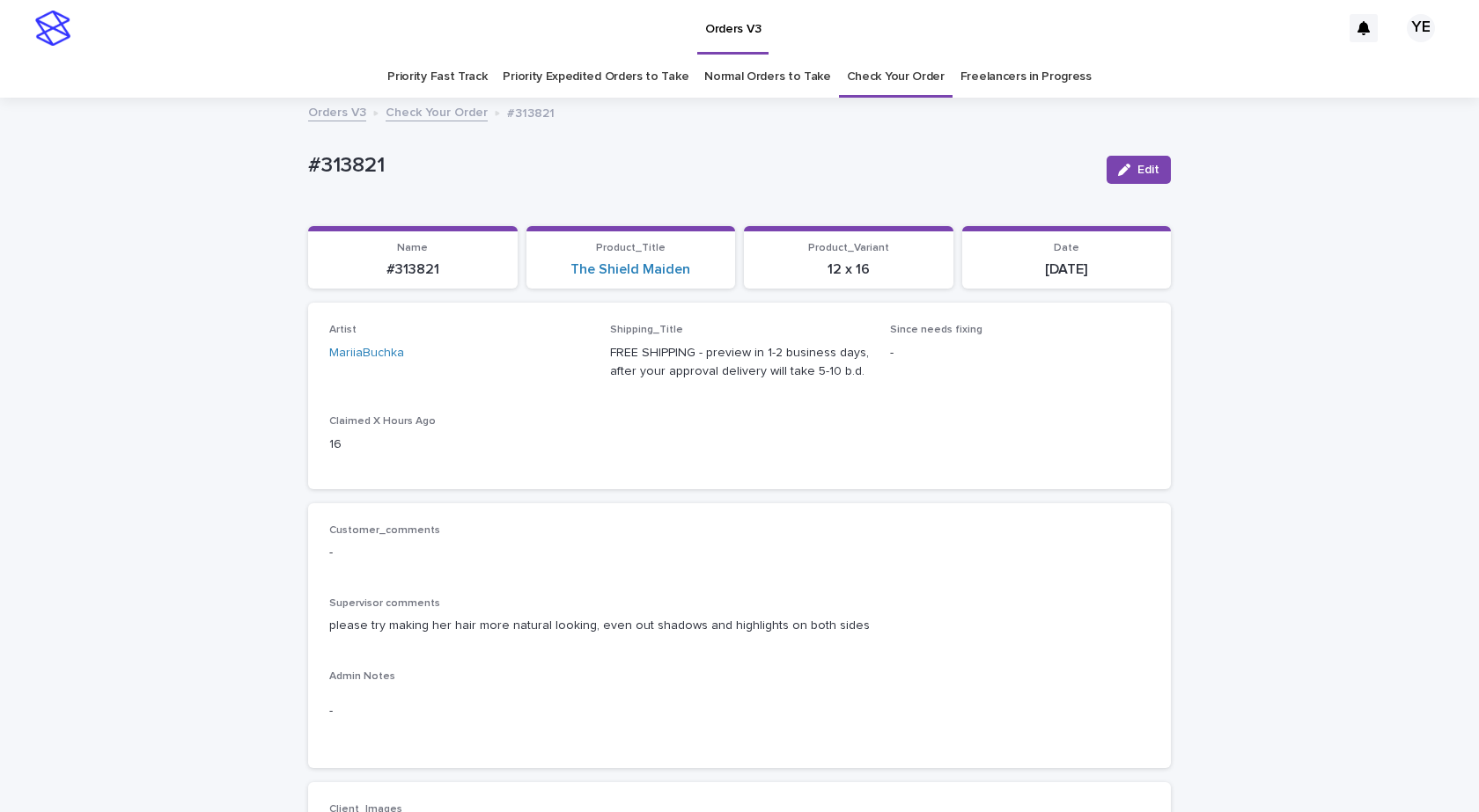
click at [415, 112] on link "Check Your Order" at bounding box center [437, 110] width 102 height 20
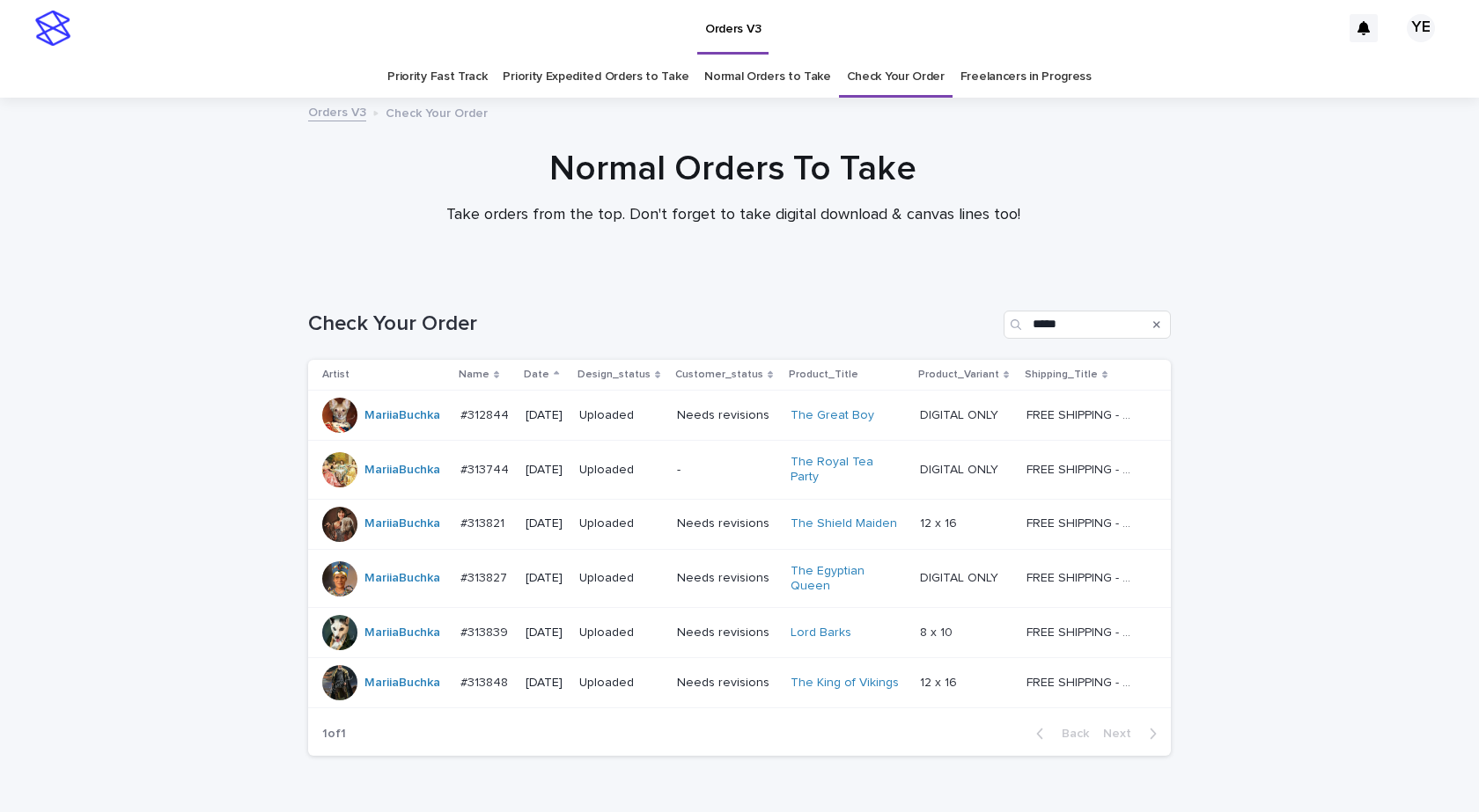
scroll to position [57, 0]
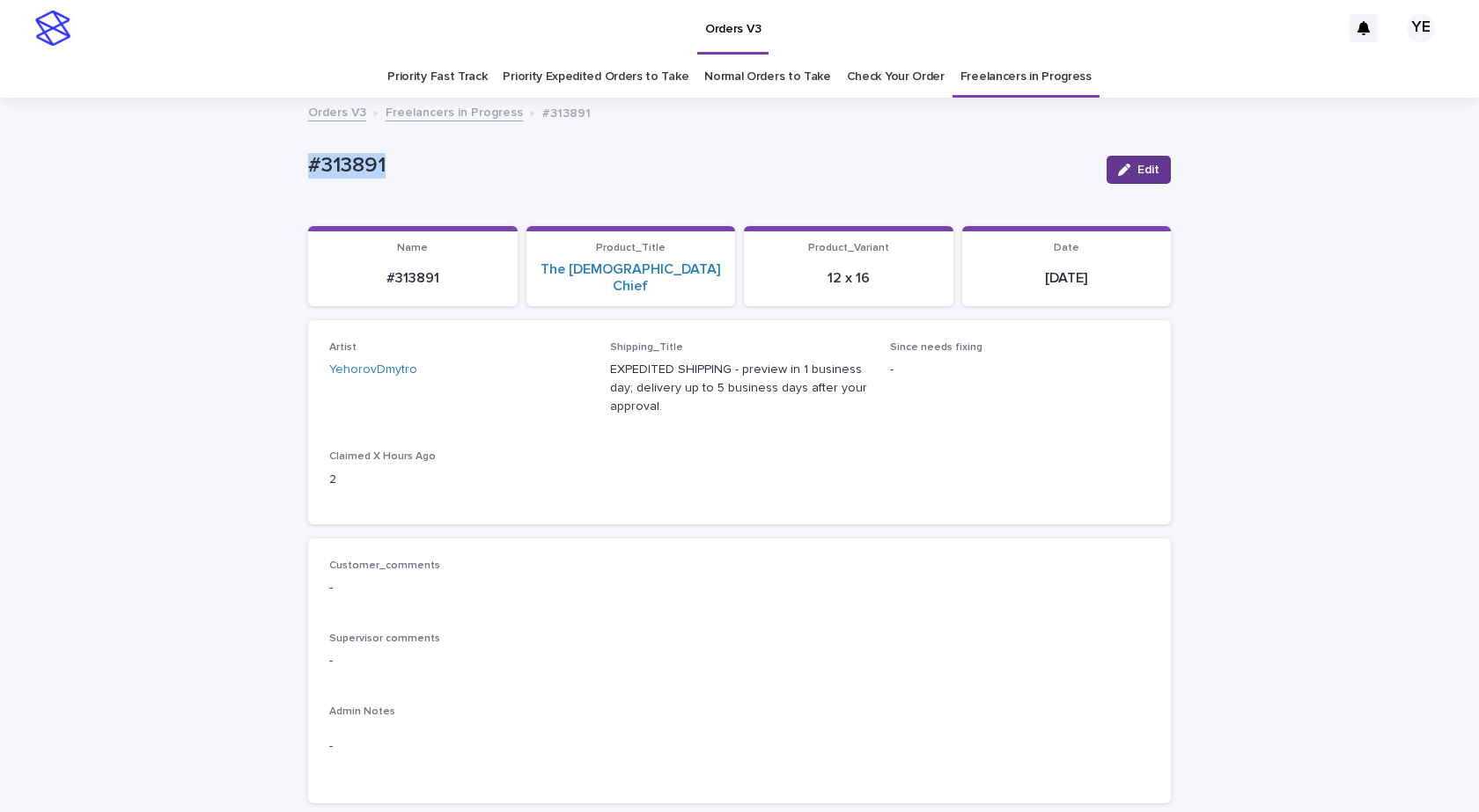
click at [1129, 165] on div "button" at bounding box center [1127, 170] width 20 height 12
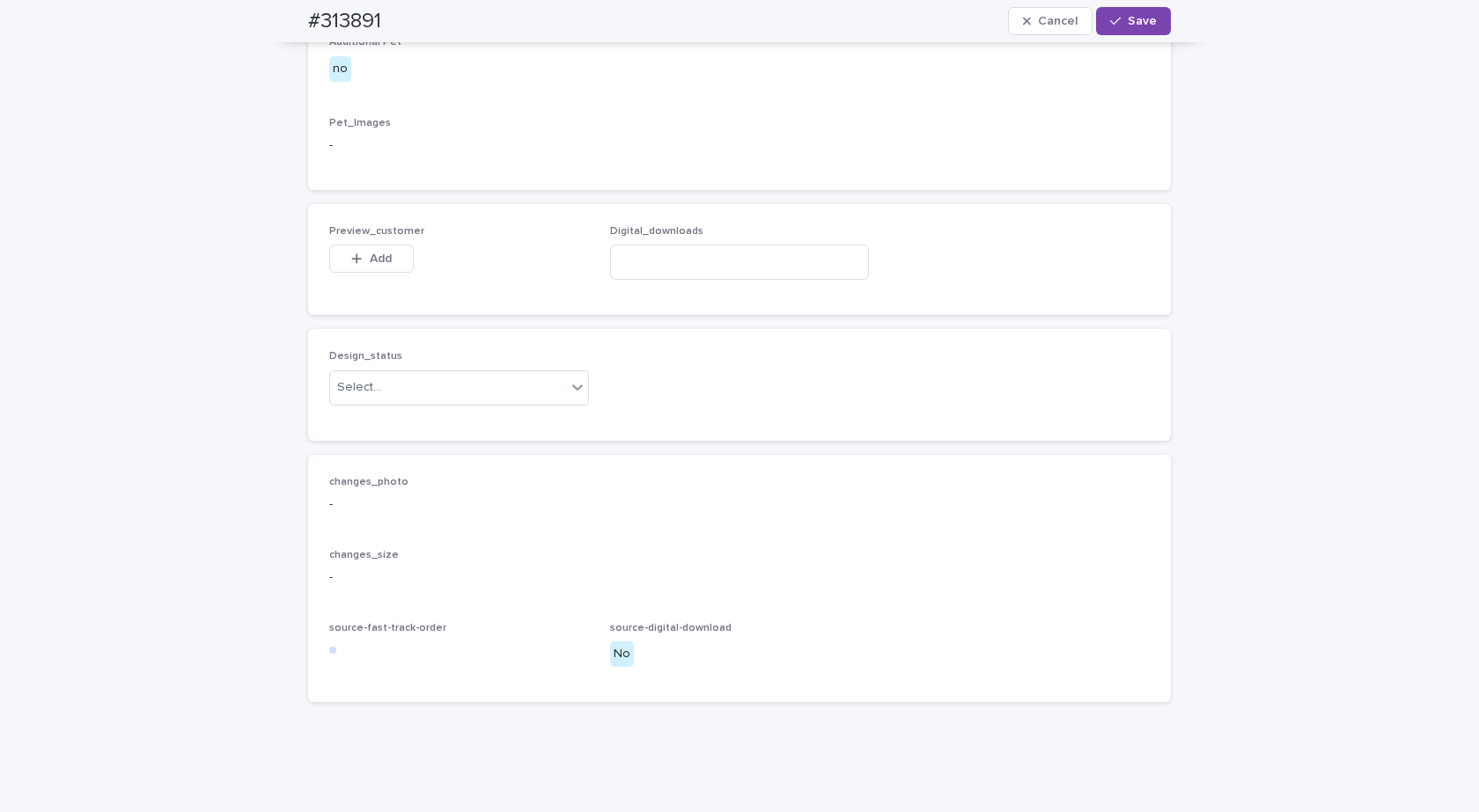
scroll to position [1102, 0]
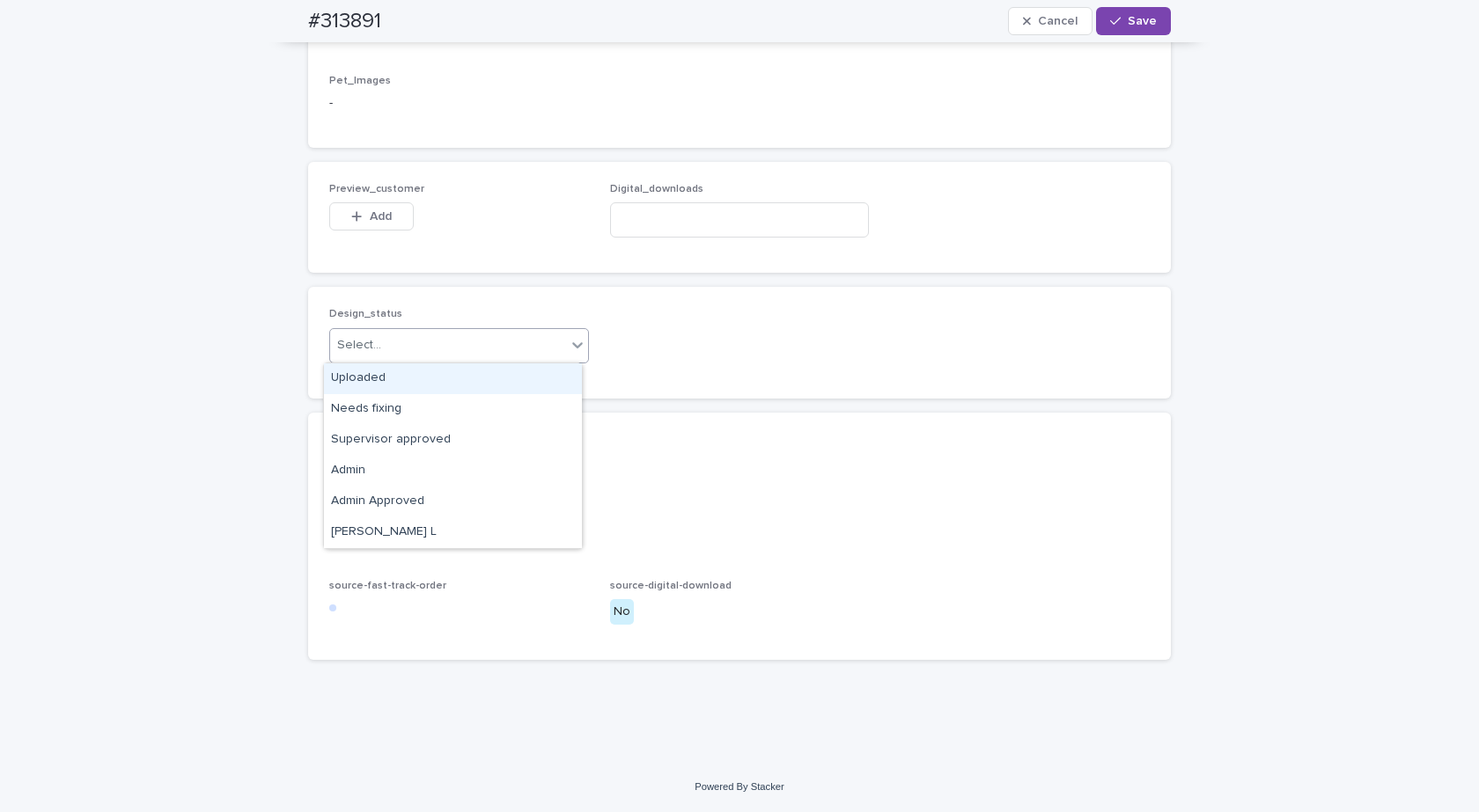
drag, startPoint x: 425, startPoint y: 342, endPoint x: 363, endPoint y: 372, distance: 68.9
click at [424, 343] on div "Select..." at bounding box center [448, 345] width 236 height 29
click at [357, 374] on div "Uploaded" at bounding box center [452, 378] width 258 height 31
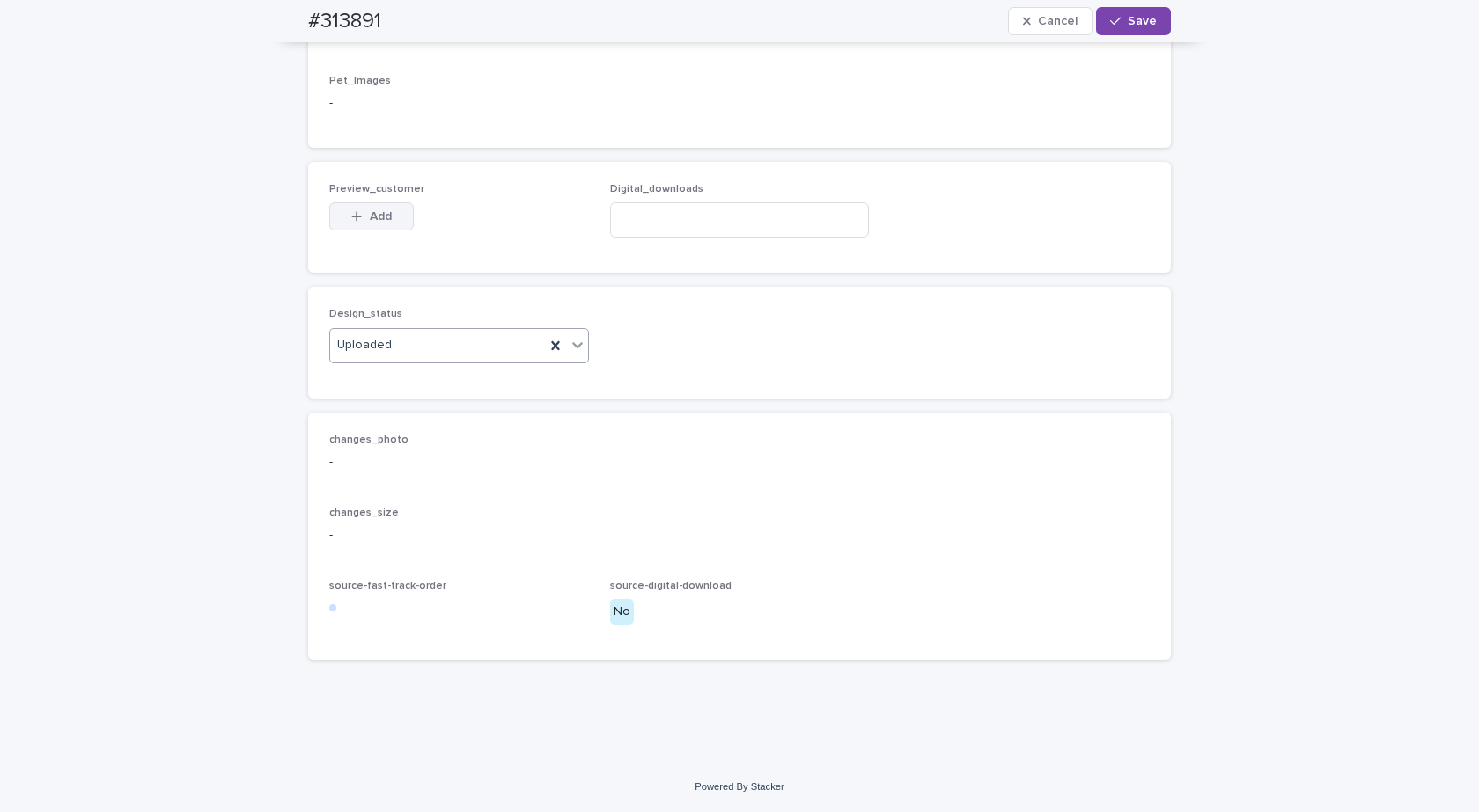
click at [369, 204] on button "Add" at bounding box center [372, 217] width 85 height 28
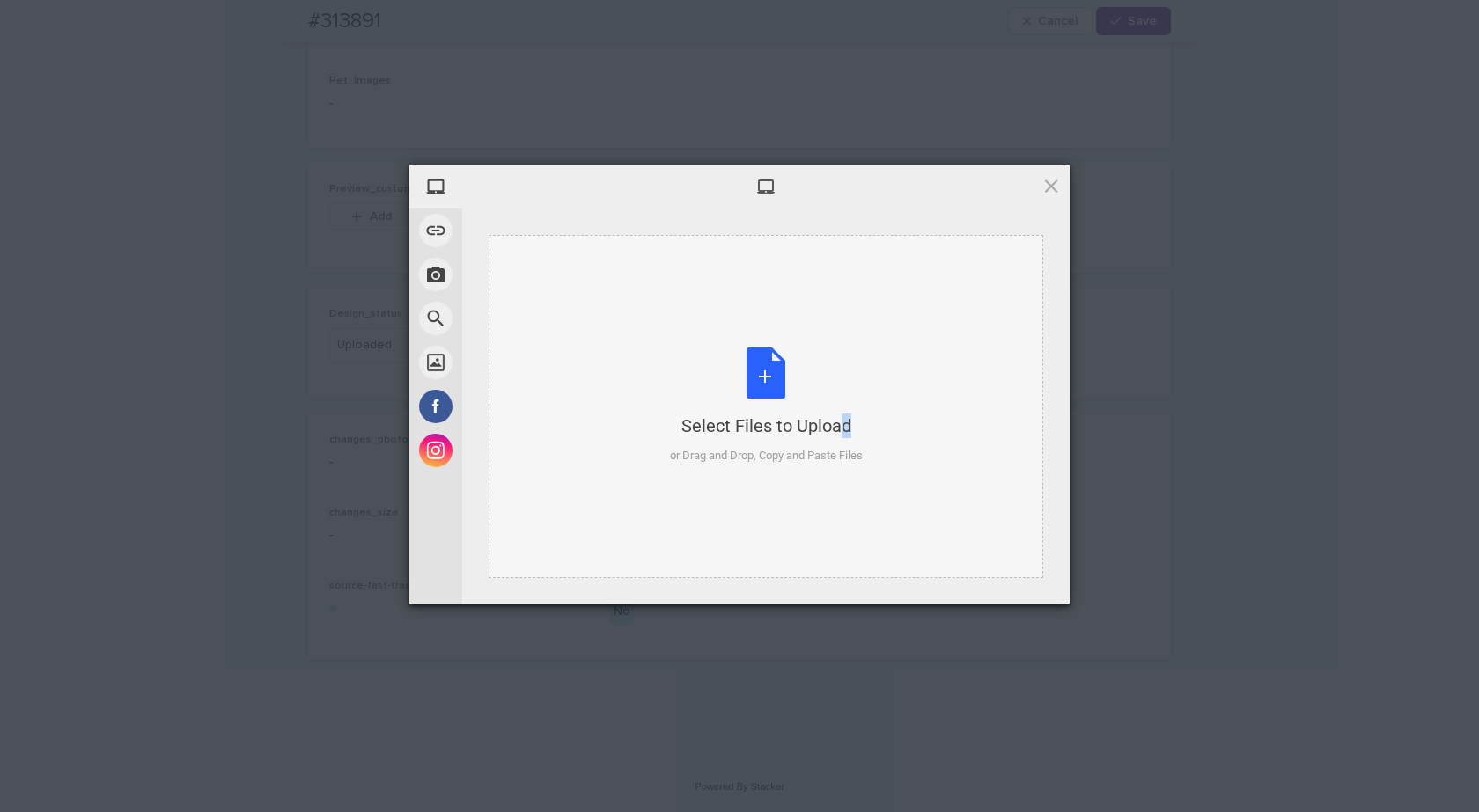
click at [806, 355] on div "Select Files to Upload or Drag and Drop, Copy and Paste Files" at bounding box center [766, 406] width 192 height 117
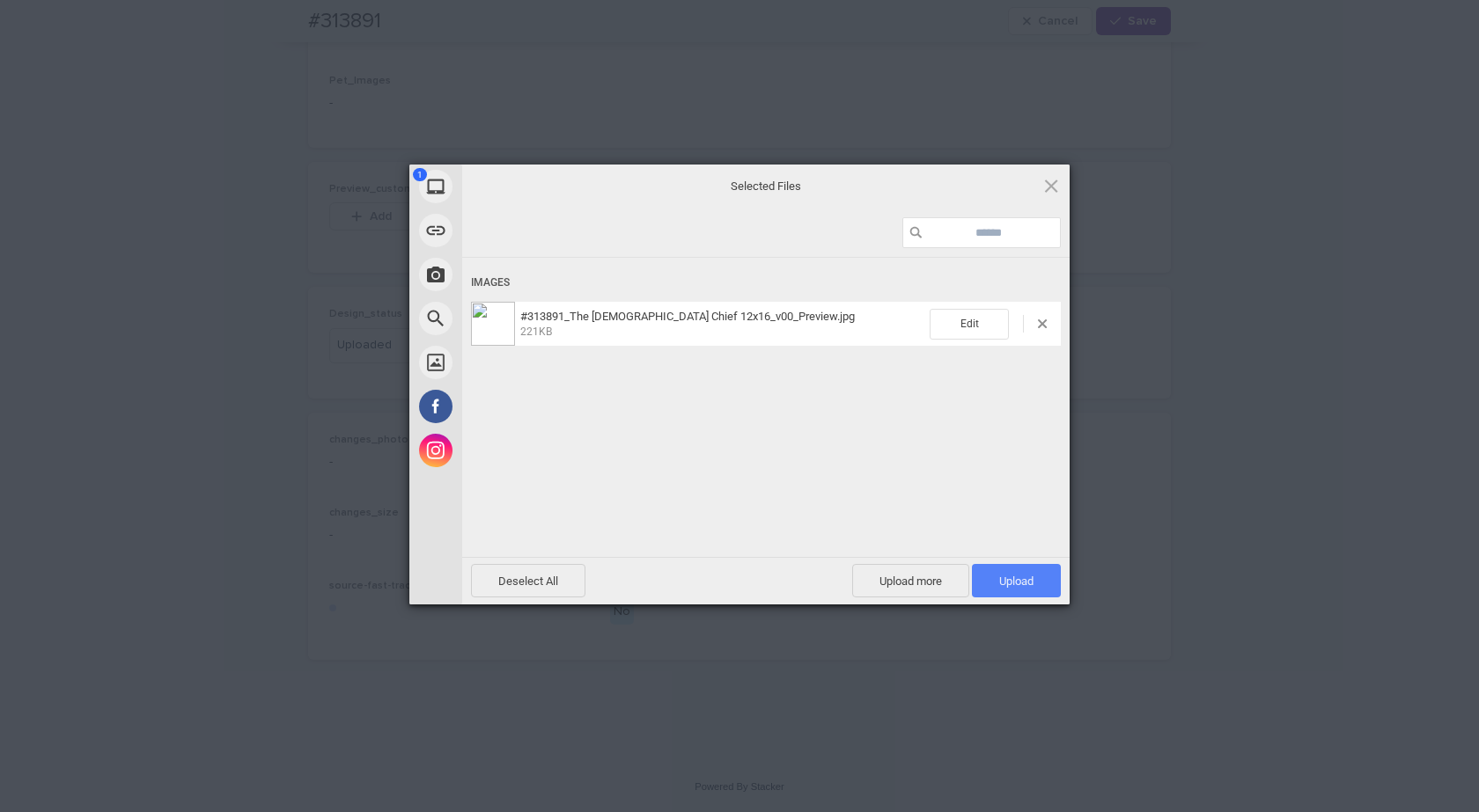
click at [1006, 583] on span "Upload 1" at bounding box center [1016, 581] width 34 height 13
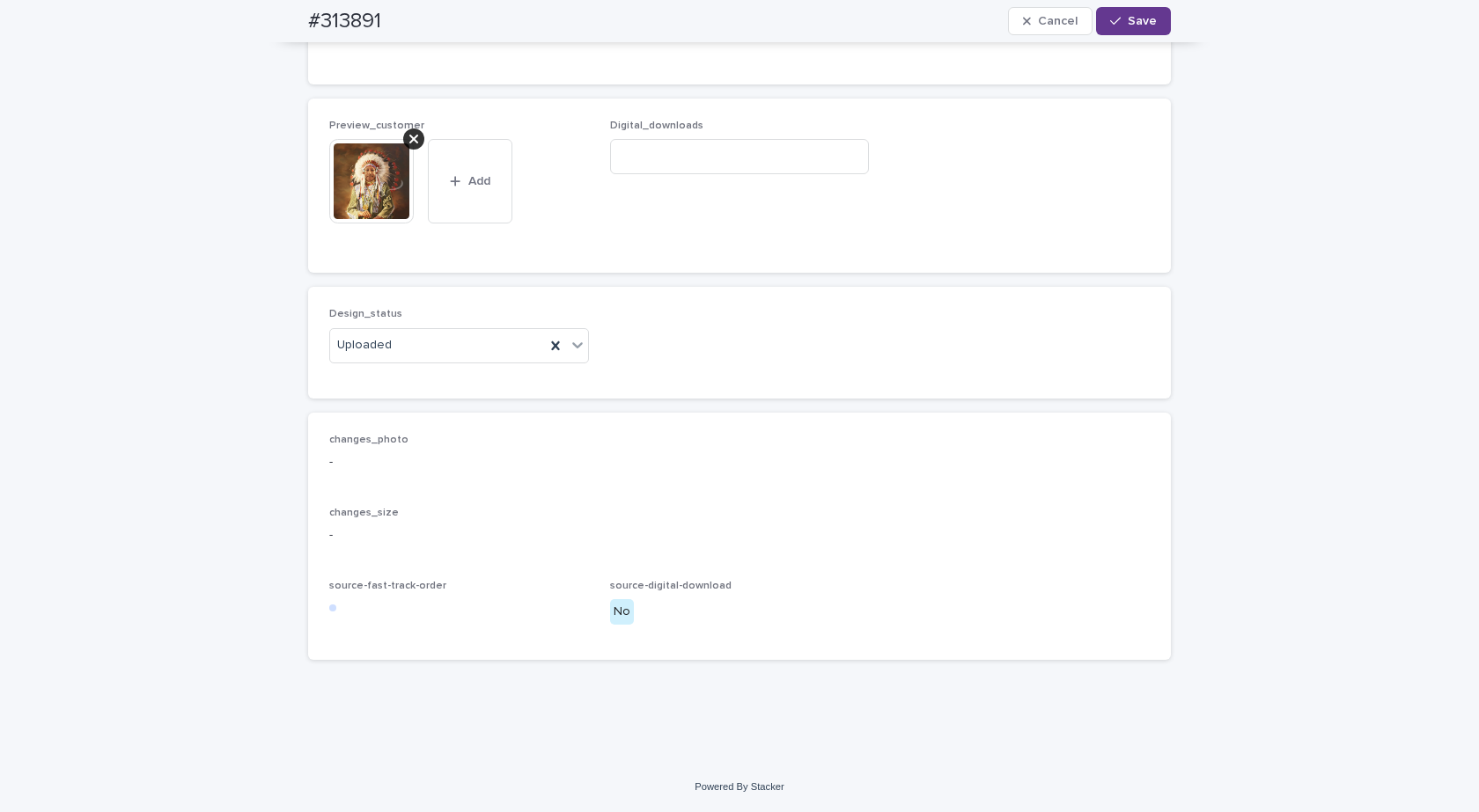
click at [1114, 22] on icon "button" at bounding box center [1115, 21] width 10 height 12
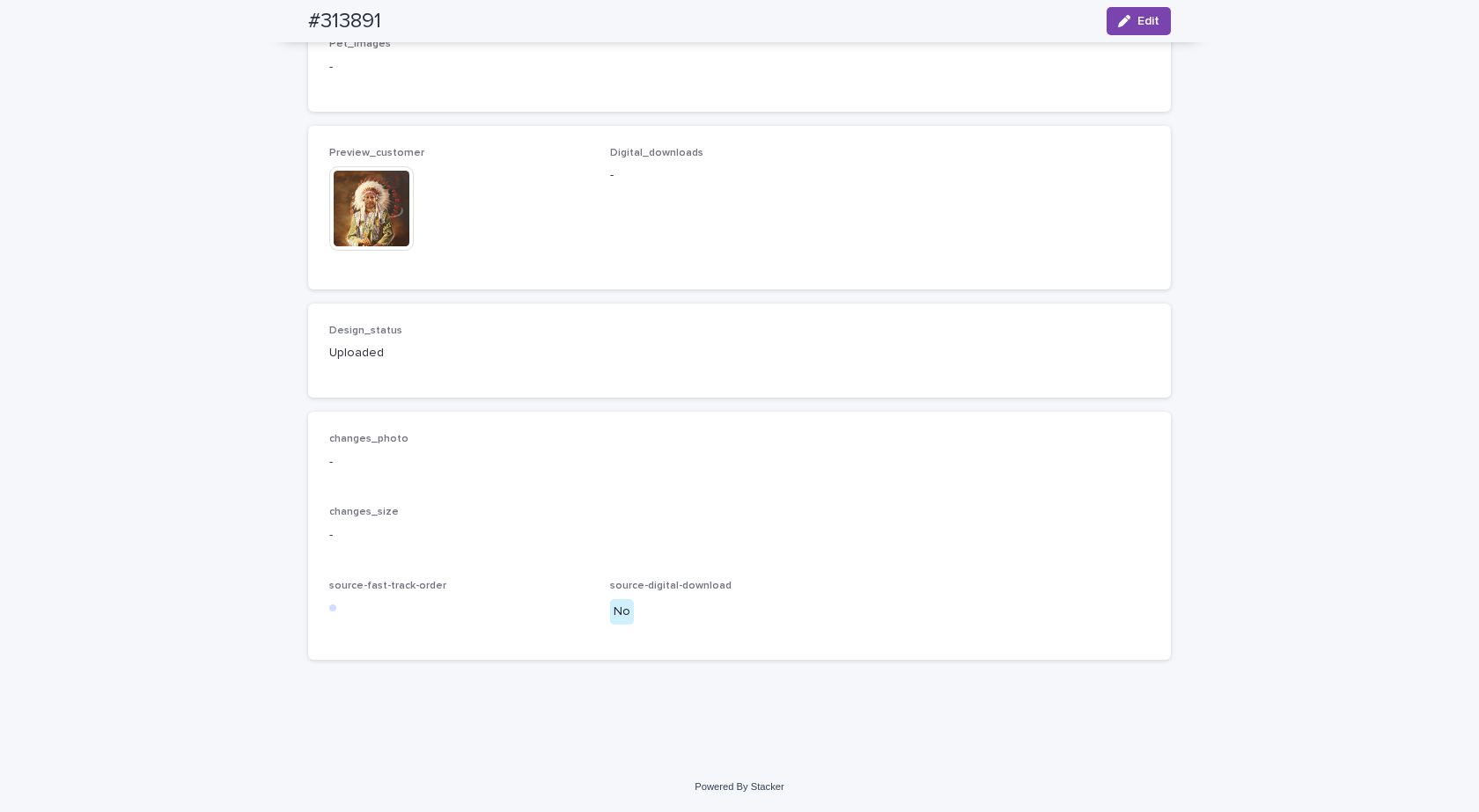
click at [394, 232] on img at bounding box center [372, 208] width 85 height 85
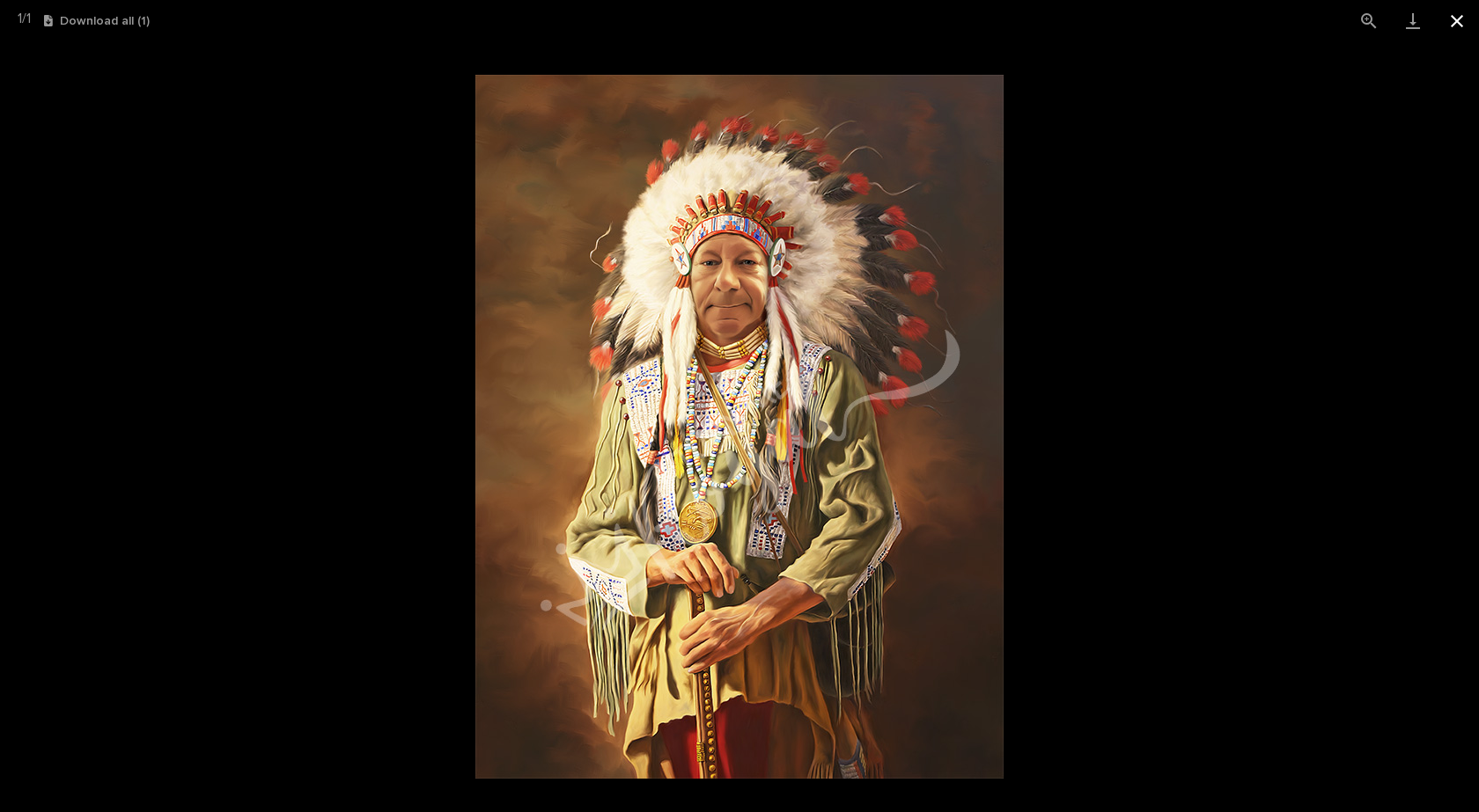
click at [1454, 20] on button "Close gallery" at bounding box center [1456, 21] width 44 height 41
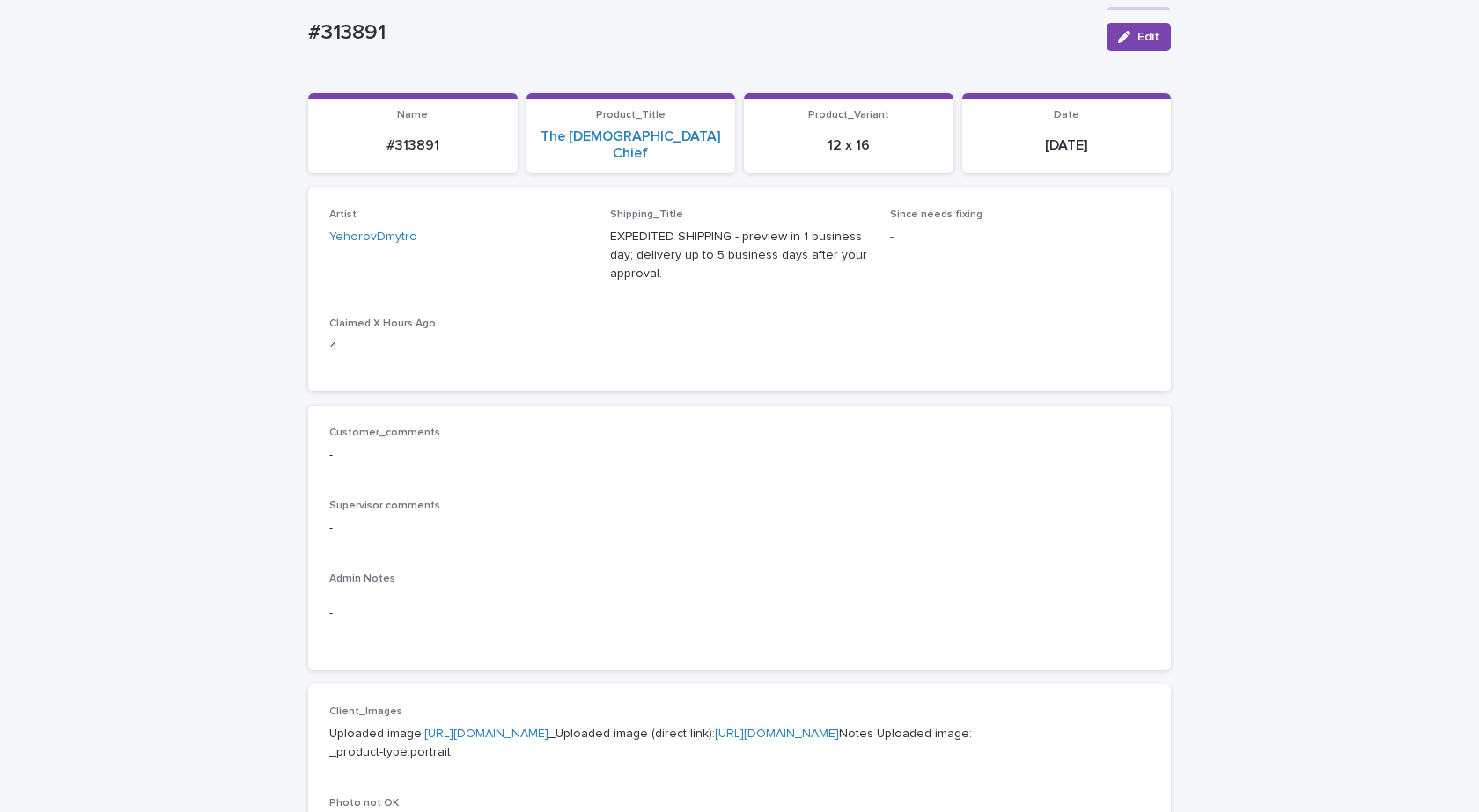
scroll to position [0, 0]
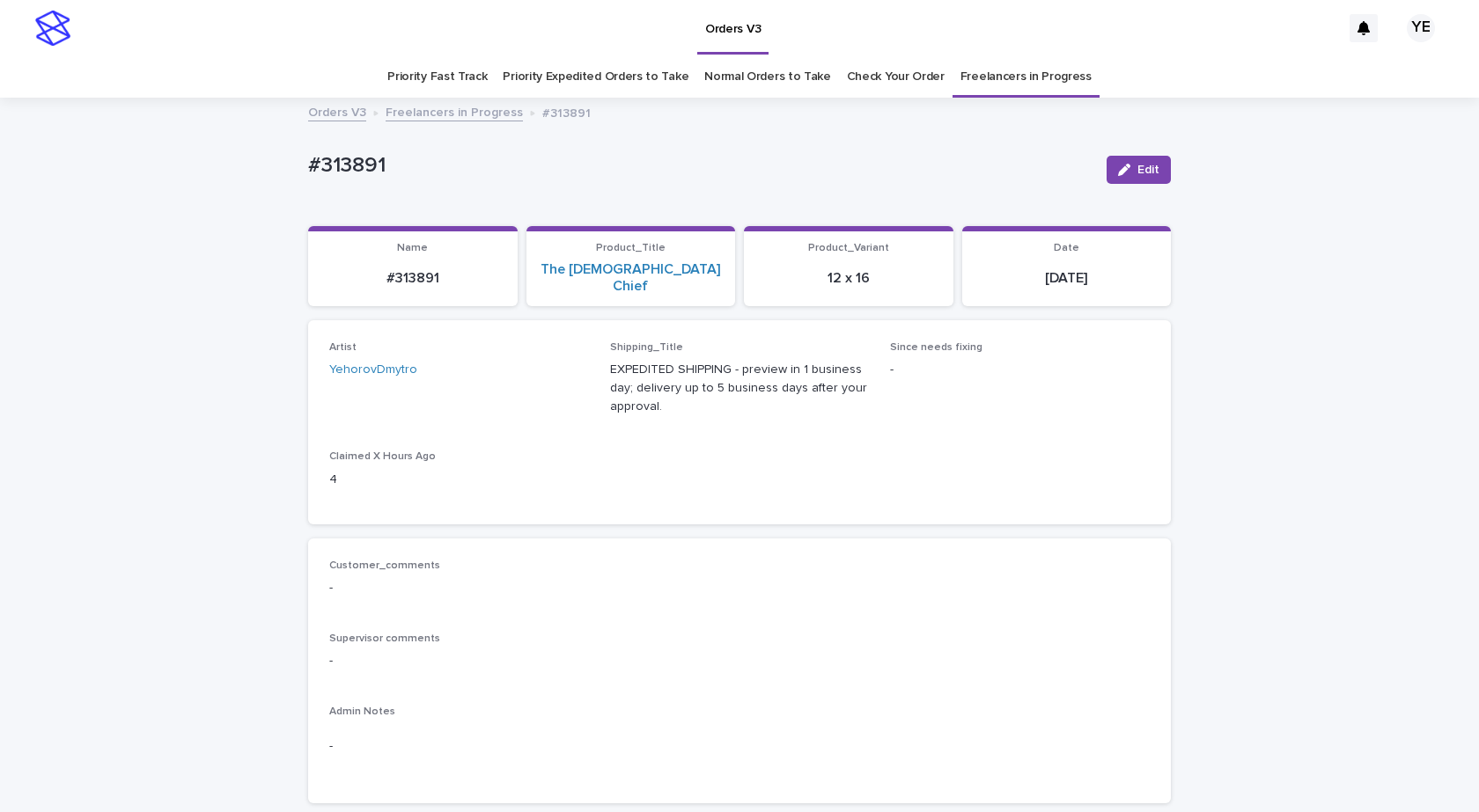
click at [424, 112] on link "Freelancers in Progress" at bounding box center [455, 110] width 138 height 20
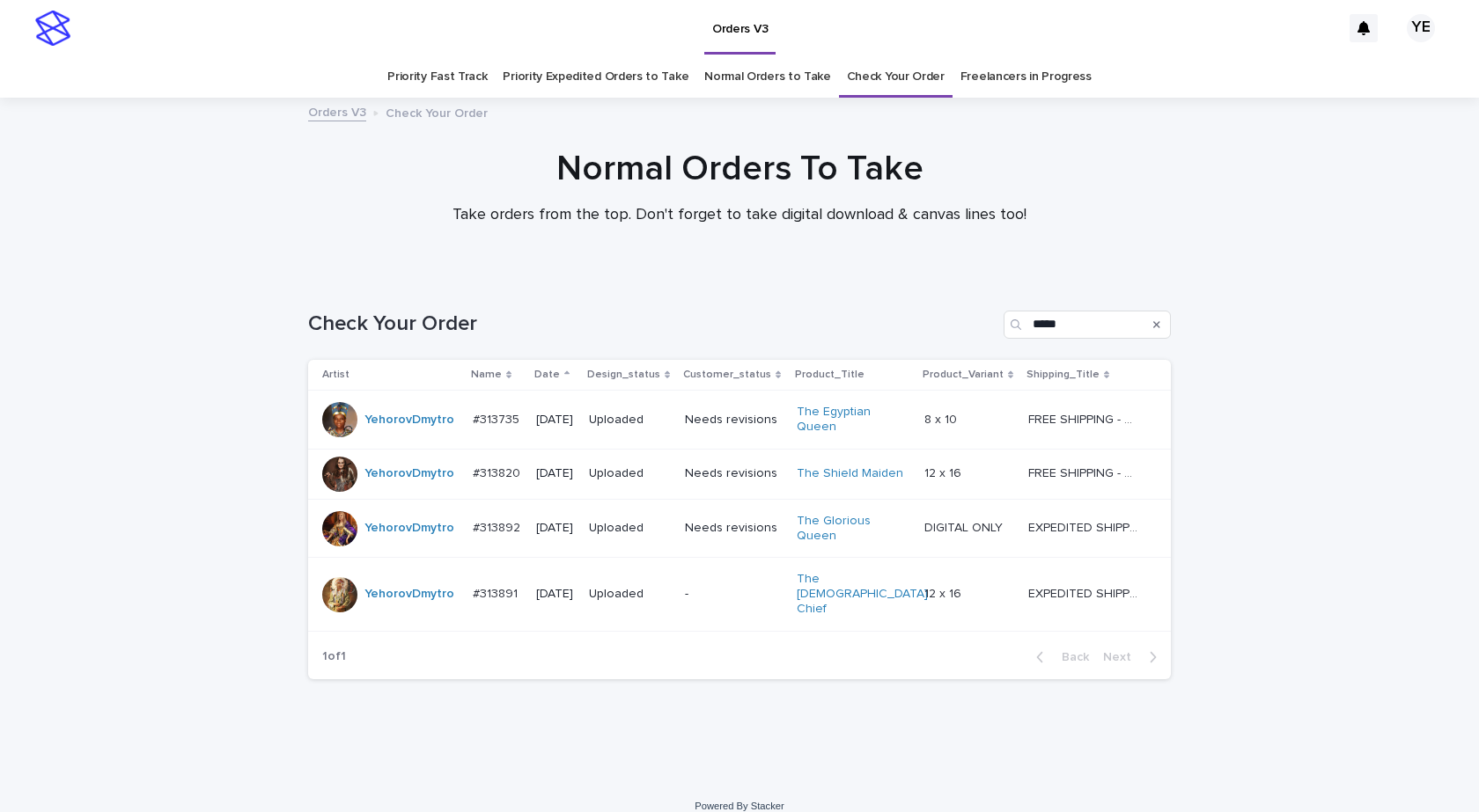
click at [403, 440] on td "YehorovDmytro" at bounding box center [387, 420] width 158 height 59
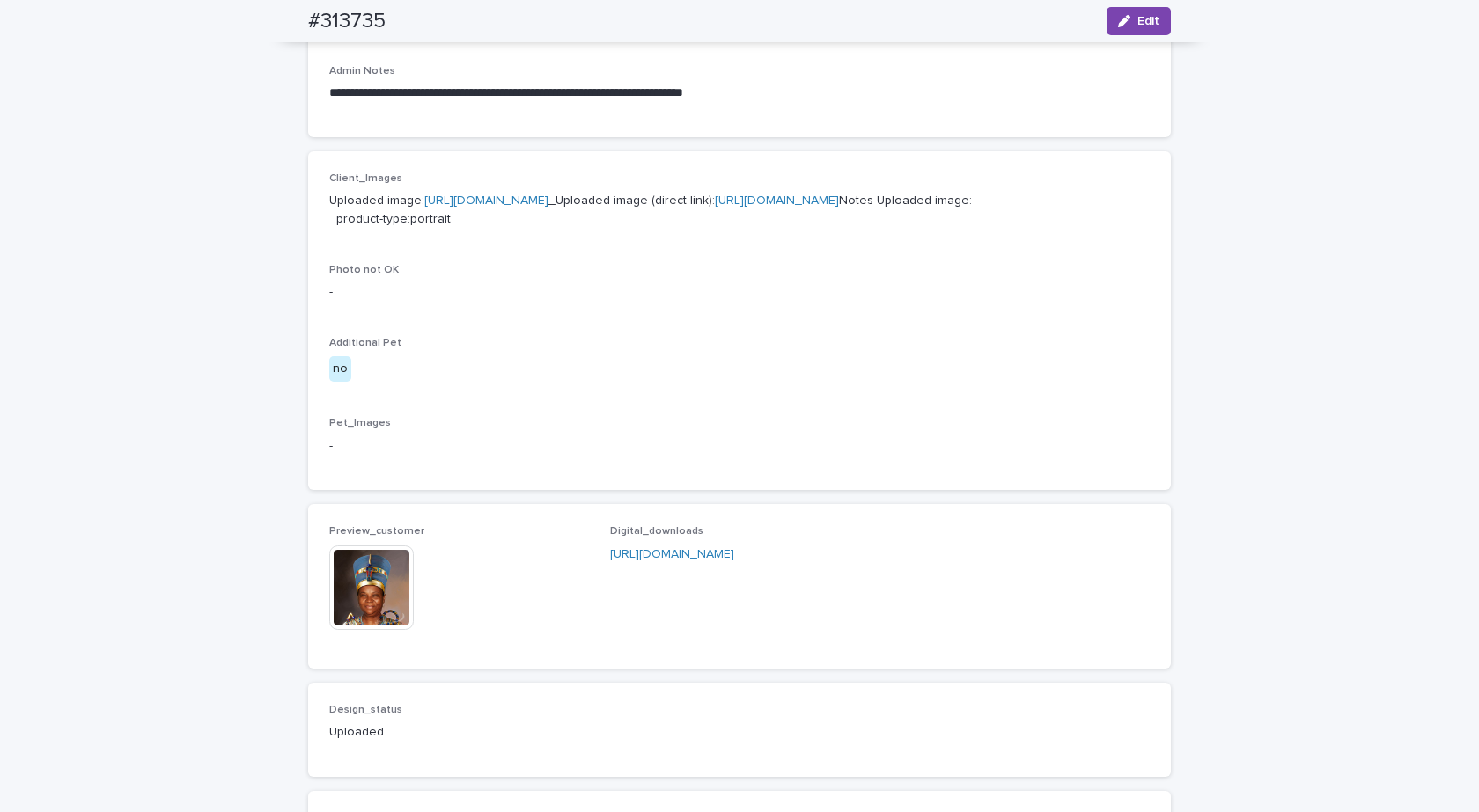
scroll to position [616, 0]
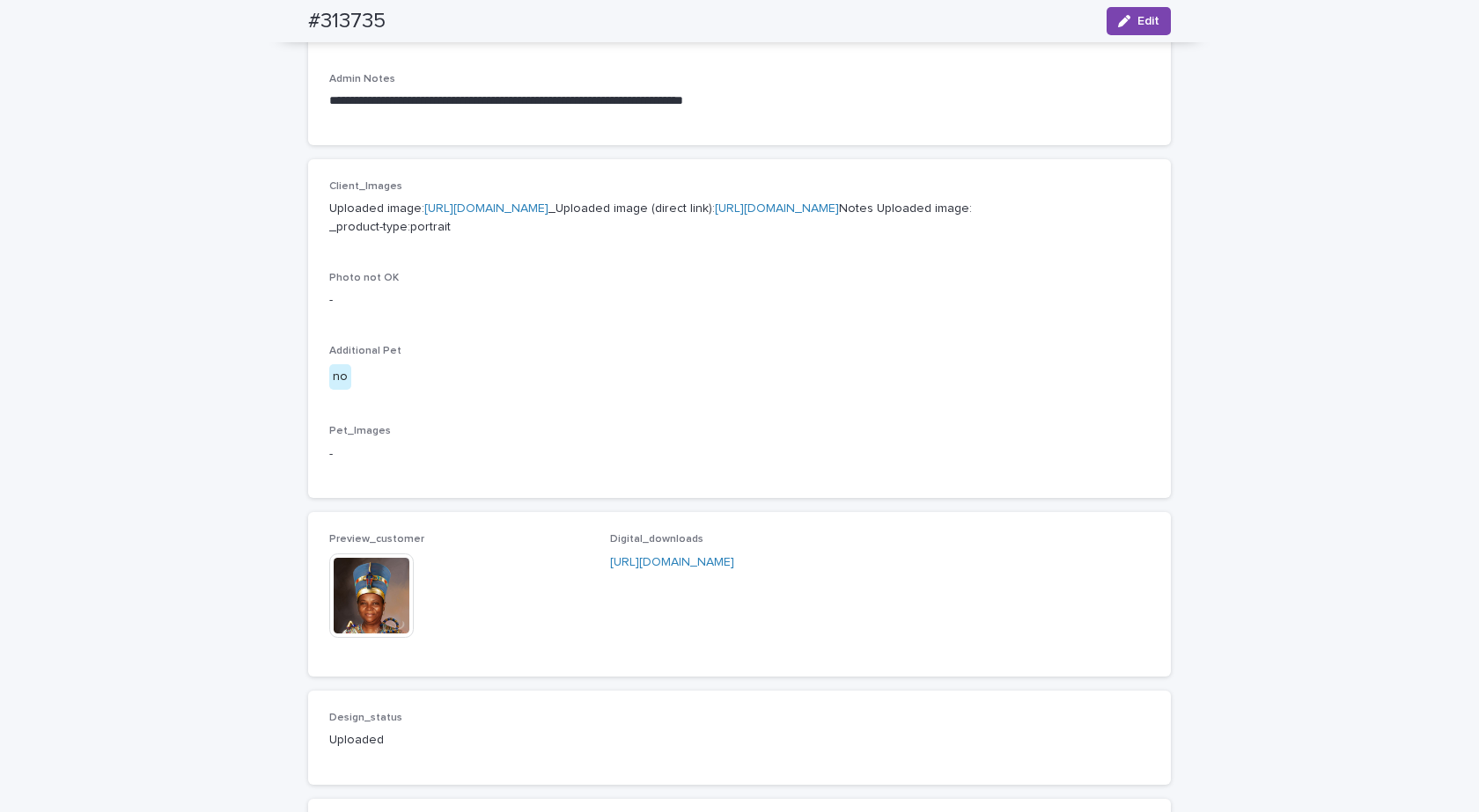
click at [507, 214] on link "https://cdn.shopify.com-uploadkit.app/s/files/1/0033/4807/0511/files/download.h…" at bounding box center [487, 208] width 125 height 12
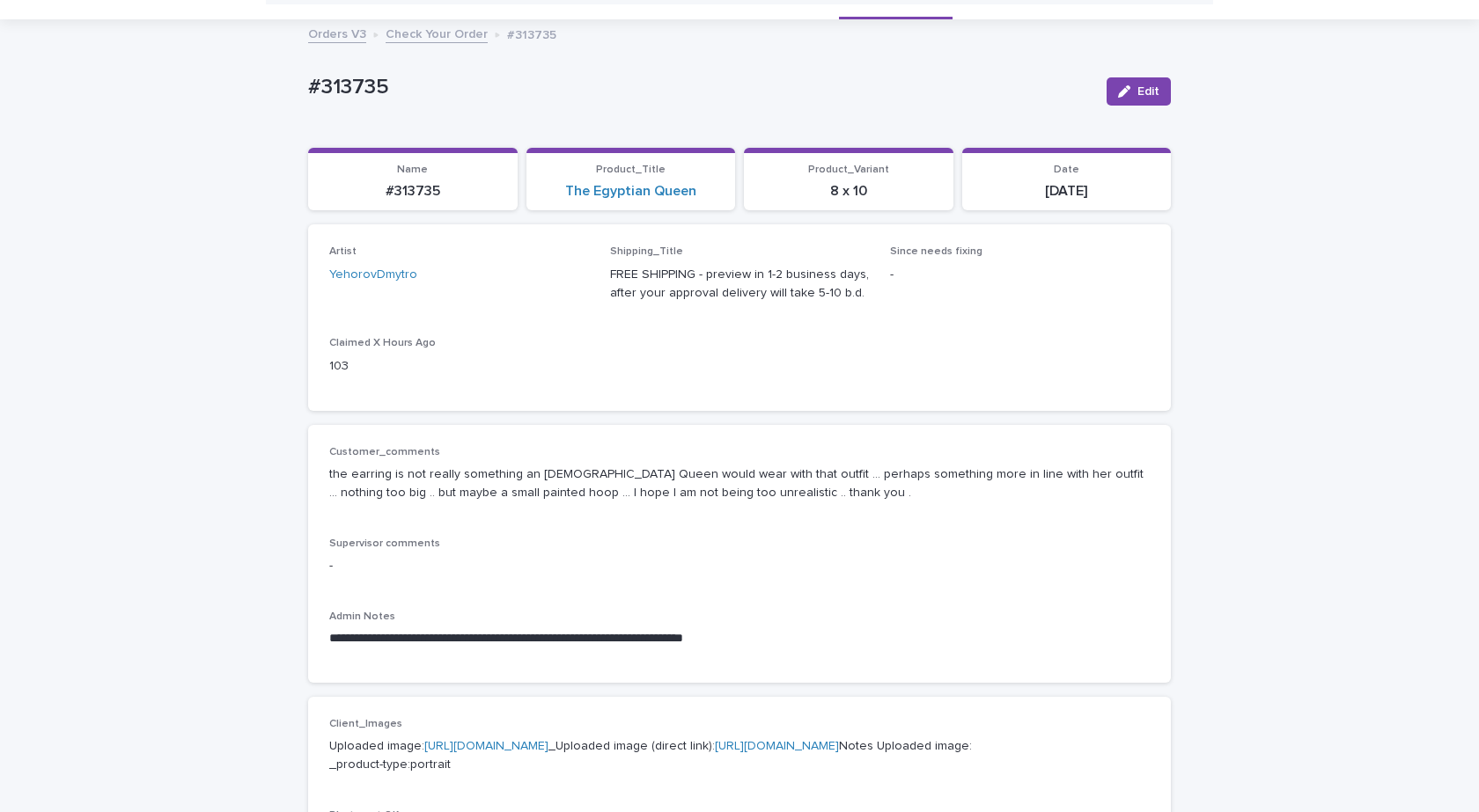
scroll to position [0, 0]
